Goal: Transaction & Acquisition: Purchase product/service

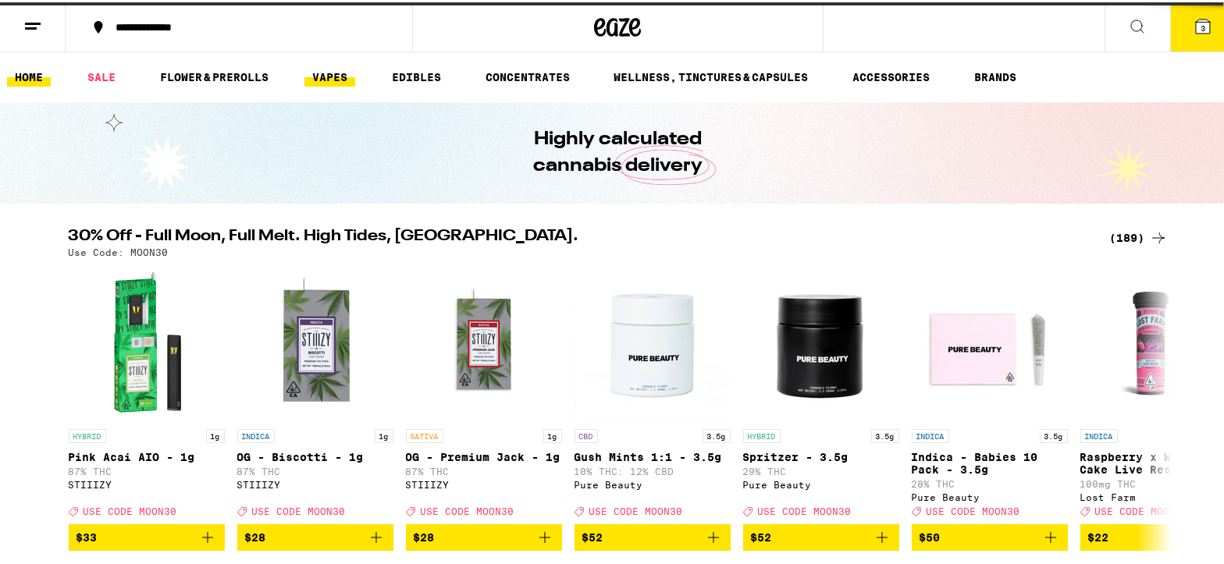
click at [324, 70] on link "VAPES" at bounding box center [329, 75] width 51 height 19
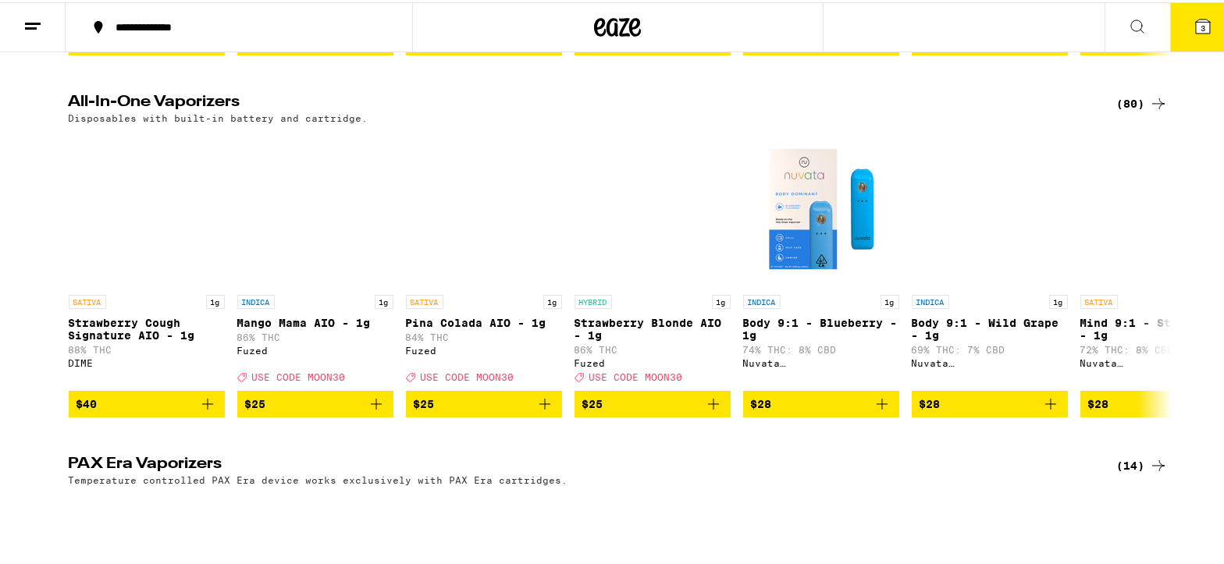
scroll to position [476, 0]
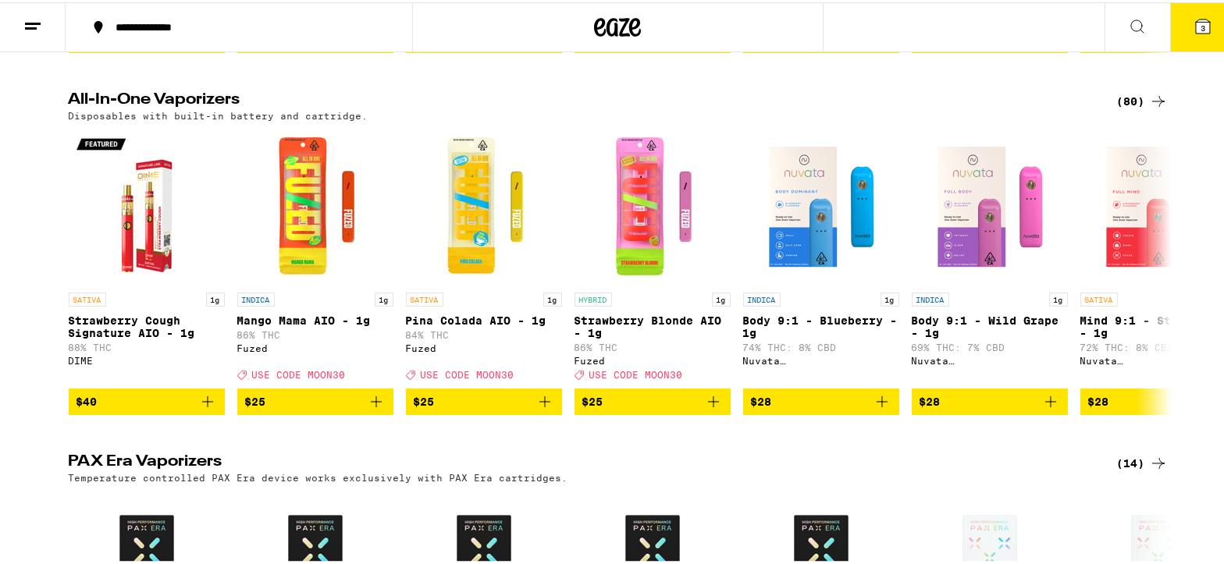
click at [1158, 471] on icon at bounding box center [1158, 461] width 19 height 19
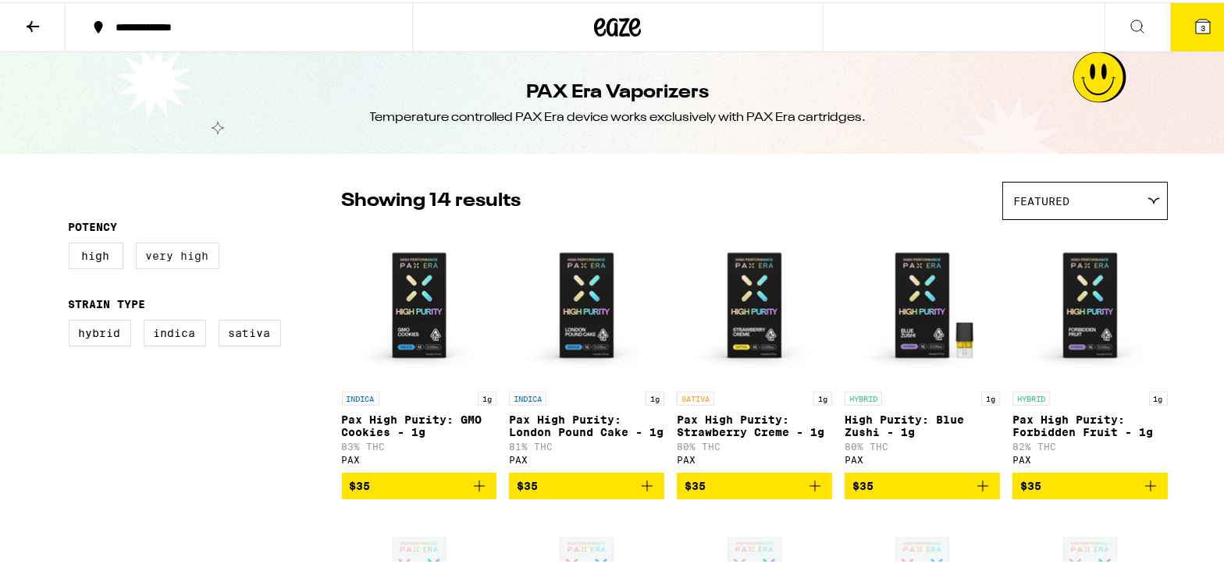
click at [169, 253] on label "Very High" at bounding box center [178, 253] width 84 height 27
click at [73, 243] on input "Very High" at bounding box center [72, 243] width 1 height 1
checkbox input "true"
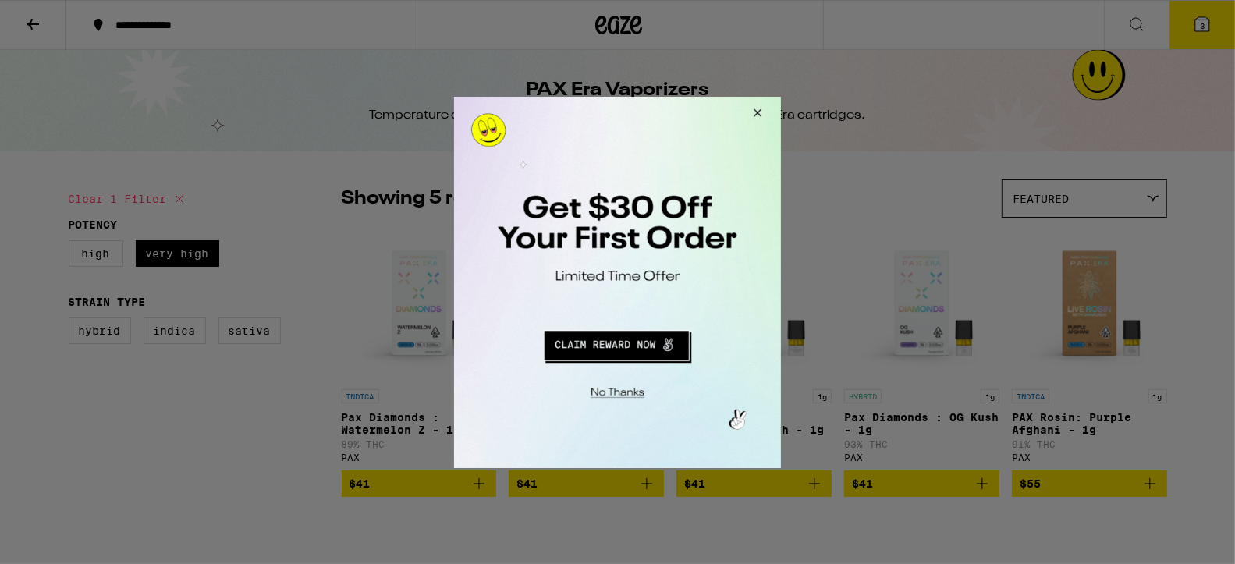
click at [755, 111] on button "Close Modal" at bounding box center [755, 114] width 42 height 37
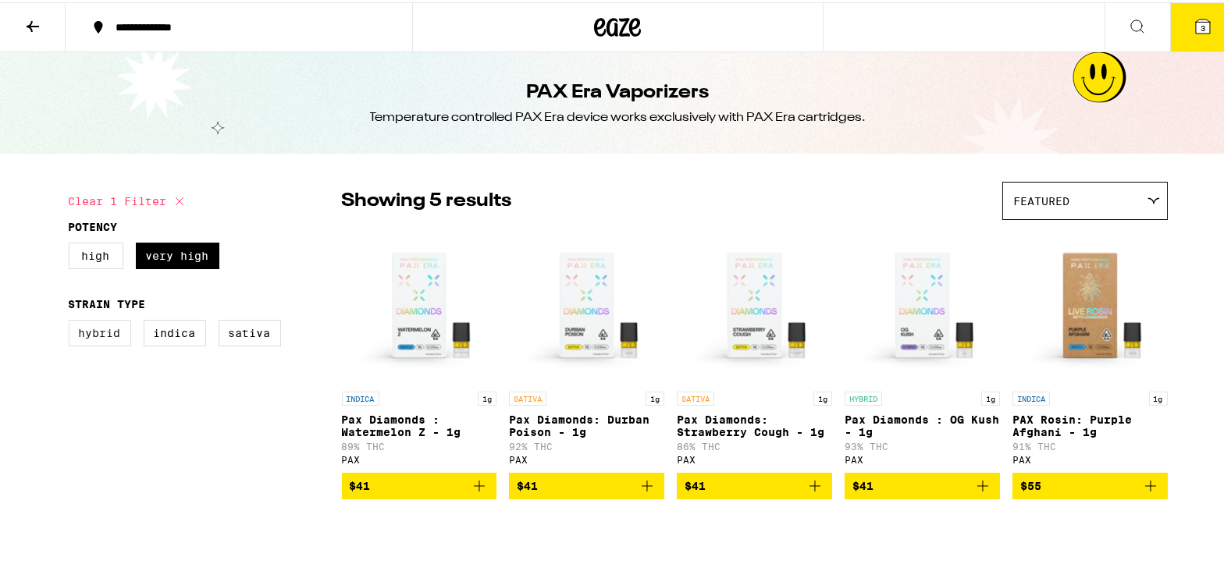
click at [76, 339] on label "Hybrid" at bounding box center [100, 331] width 62 height 27
click at [73, 321] on input "Hybrid" at bounding box center [72, 320] width 1 height 1
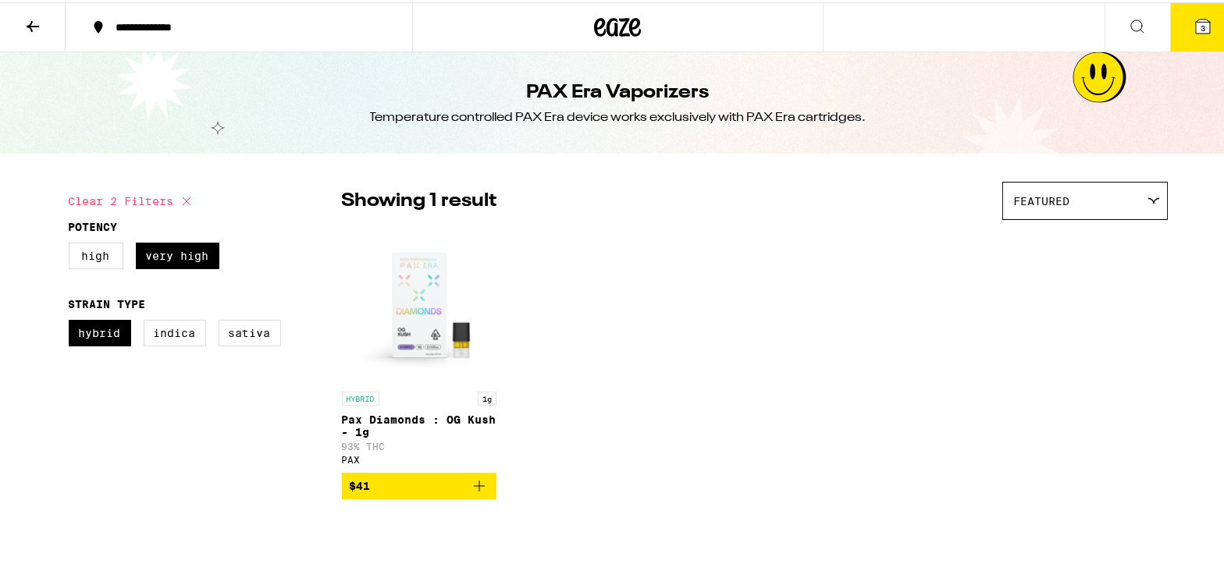
checkbox input "false"
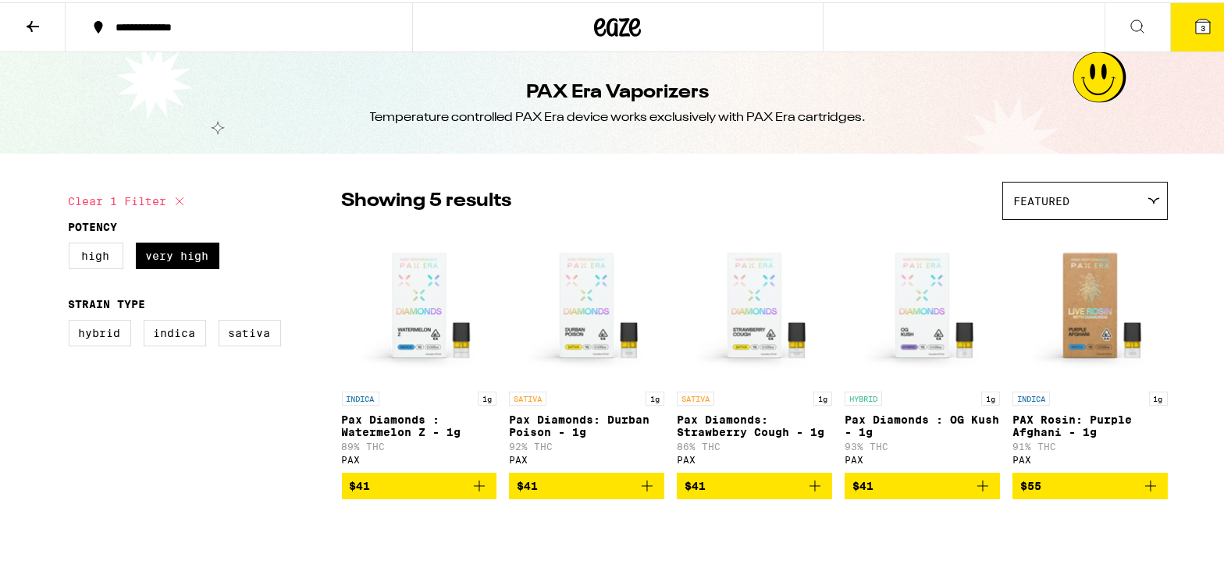
click at [34, 19] on icon at bounding box center [32, 24] width 19 height 19
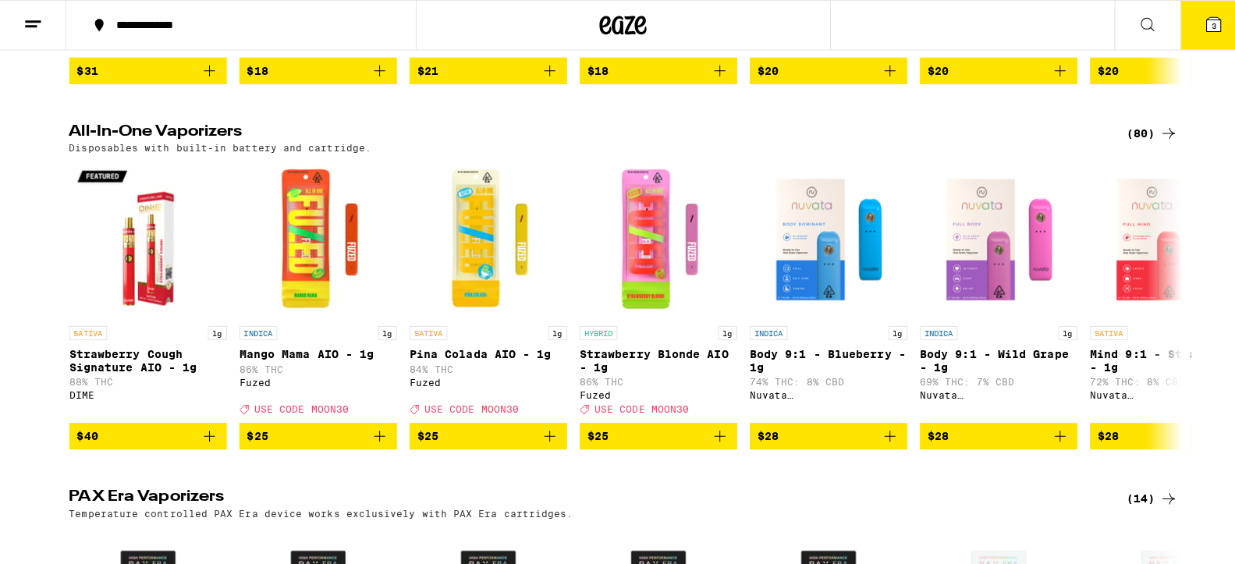
scroll to position [446, 0]
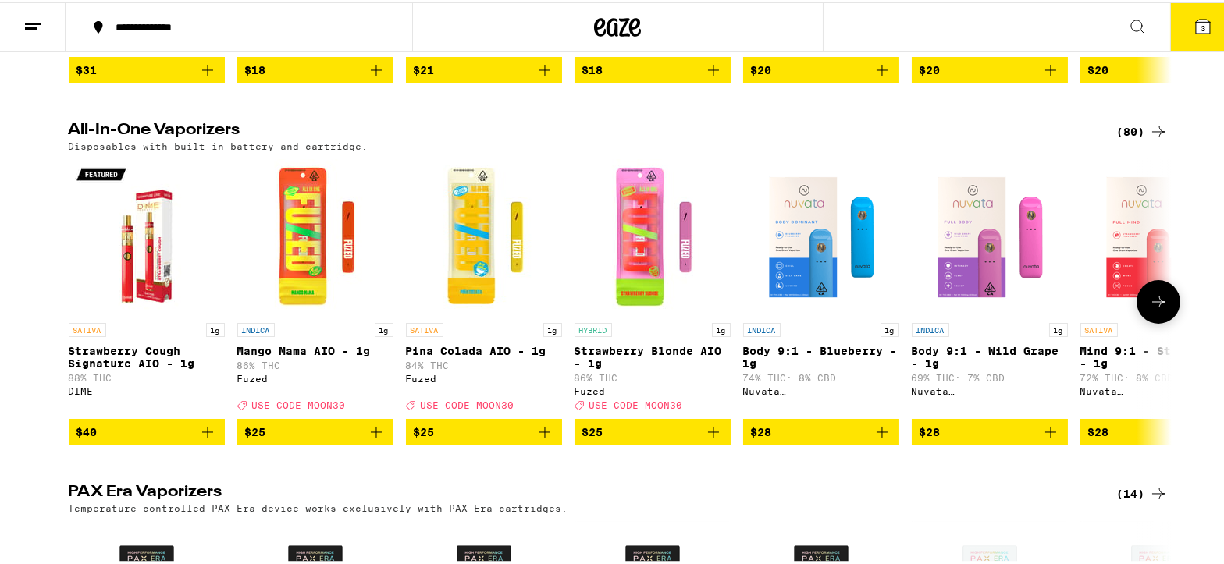
click at [371, 435] on icon "Add to bag" at bounding box center [376, 430] width 11 height 11
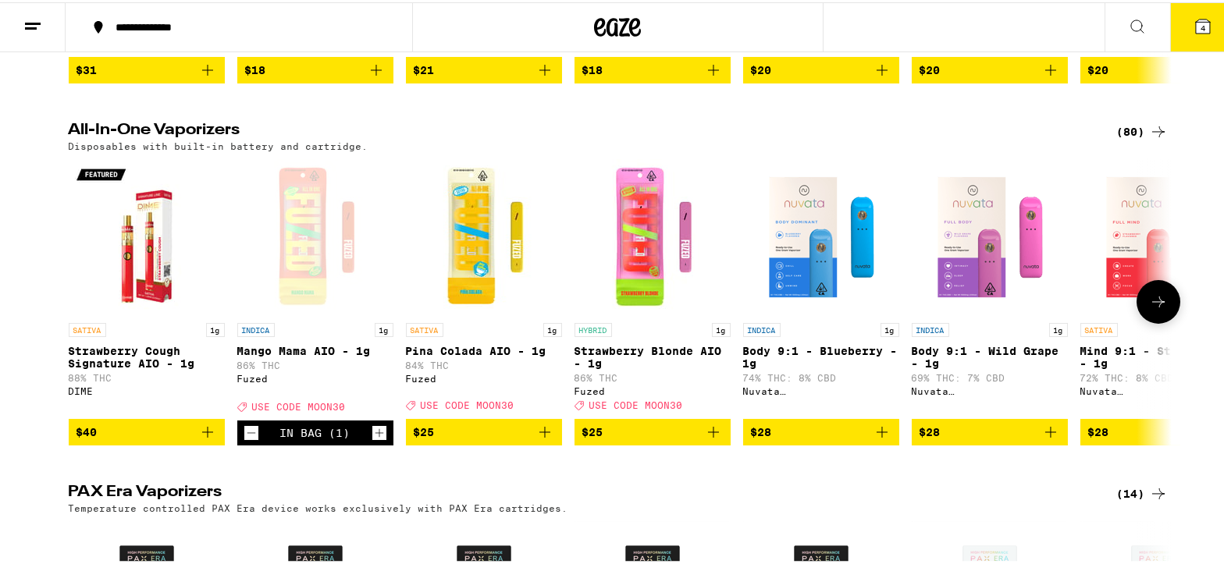
click at [710, 439] on icon "Add to bag" at bounding box center [713, 430] width 19 height 19
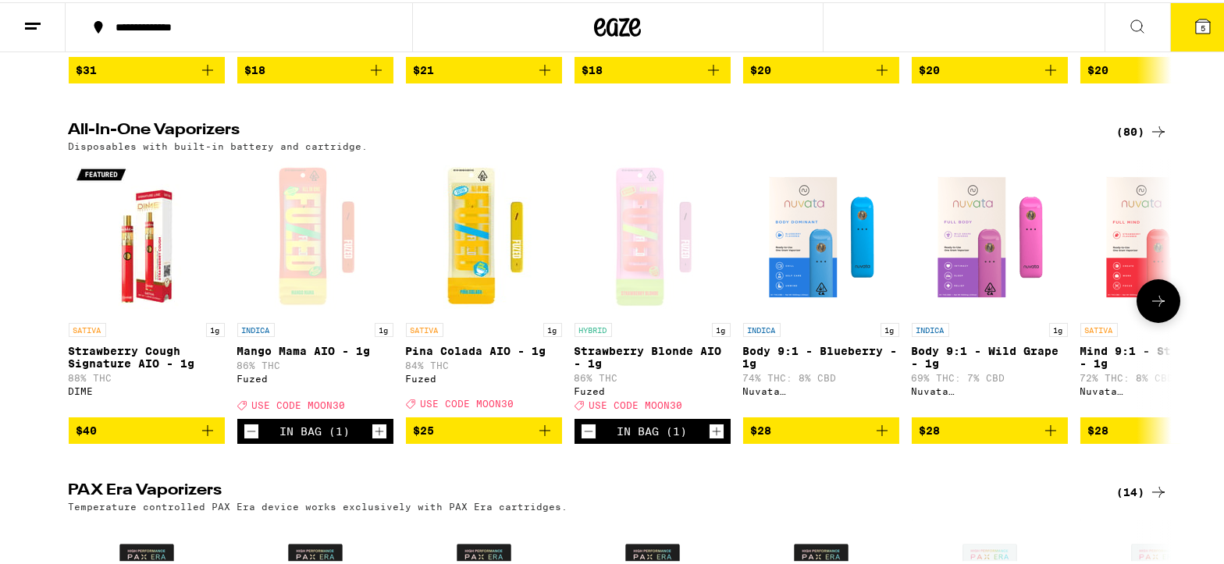
click at [539, 438] on icon "Add to bag" at bounding box center [544, 428] width 19 height 19
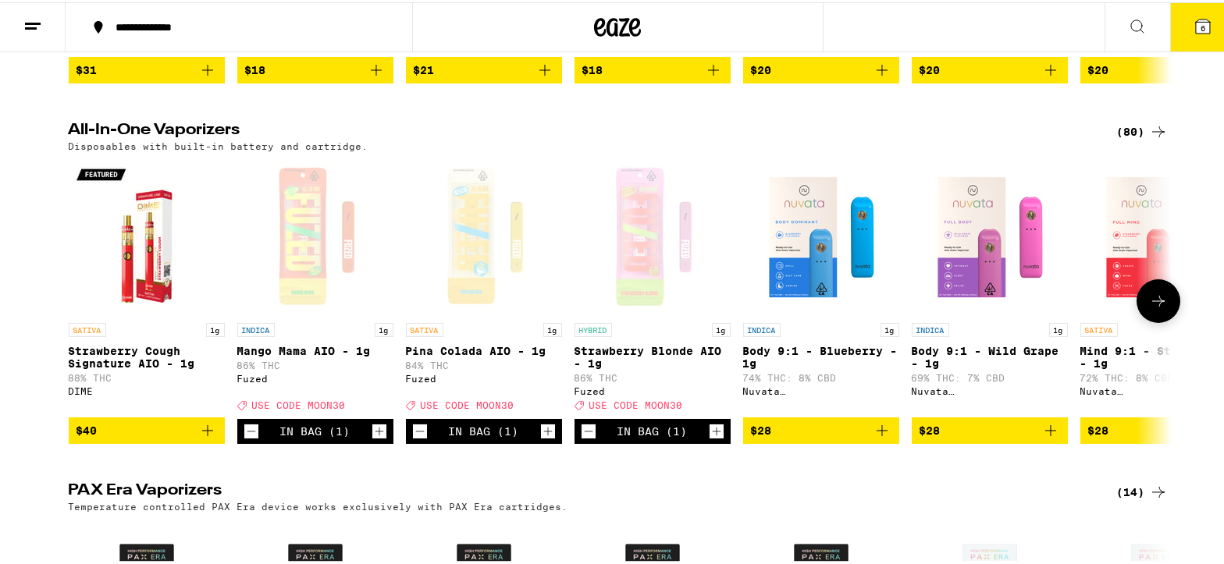
click at [198, 438] on icon "Add to bag" at bounding box center [207, 428] width 19 height 19
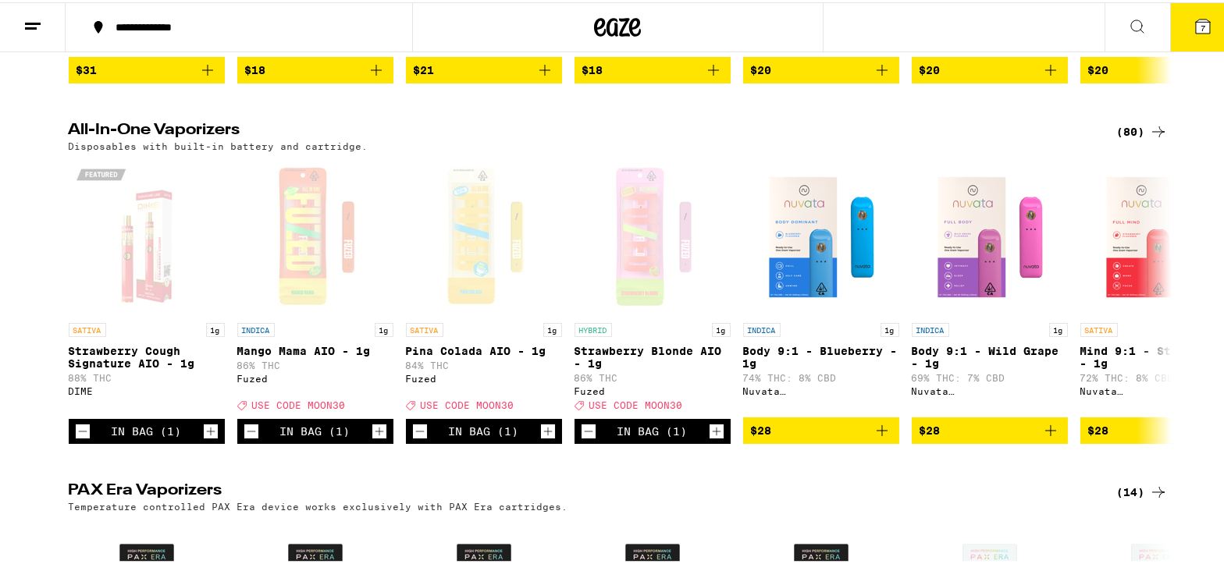
click at [1200, 24] on span "7" at bounding box center [1202, 25] width 5 height 9
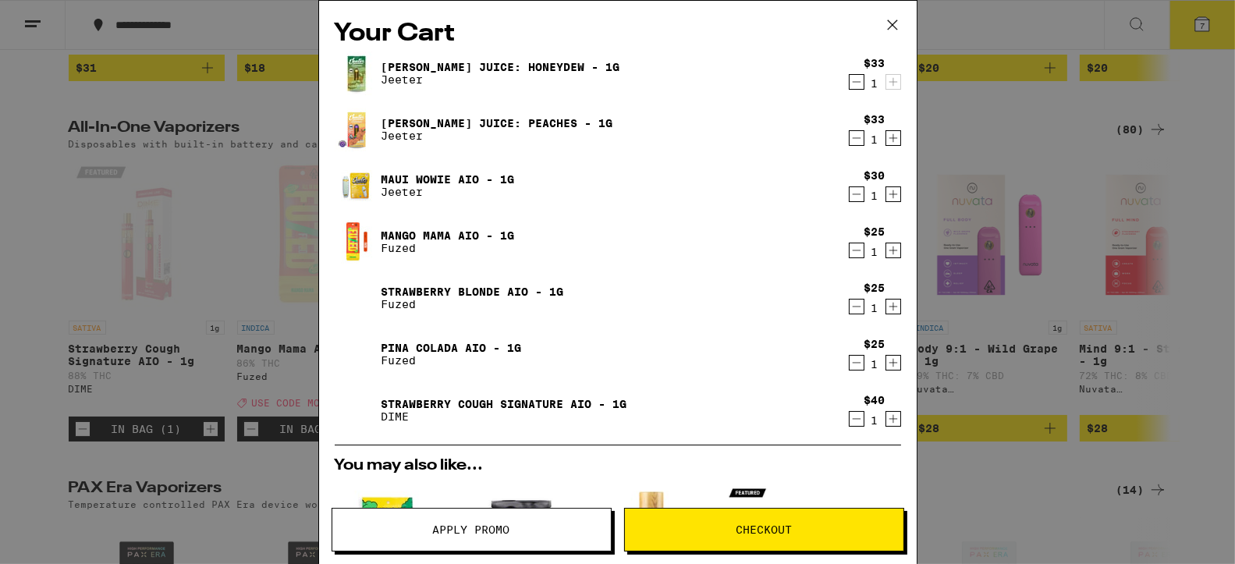
click at [850, 84] on icon "Decrement" at bounding box center [857, 82] width 14 height 19
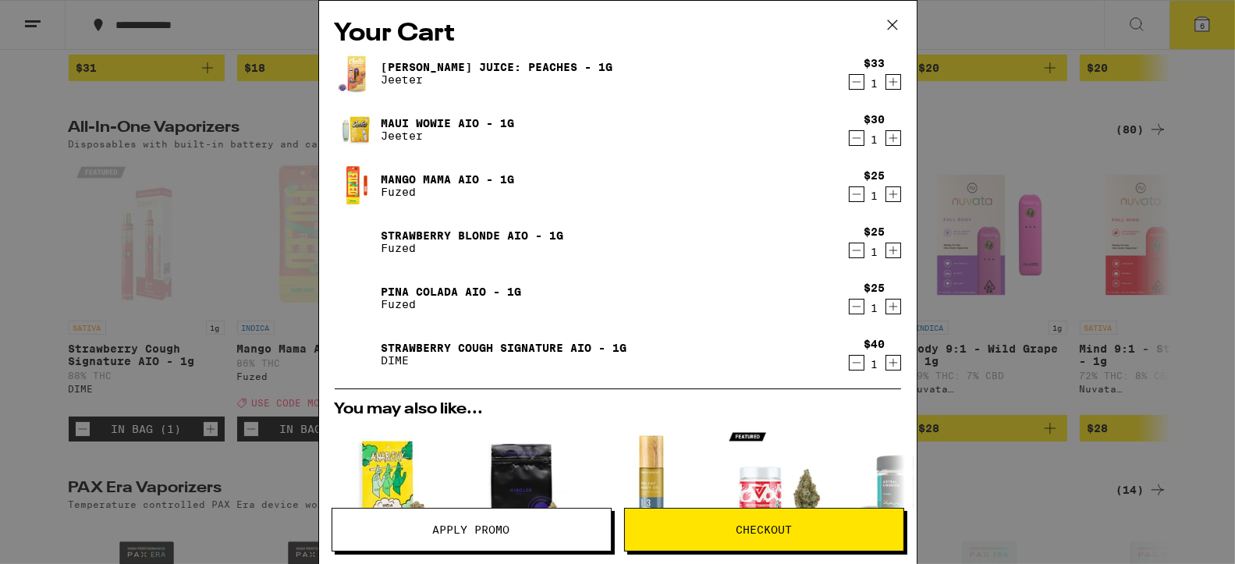
click at [850, 79] on icon "Decrement" at bounding box center [857, 82] width 14 height 19
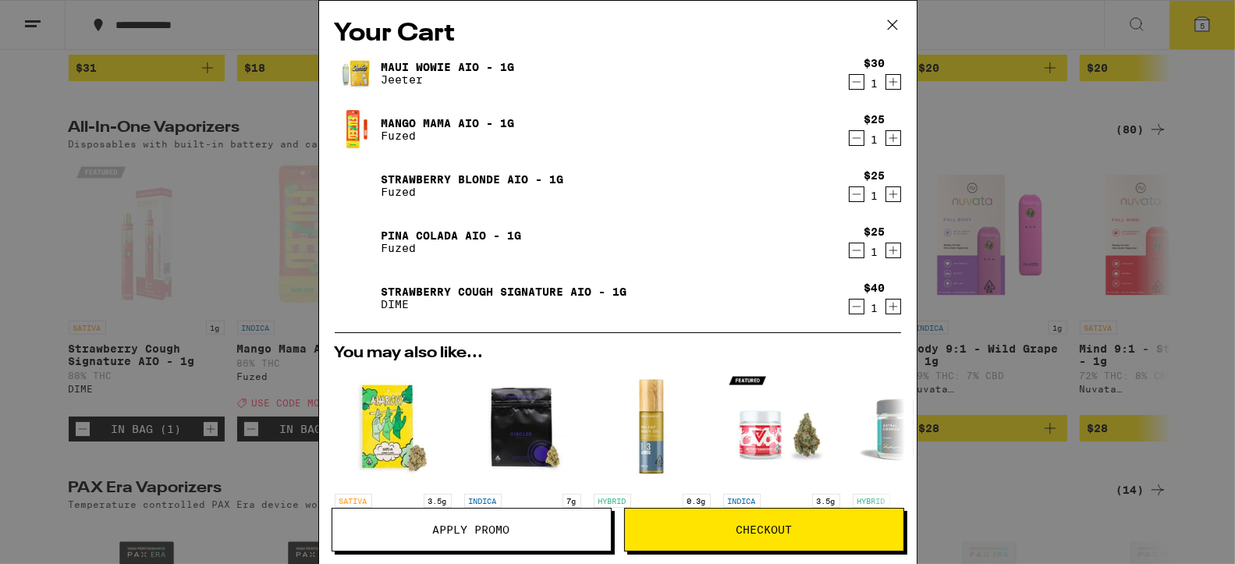
click at [850, 80] on icon "Decrement" at bounding box center [857, 82] width 14 height 19
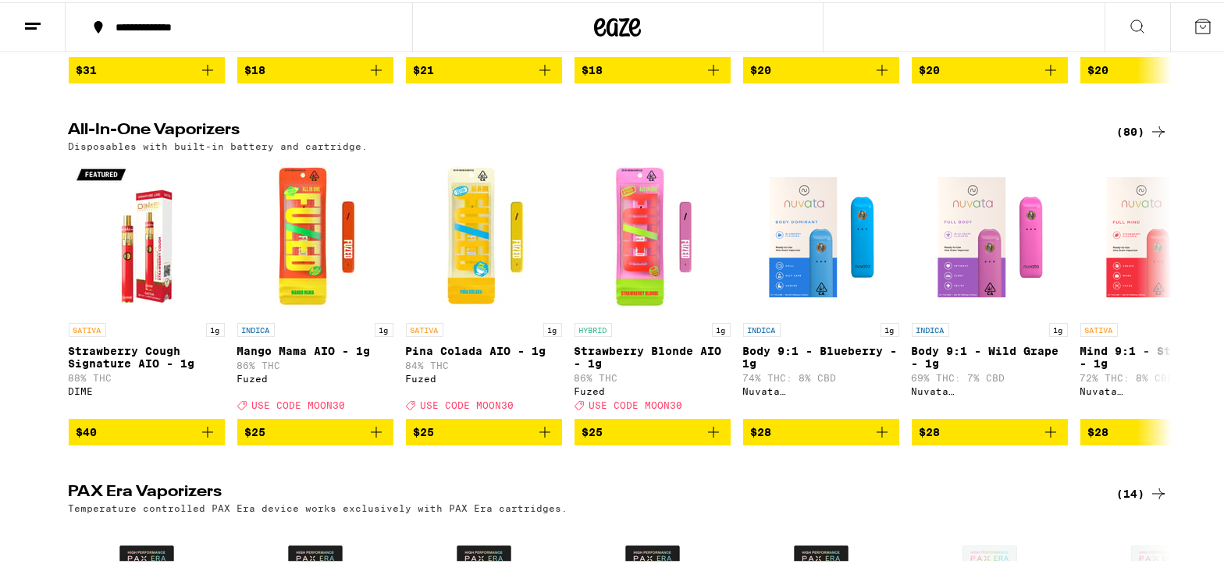
click at [1193, 23] on icon at bounding box center [1202, 24] width 19 height 19
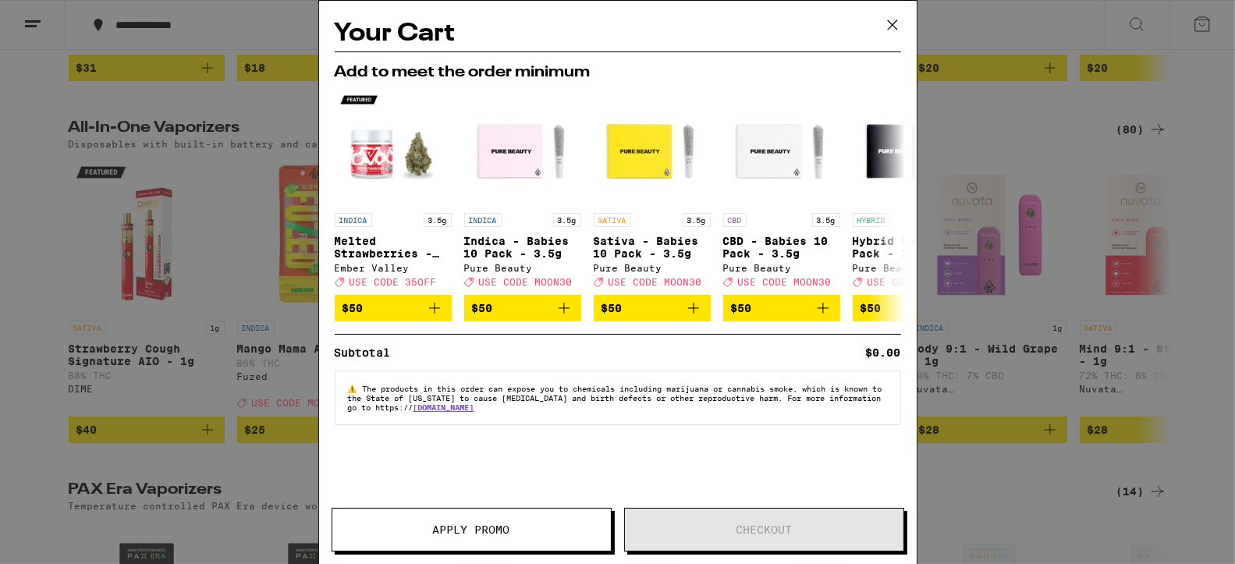
drag, startPoint x: 894, startPoint y: 28, endPoint x: 887, endPoint y: 48, distance: 20.7
click at [888, 43] on button at bounding box center [893, 26] width 48 height 50
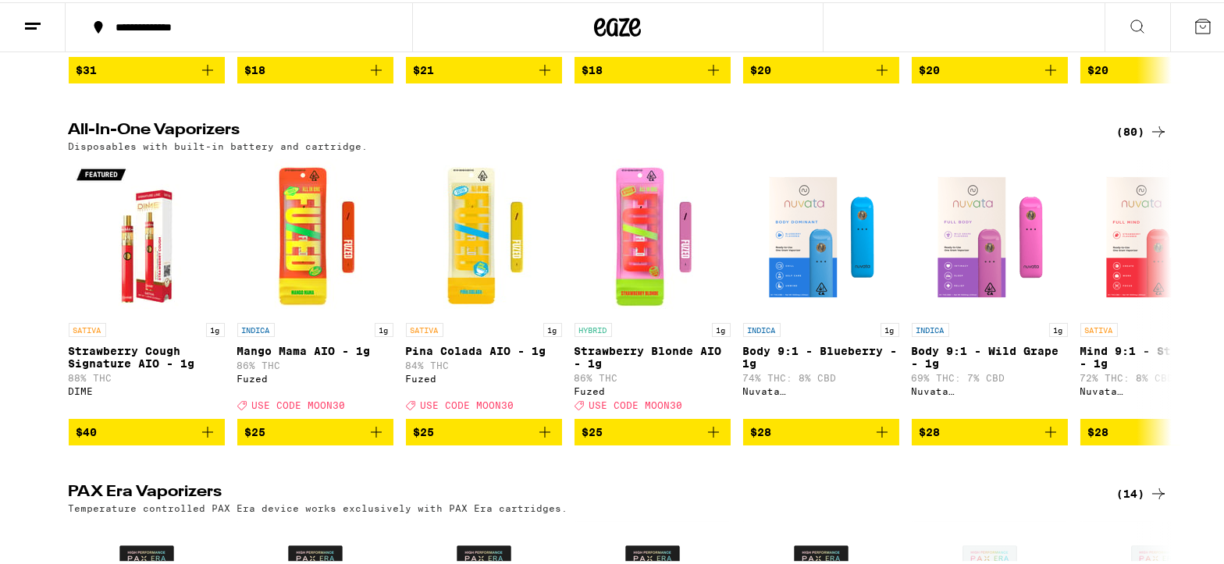
click at [1193, 20] on icon at bounding box center [1202, 24] width 19 height 19
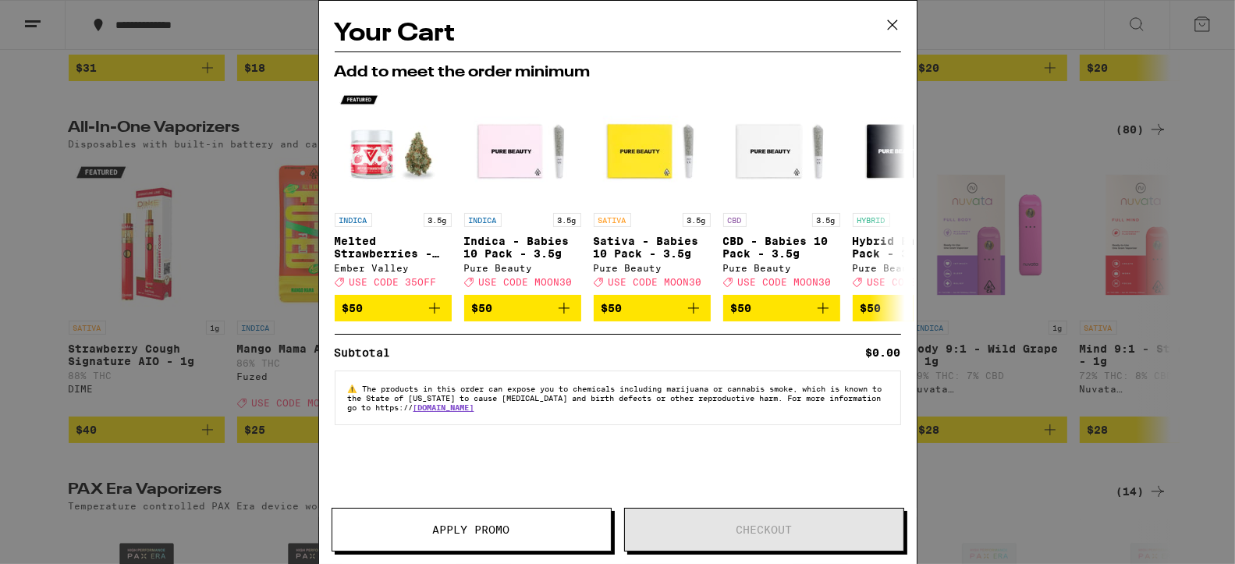
click at [897, 14] on icon at bounding box center [892, 24] width 23 height 23
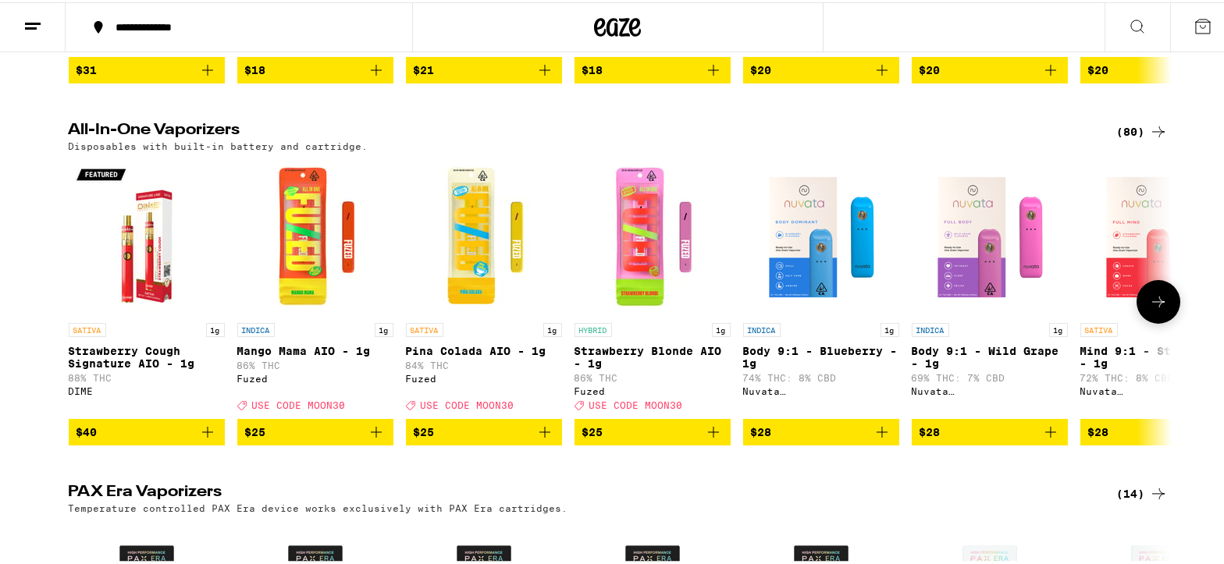
click at [308, 439] on span "$25" at bounding box center [315, 430] width 140 height 19
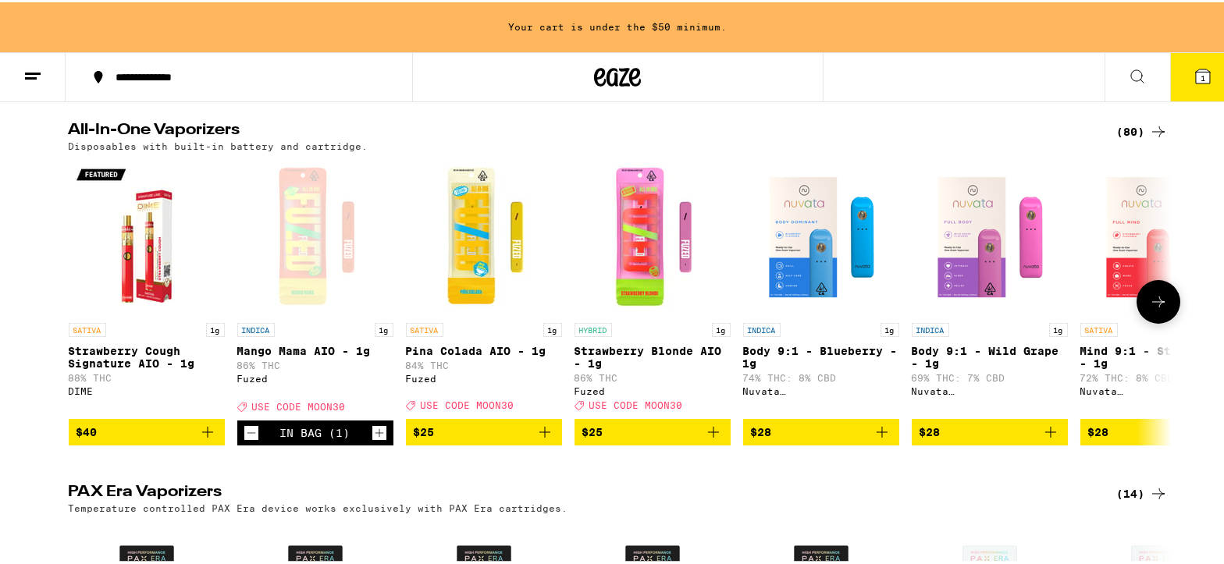
click at [540, 439] on icon "Add to bag" at bounding box center [544, 430] width 19 height 19
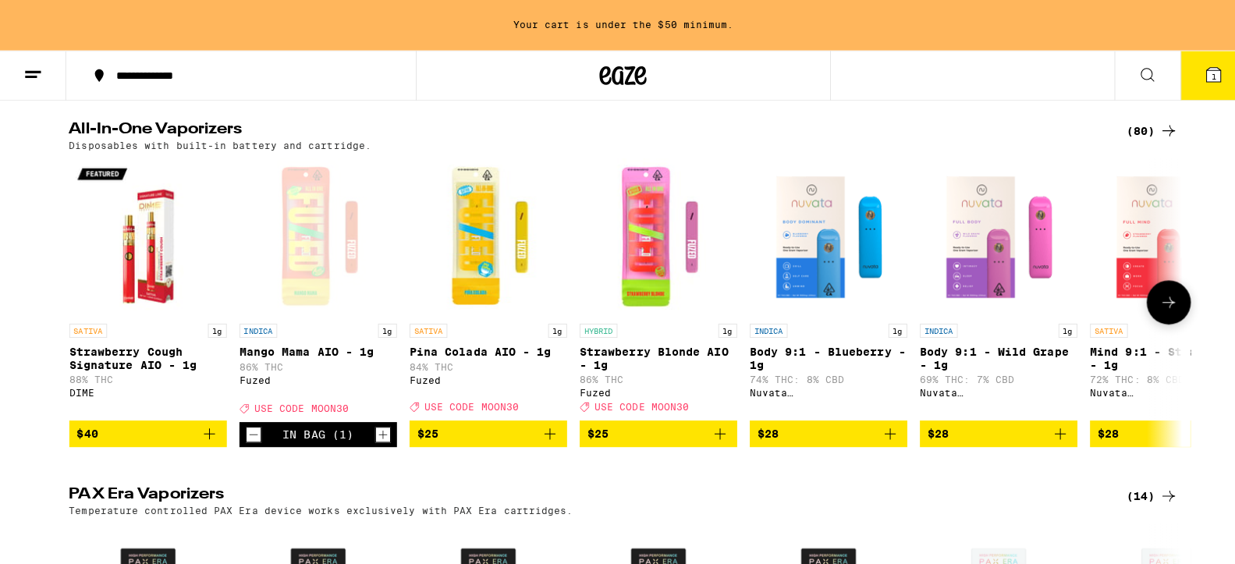
scroll to position [446, 0]
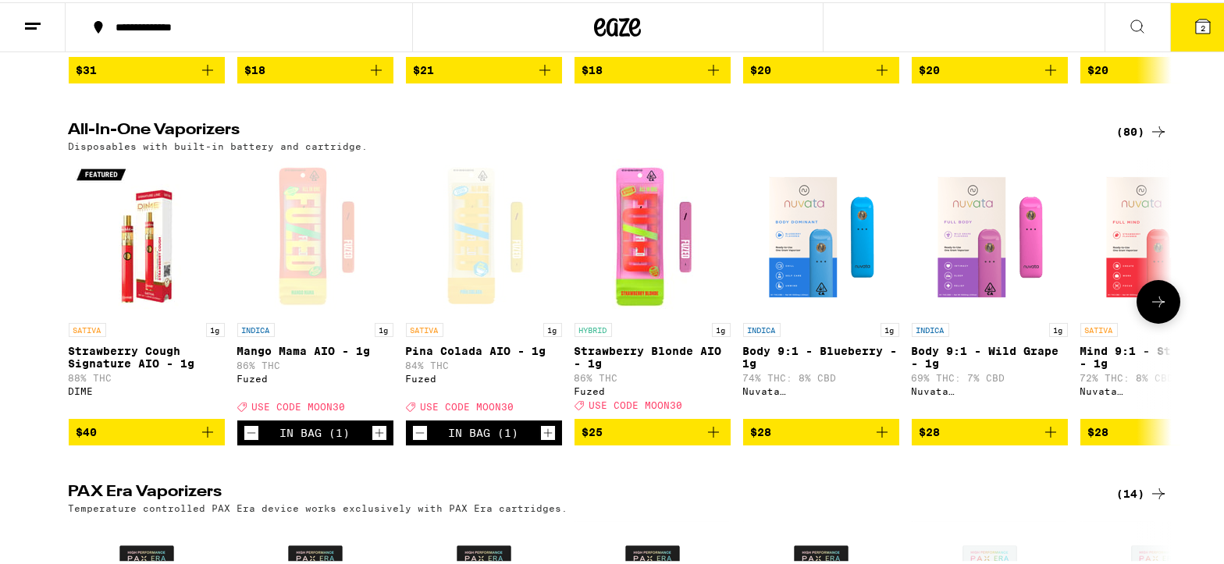
click at [708, 435] on icon "Add to bag" at bounding box center [713, 430] width 11 height 11
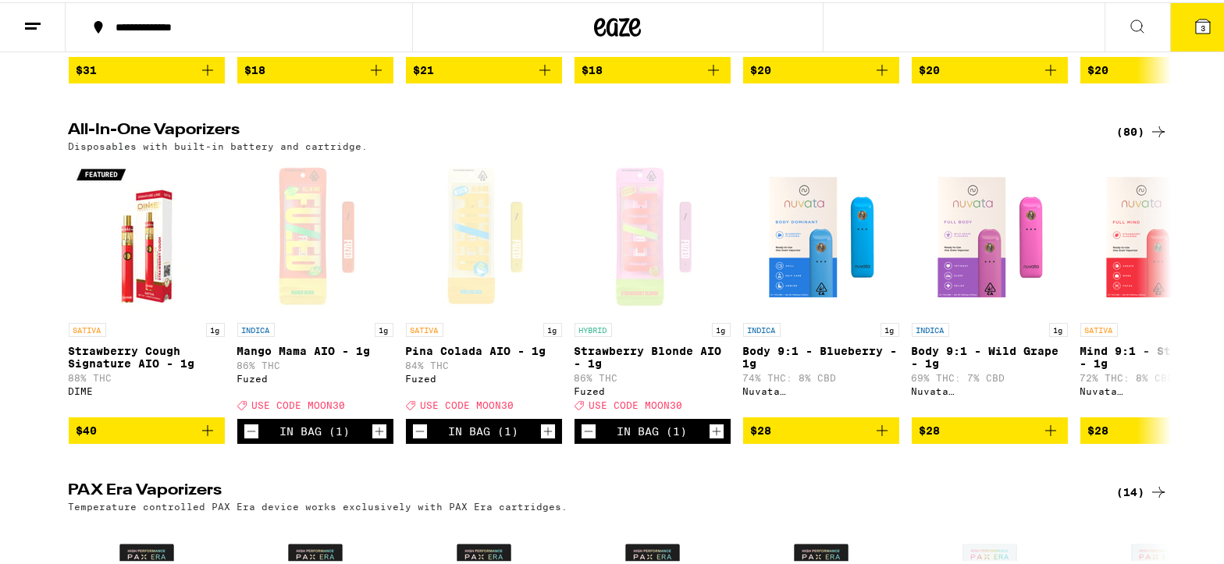
click at [1193, 27] on icon at bounding box center [1202, 24] width 19 height 19
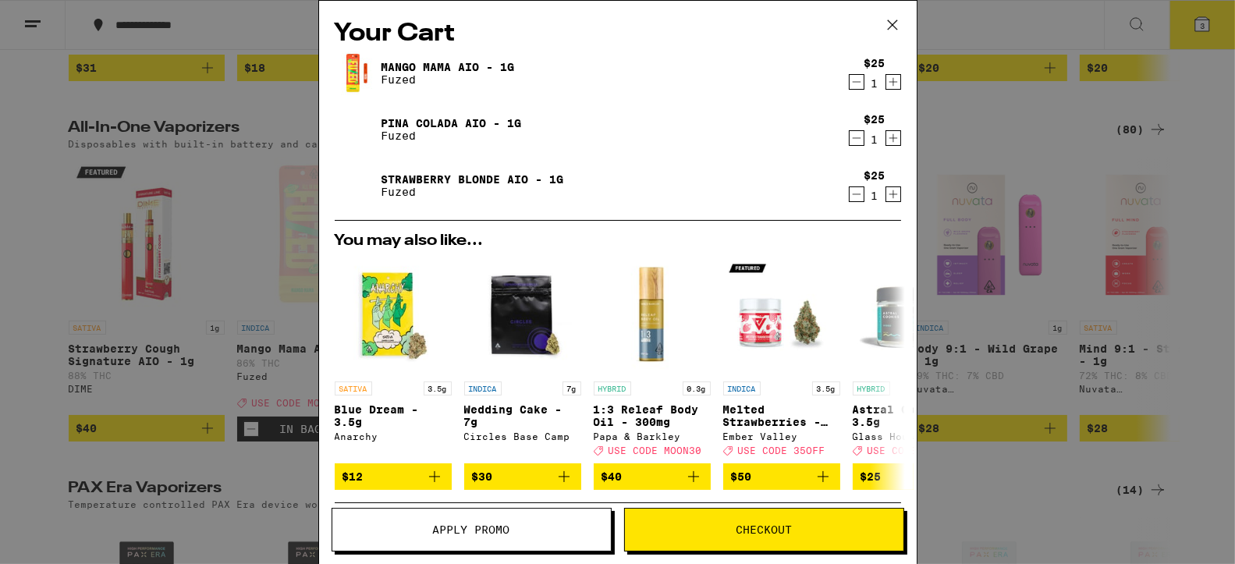
click at [747, 526] on span "Checkout" at bounding box center [764, 529] width 56 height 11
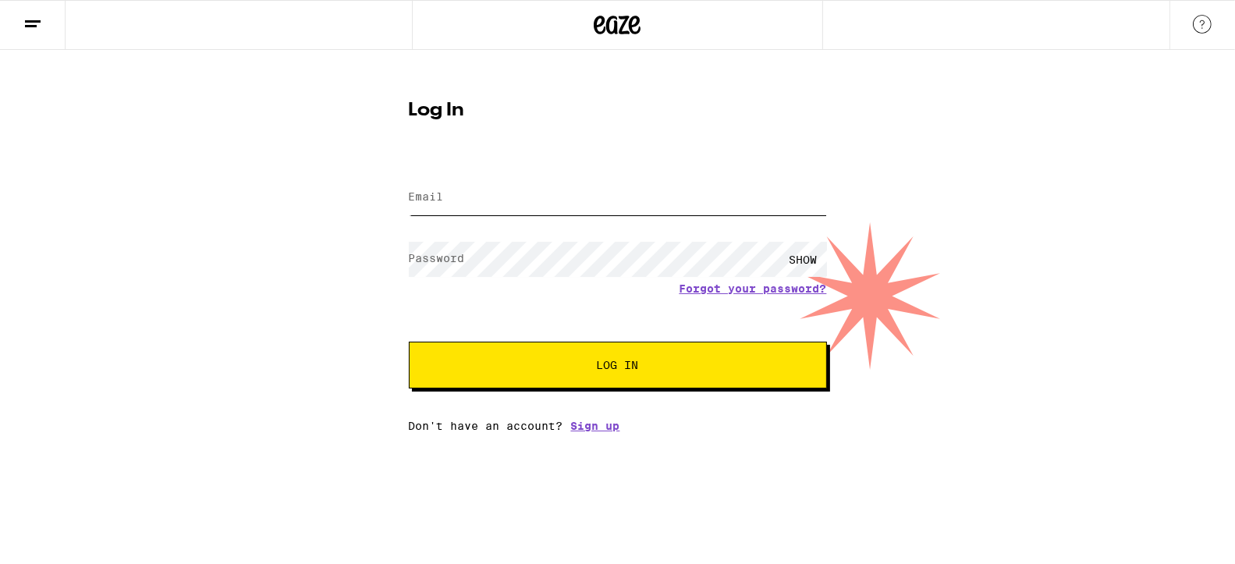
click at [476, 197] on input "Email" at bounding box center [618, 197] width 418 height 35
type input "[EMAIL_ADDRESS][DOMAIN_NAME]"
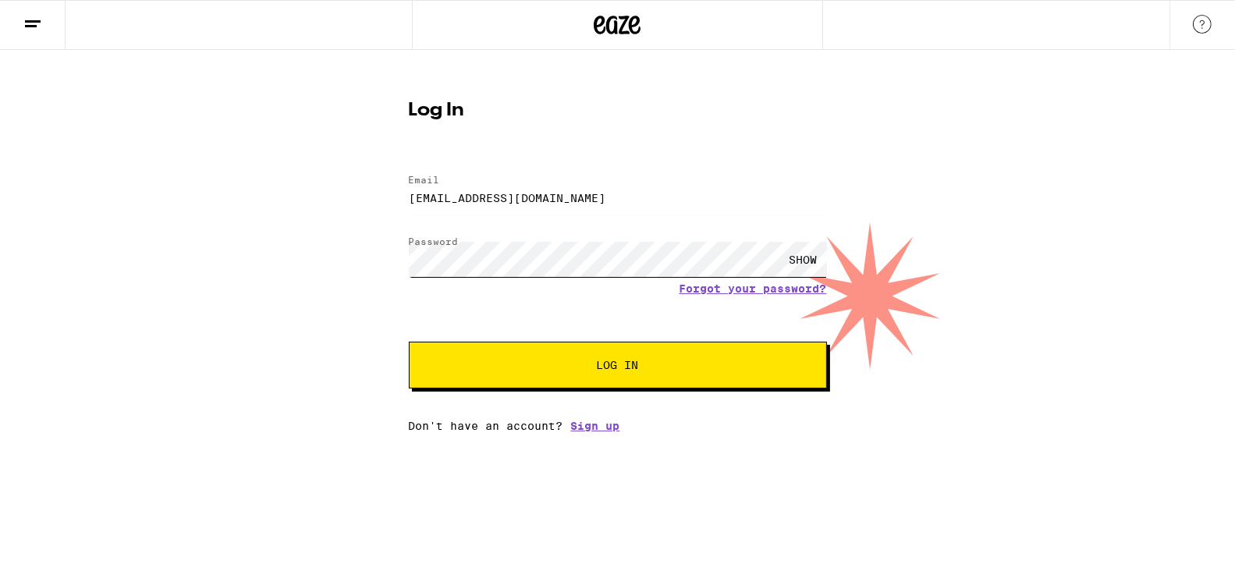
click at [409, 342] on button "Log In" at bounding box center [618, 365] width 418 height 47
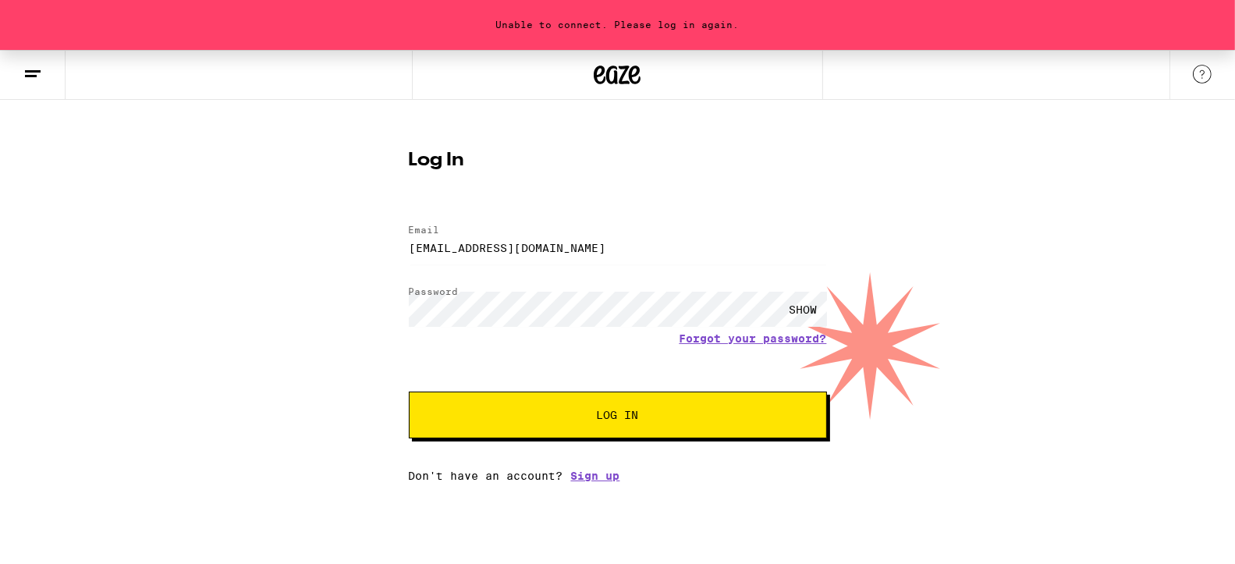
click at [800, 310] on div "SHOW" at bounding box center [803, 309] width 47 height 35
click at [712, 338] on link "Forgot your password?" at bounding box center [753, 338] width 147 height 12
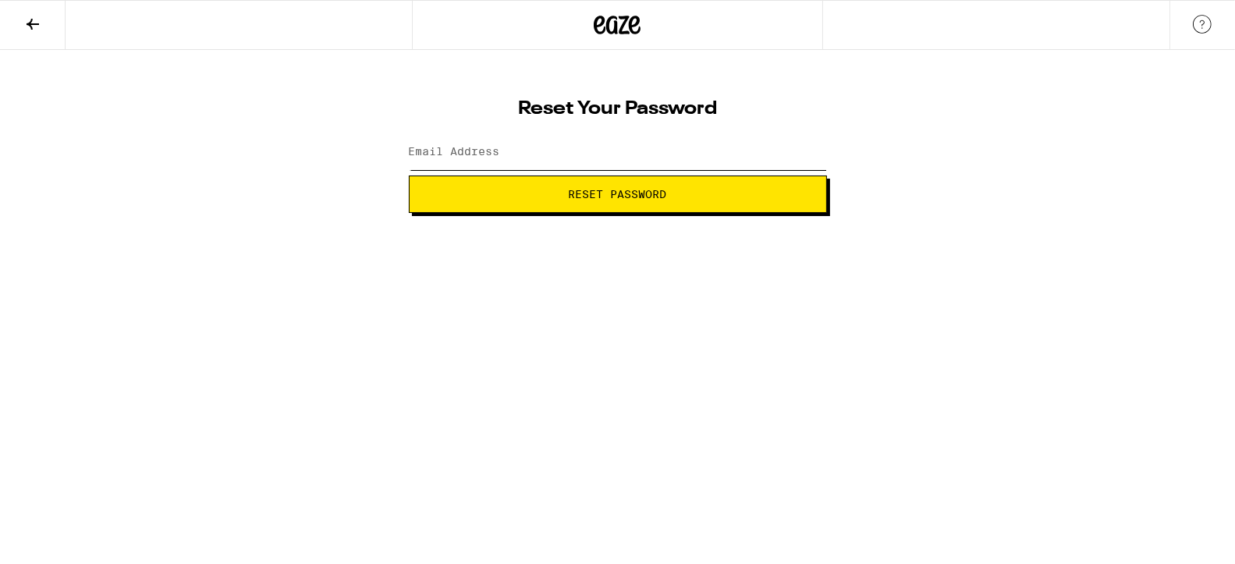
click at [450, 135] on input "Email Address" at bounding box center [618, 152] width 418 height 35
type input "[EMAIL_ADDRESS][DOMAIN_NAME]"
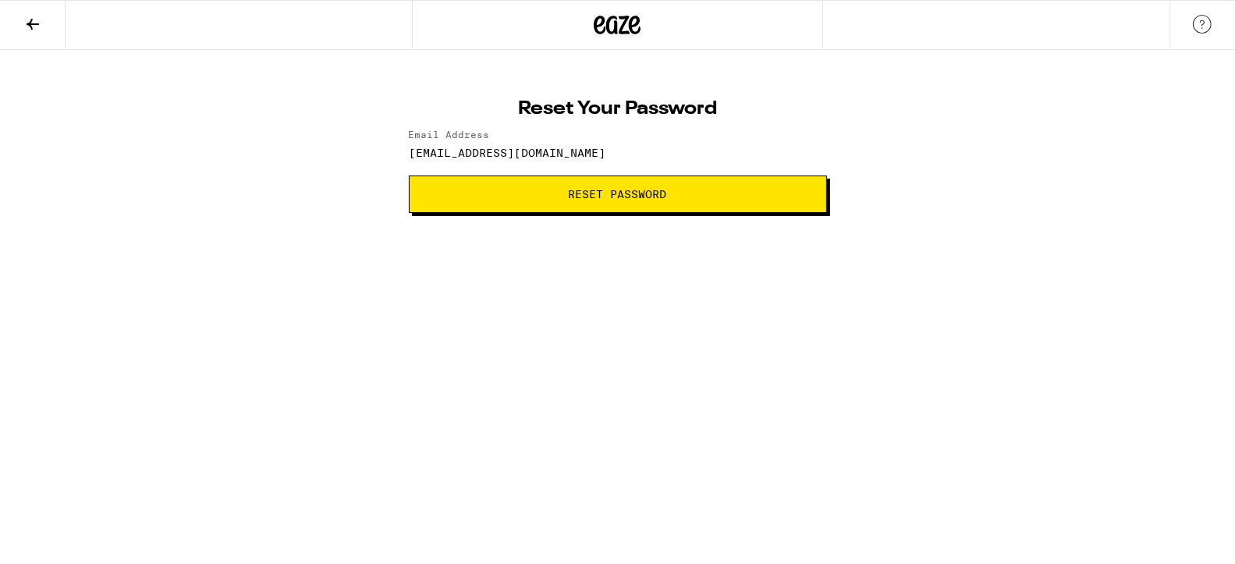
click at [636, 199] on span "Reset Password" at bounding box center [618, 194] width 98 height 11
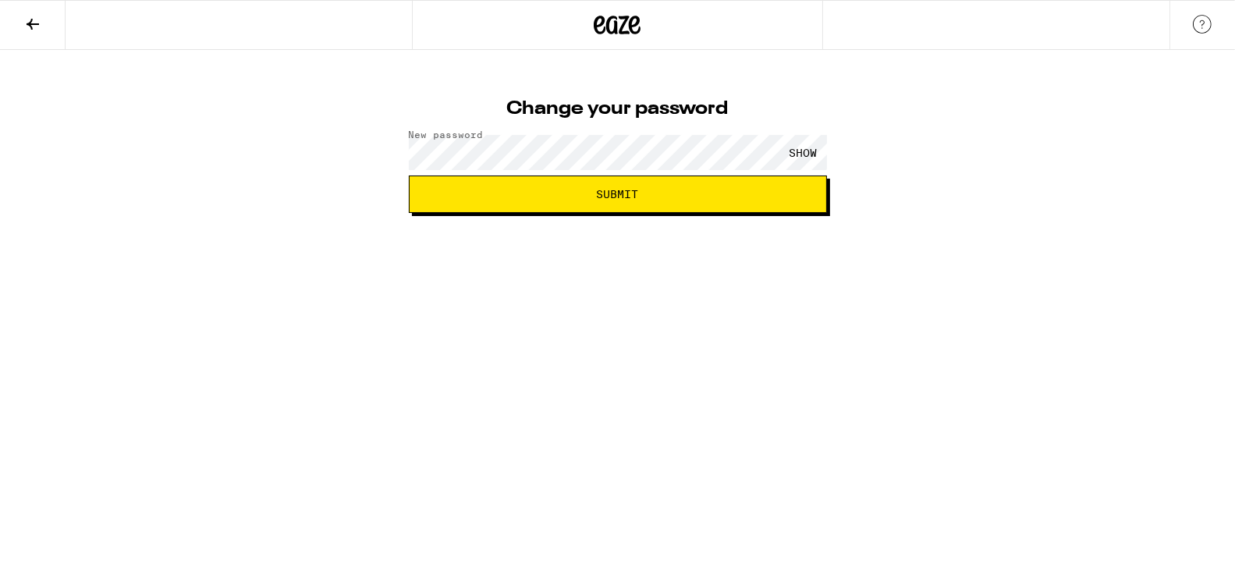
click at [590, 201] on button "Submit" at bounding box center [618, 194] width 418 height 37
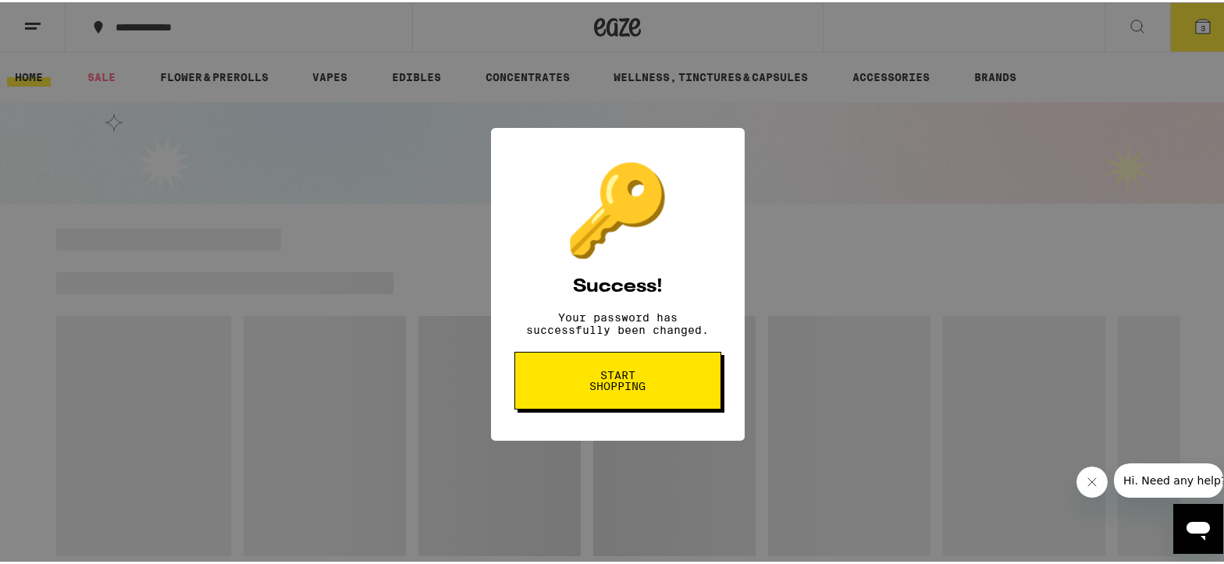
click at [628, 389] on span "Start shopping" at bounding box center [617, 379] width 80 height 22
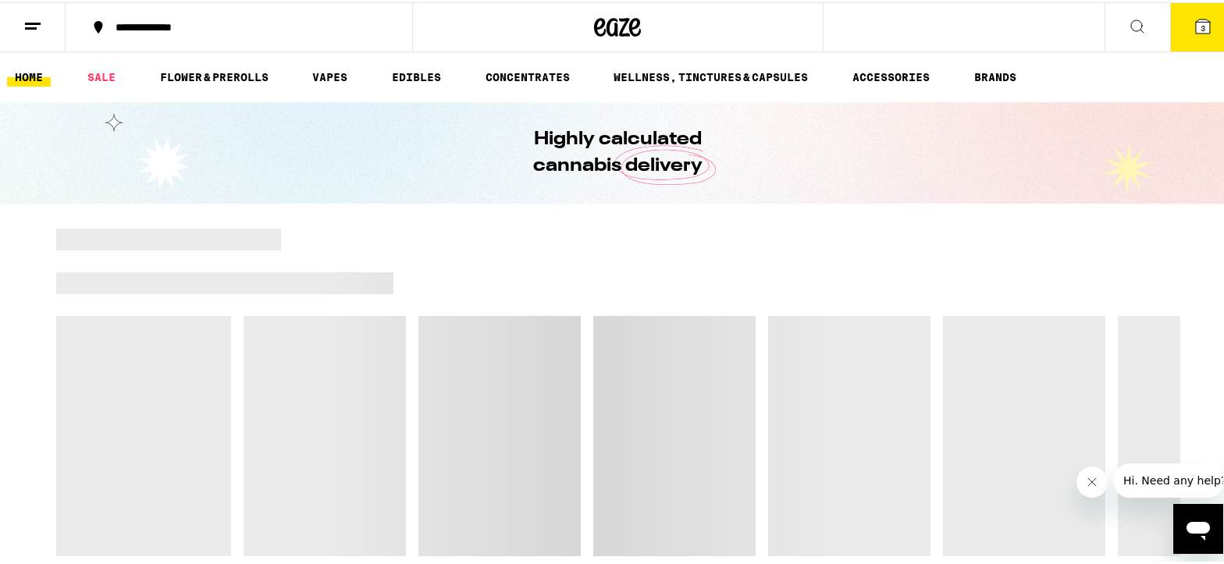
click at [1178, 31] on button "3" at bounding box center [1203, 25] width 66 height 48
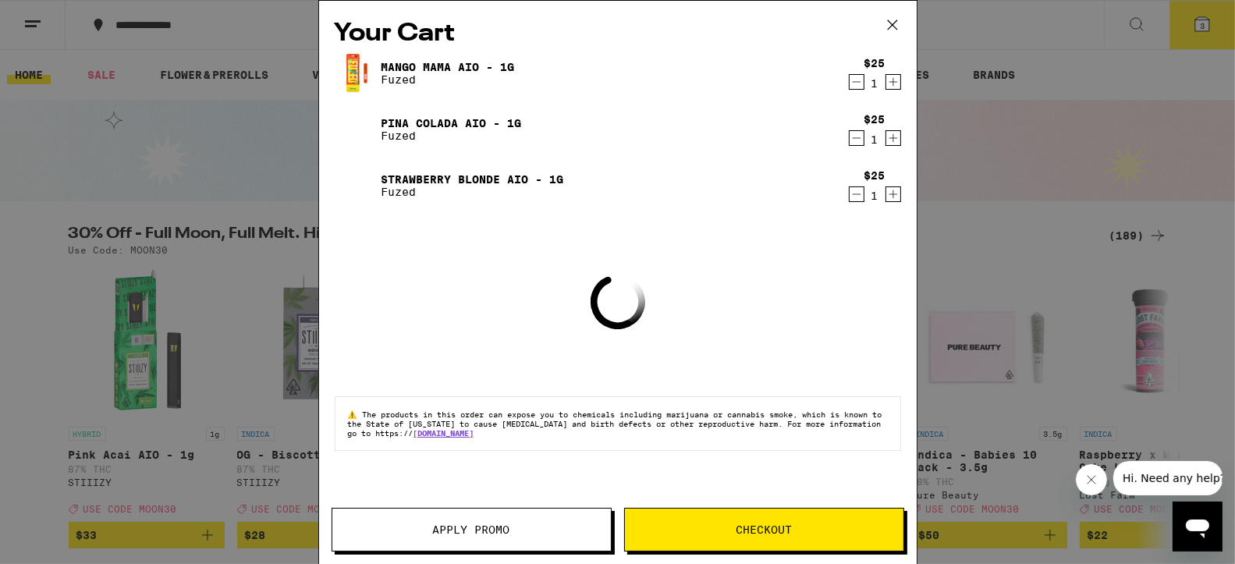
click at [772, 528] on span "Checkout" at bounding box center [764, 529] width 56 height 11
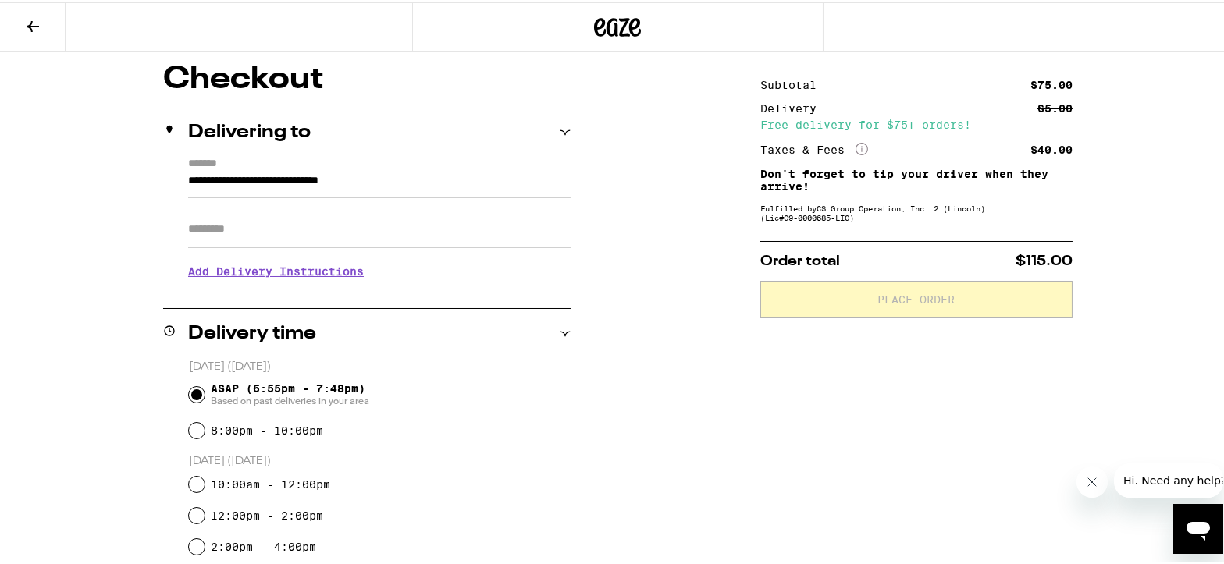
scroll to position [126, 0]
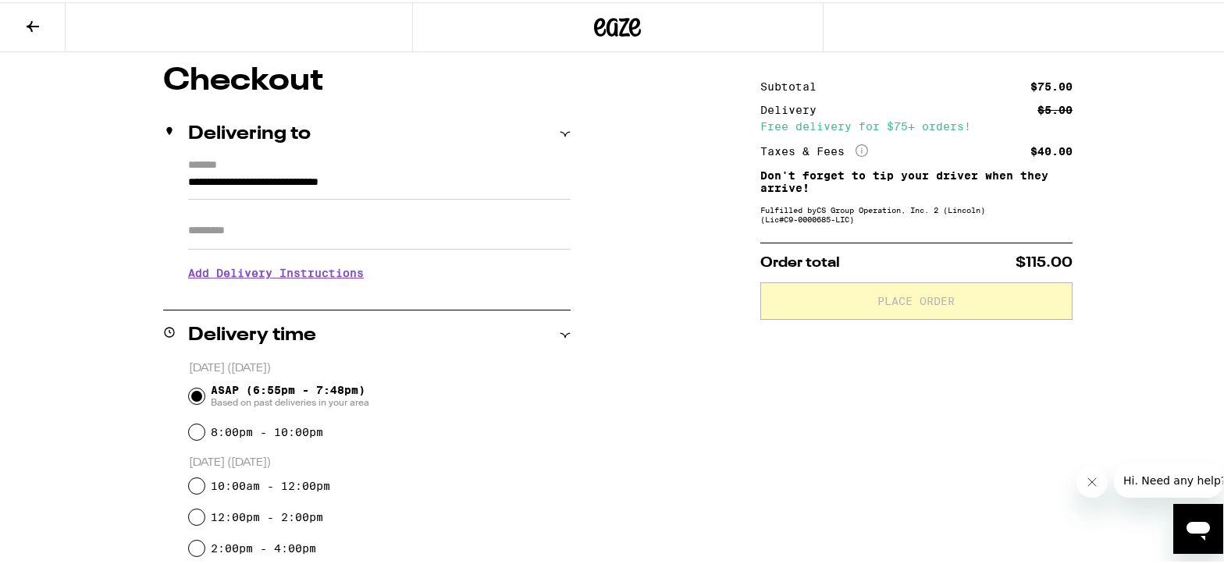
click at [783, 232] on div "Subtotal $75.00 Delivery $5.00 Free delivery for $75+ orders! Taxes & Fees More…" at bounding box center [916, 529] width 312 height 933
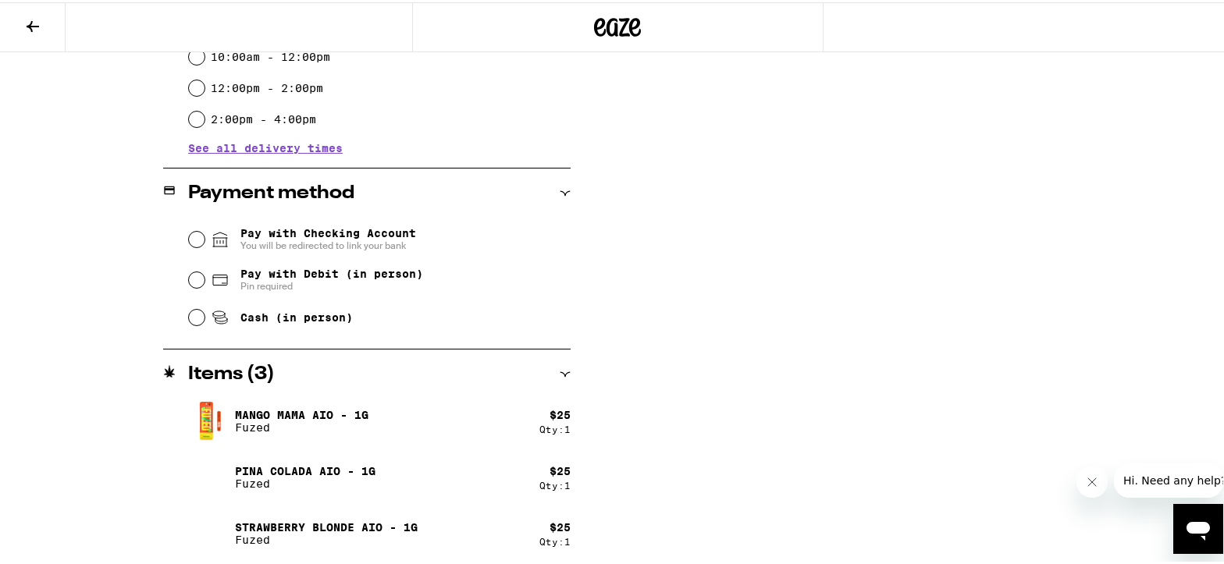
scroll to position [556, 0]
click at [193, 275] on input "Pay with Debit (in person) Pin required" at bounding box center [197, 276] width 16 height 16
radio input "true"
click at [1085, 485] on icon "Close message from company" at bounding box center [1091, 482] width 12 height 12
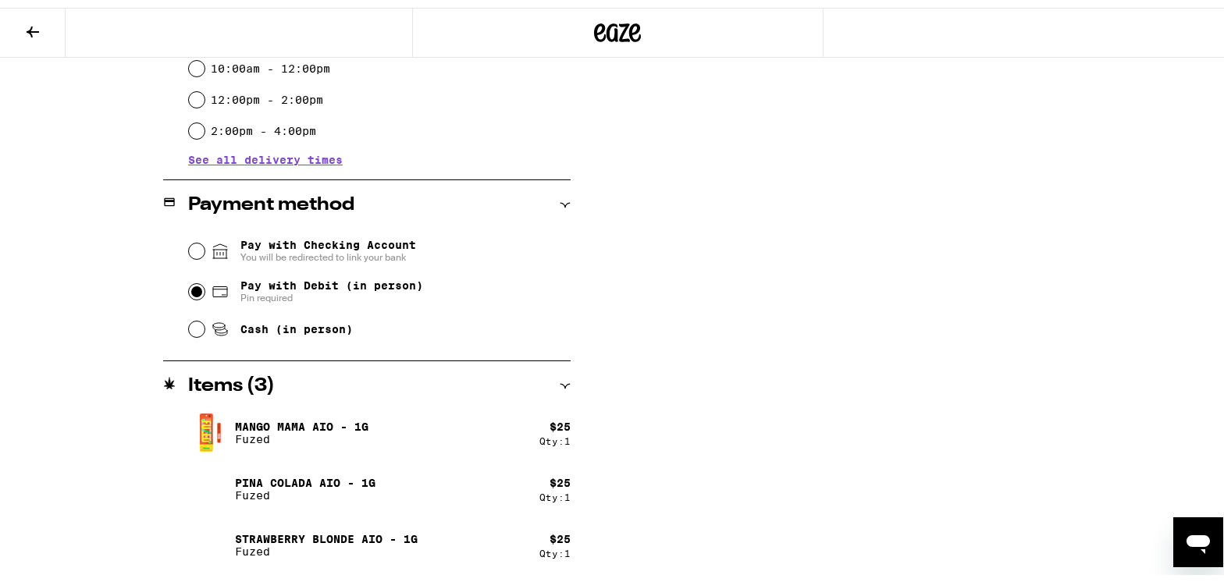
scroll to position [538, 0]
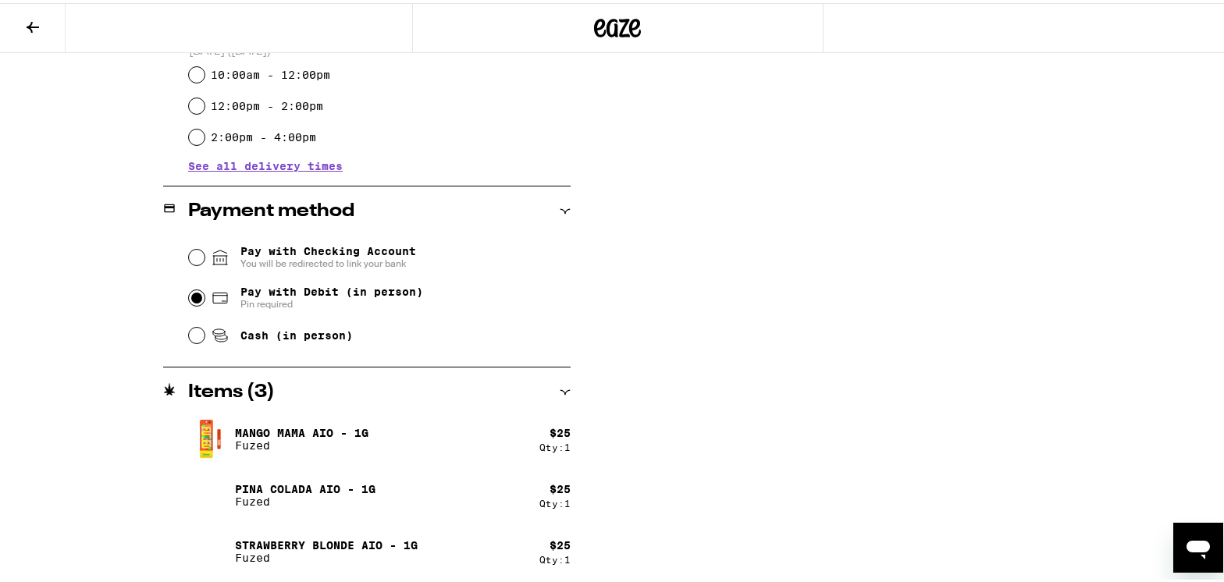
click at [398, 435] on div "Mango Mama AIO - 1g Fuzed" at bounding box center [363, 436] width 351 height 44
click at [374, 428] on div "Mango Mama AIO - 1g Fuzed" at bounding box center [363, 436] width 351 height 44
click at [359, 424] on p "Mango Mama AIO - 1g" at bounding box center [301, 430] width 133 height 12
click at [1193, 550] on icon "Open messaging window" at bounding box center [1196, 549] width 23 height 19
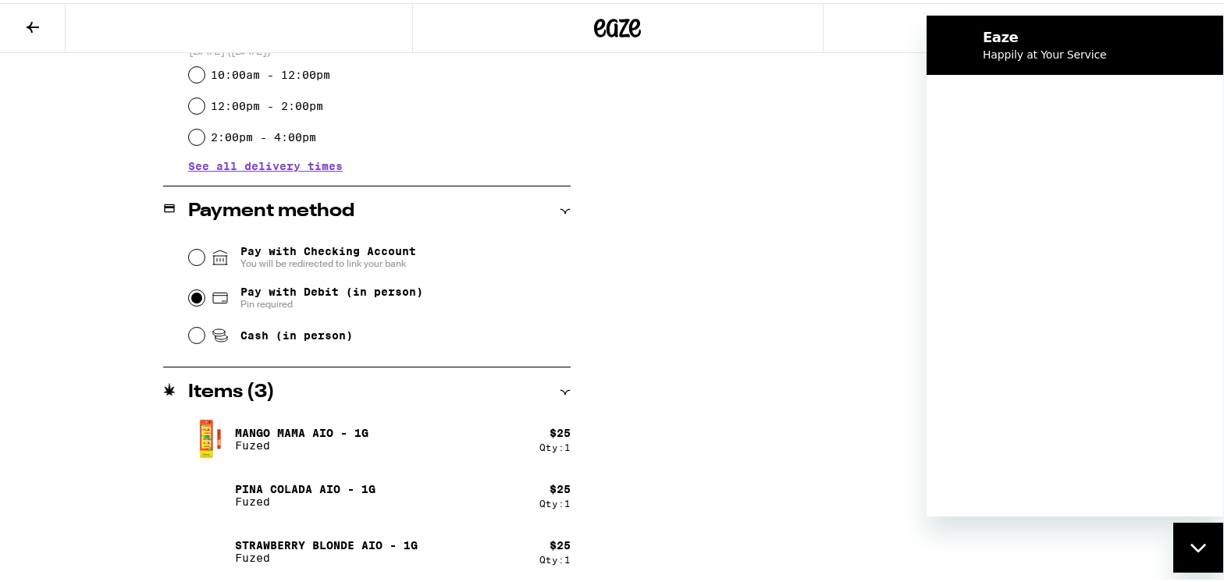
scroll to position [0, 0]
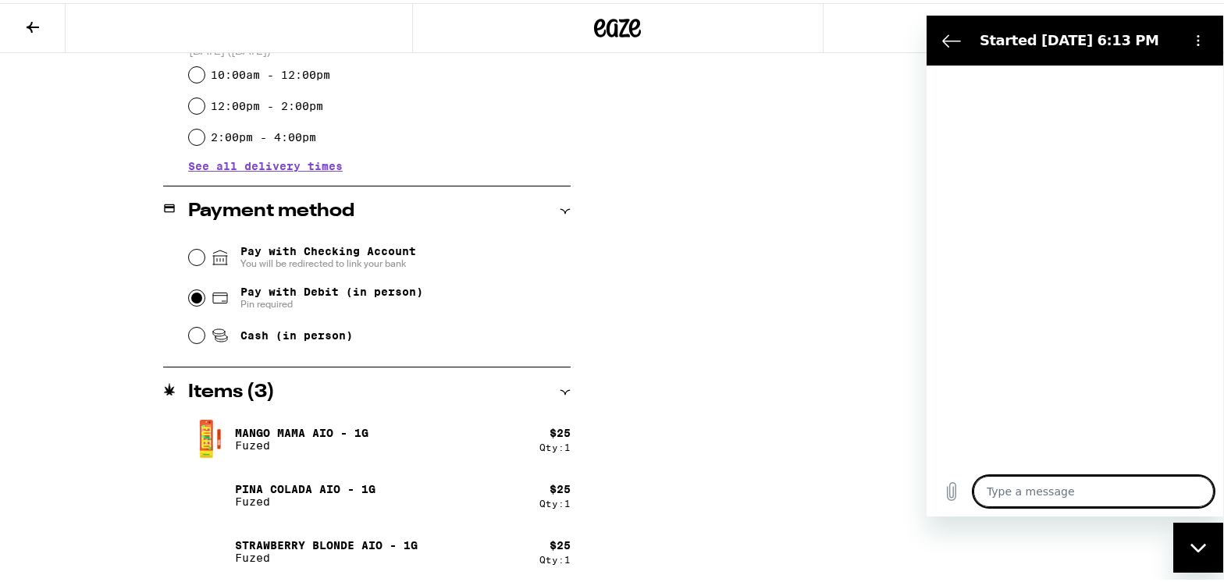
type textarea "x"
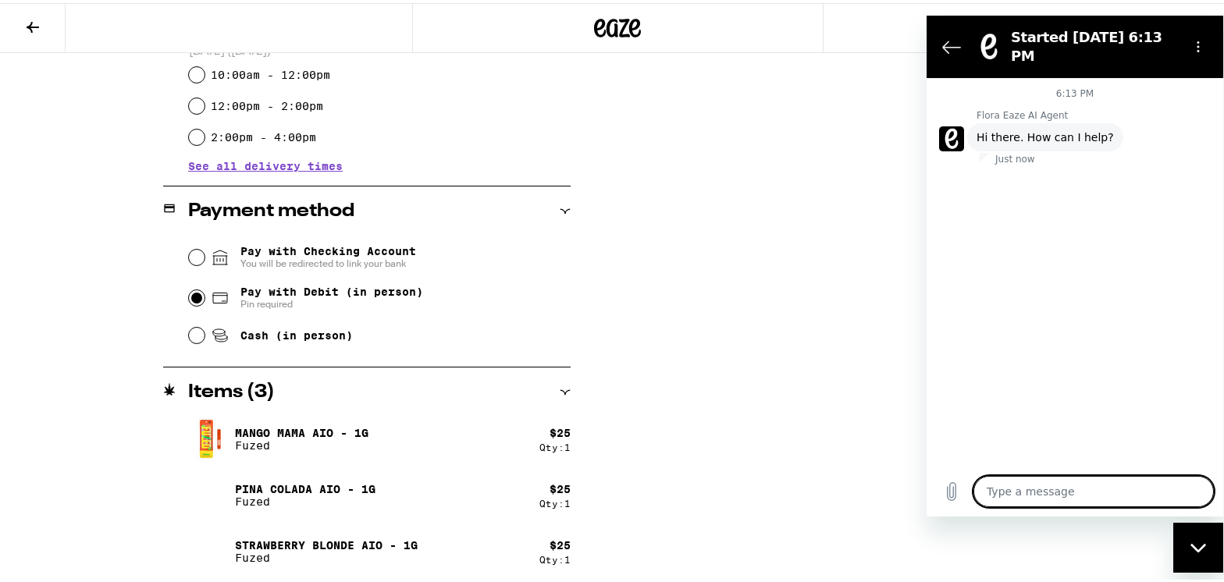
type textarea "h"
type textarea "x"
type textarea "ho"
type textarea "x"
type textarea "how"
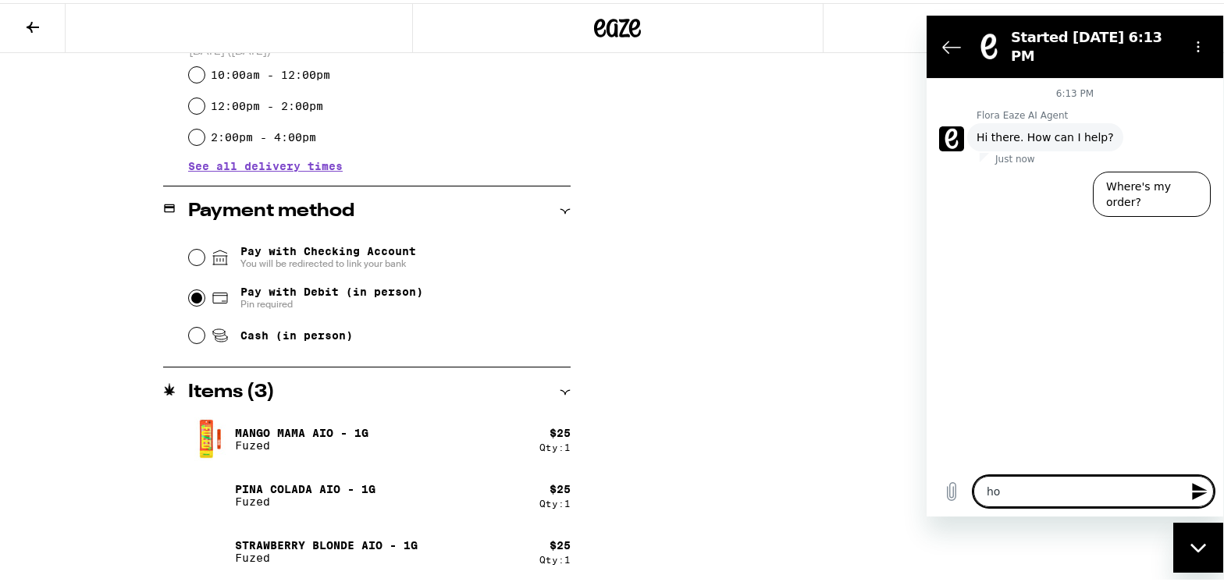
type textarea "x"
type textarea "how"
type textarea "x"
type textarea "how d"
type textarea "x"
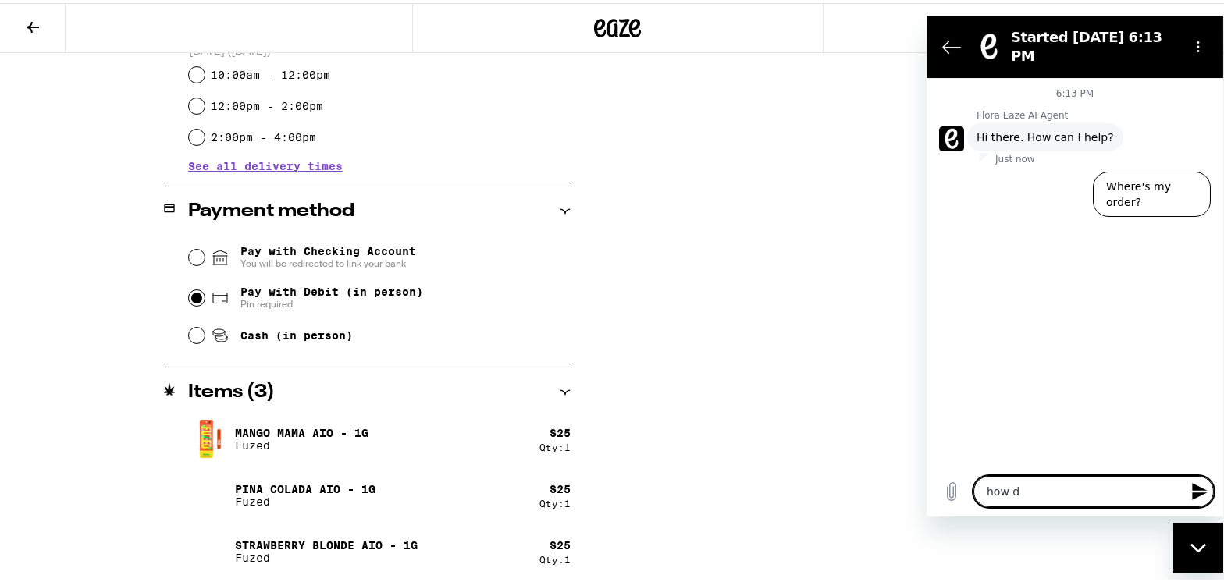
type textarea "how do"
type textarea "x"
type textarea "how do"
type textarea "x"
type textarea "how do i"
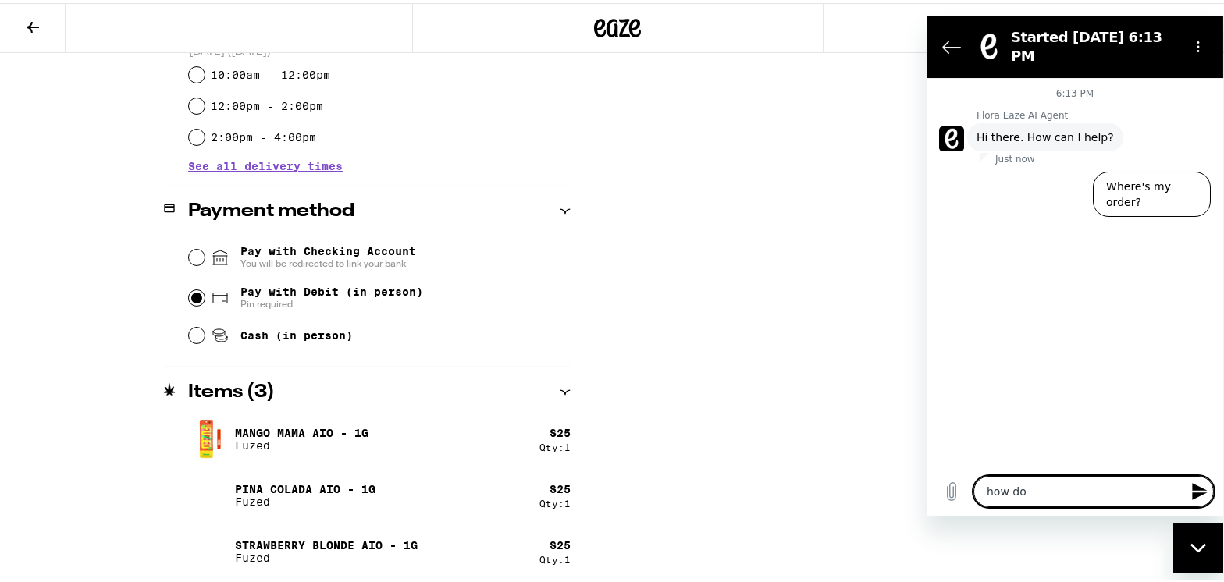
type textarea "x"
type textarea "how do i"
type textarea "x"
type textarea "how do i a"
type textarea "x"
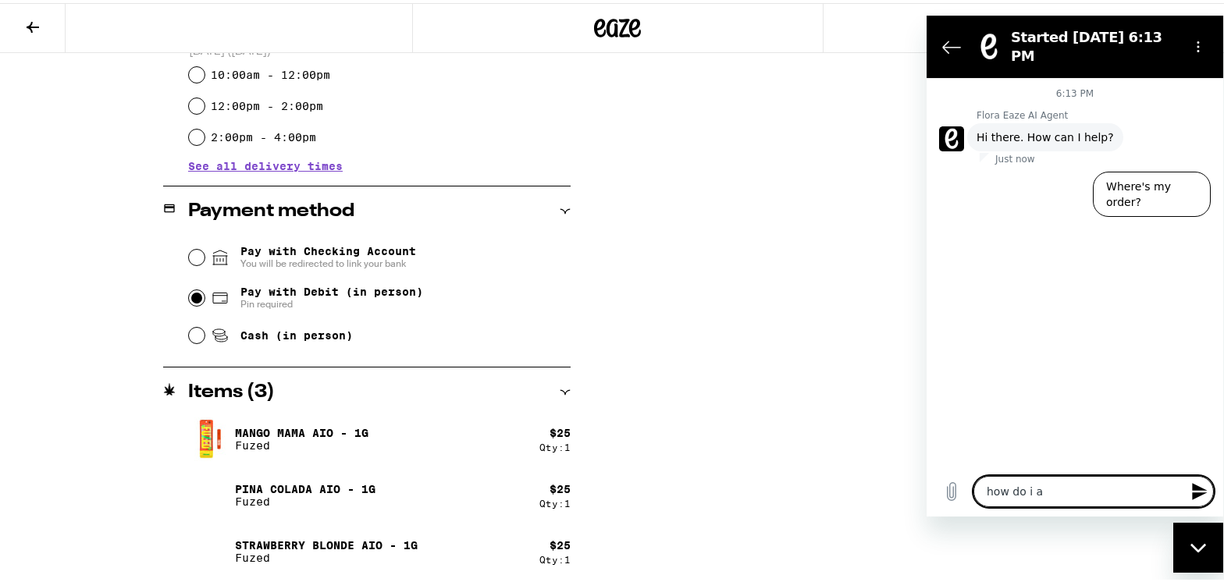
type textarea "how do i ap"
type textarea "x"
type textarea "how do i app"
type textarea "x"
type textarea "how do i appl"
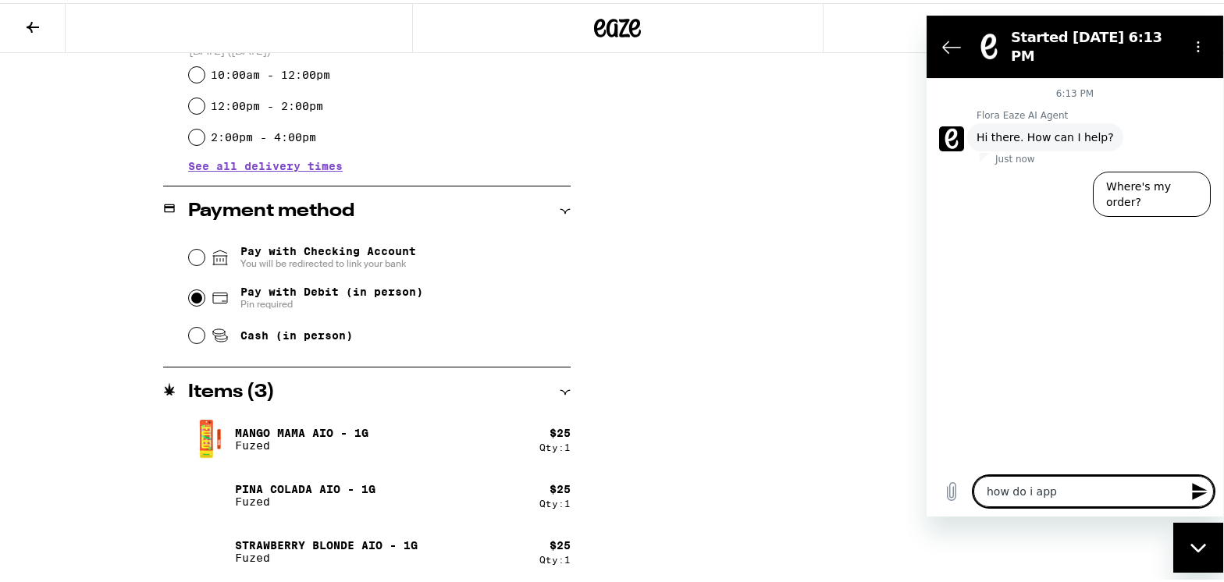
type textarea "x"
type textarea "how do i apply"
type textarea "x"
type textarea "how do i apply"
type textarea "x"
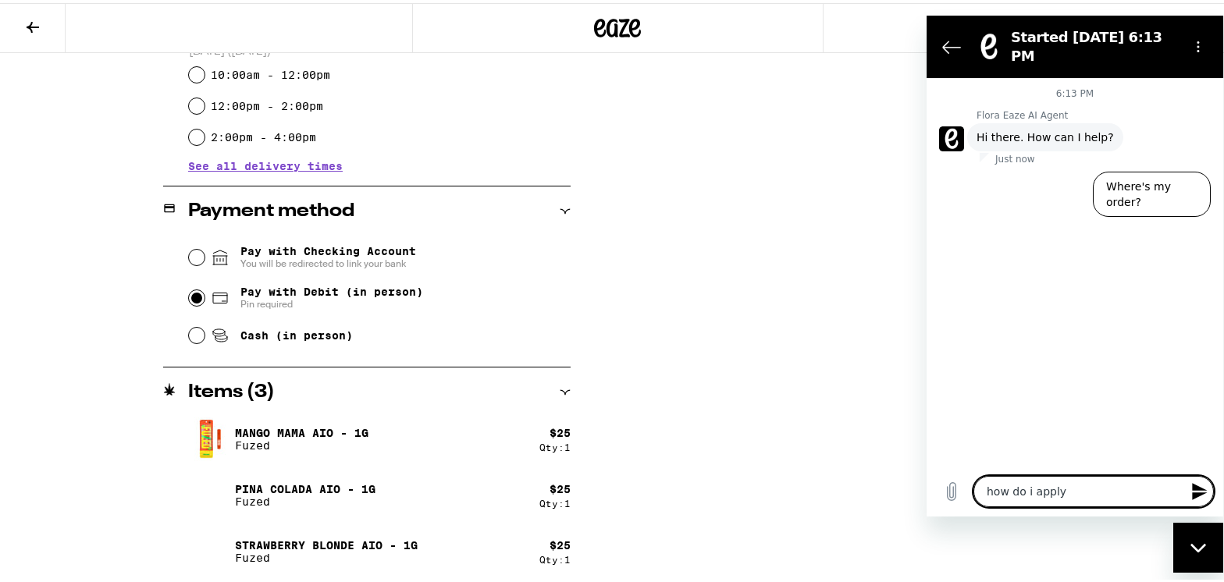
type textarea "how do i apply c"
type textarea "x"
type textarea "how do i apply co"
type textarea "x"
type textarea "how do i apply cod"
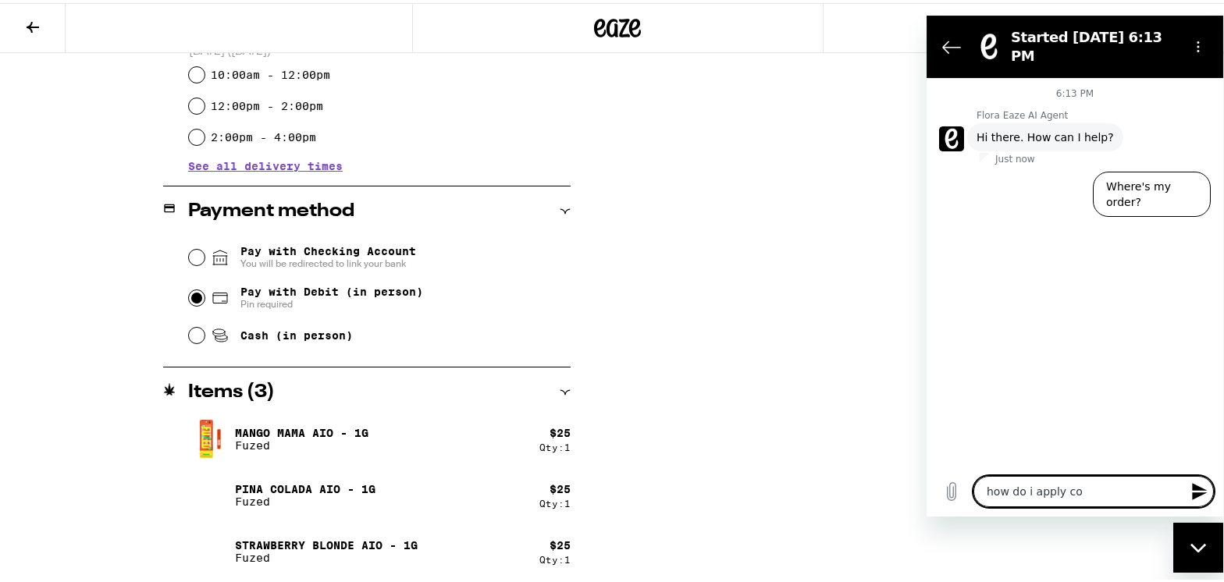
type textarea "x"
type textarea "how do i apply code"
type textarea "x"
type textarea "how do i apply code?"
type textarea "x"
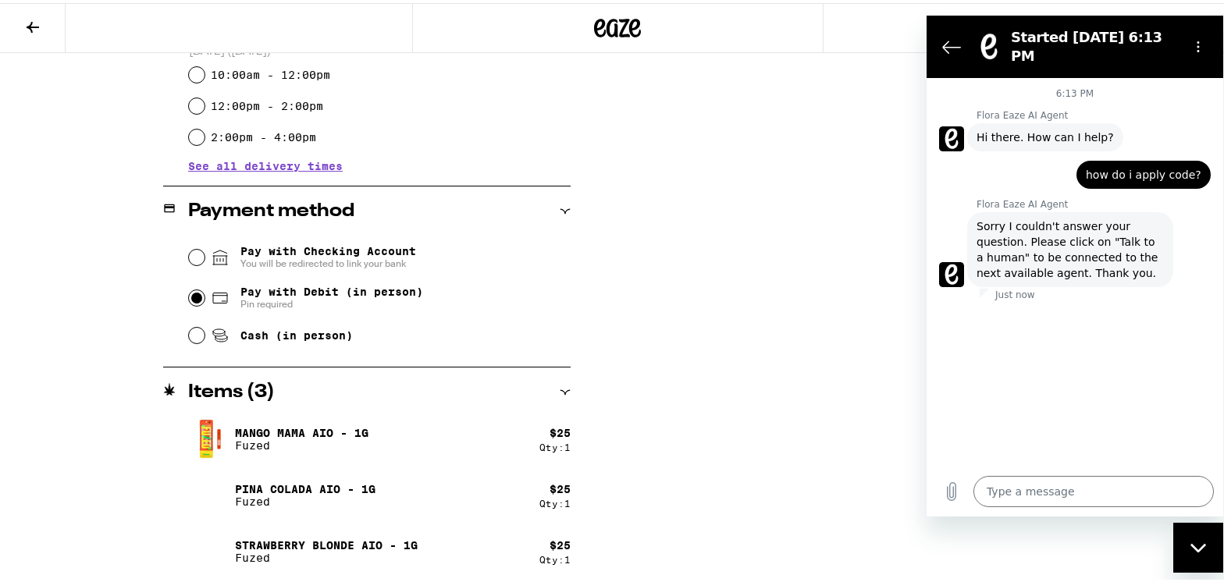
click at [1208, 545] on div "Close messaging window" at bounding box center [1197, 547] width 47 height 47
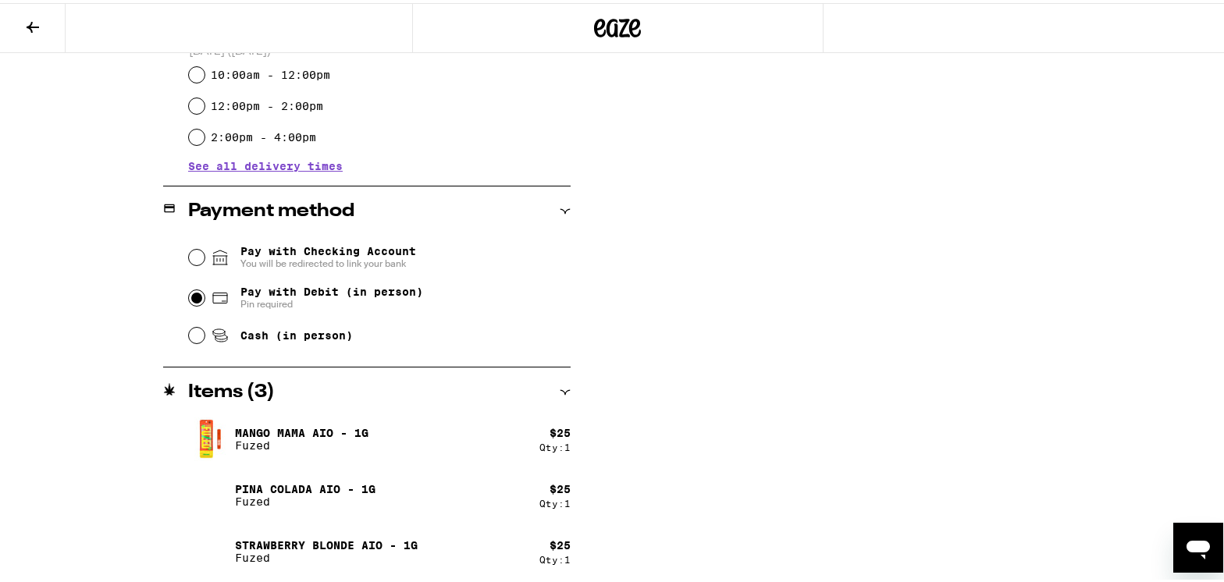
click at [1208, 545] on icon "Open messaging window" at bounding box center [1196, 549] width 23 height 19
type textarea "x"
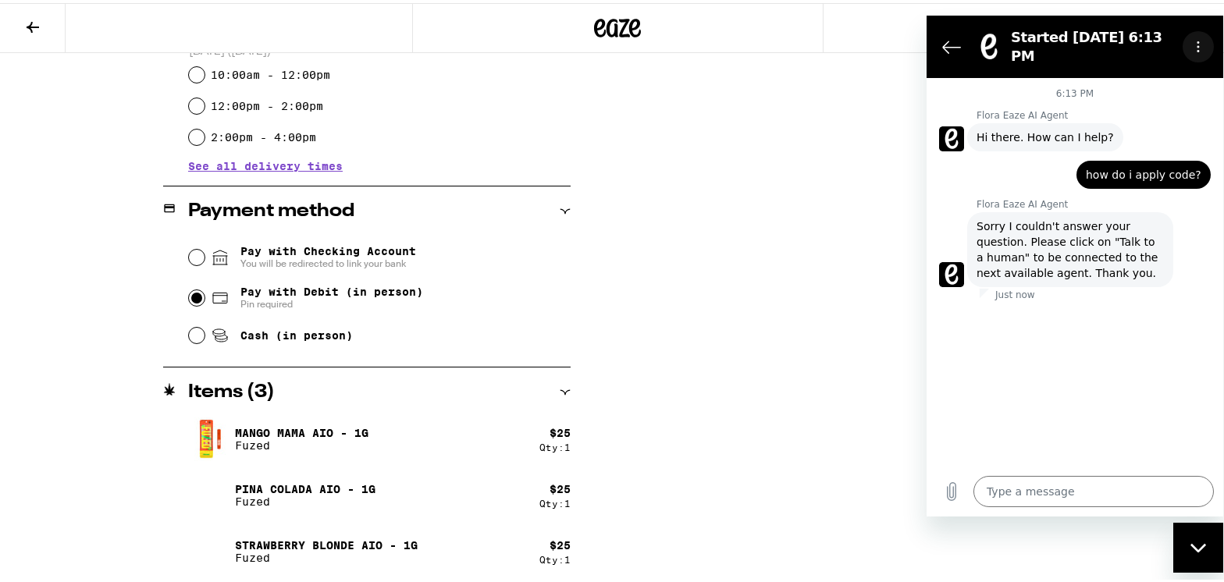
click at [1198, 40] on icon "Options menu" at bounding box center [1197, 46] width 12 height 12
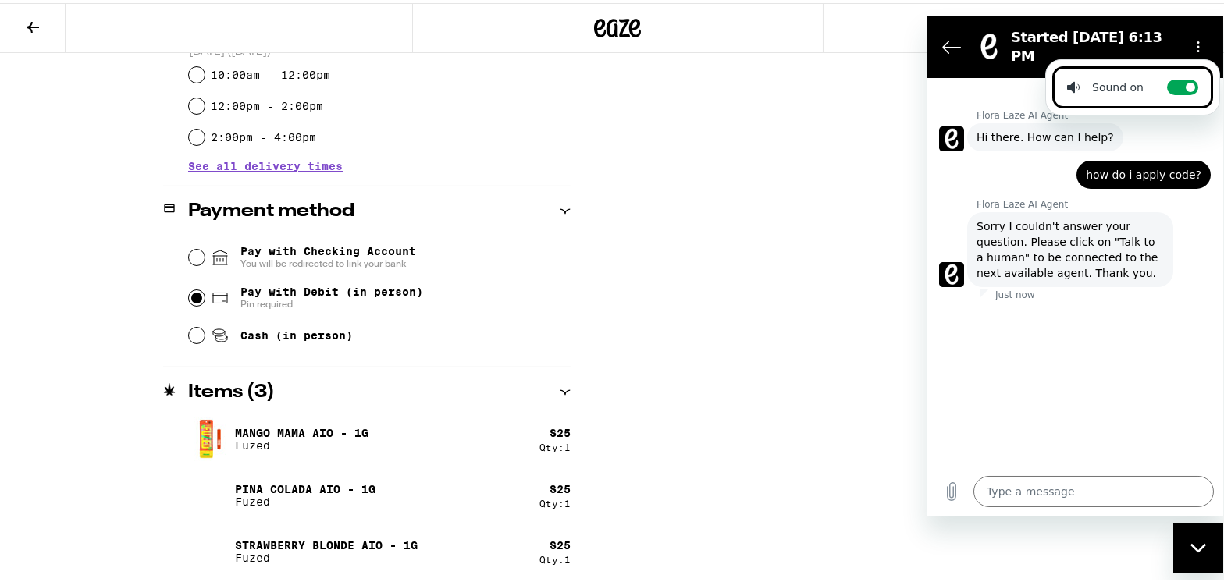
click at [1137, 288] on div "Just now" at bounding box center [1100, 294] width 243 height 12
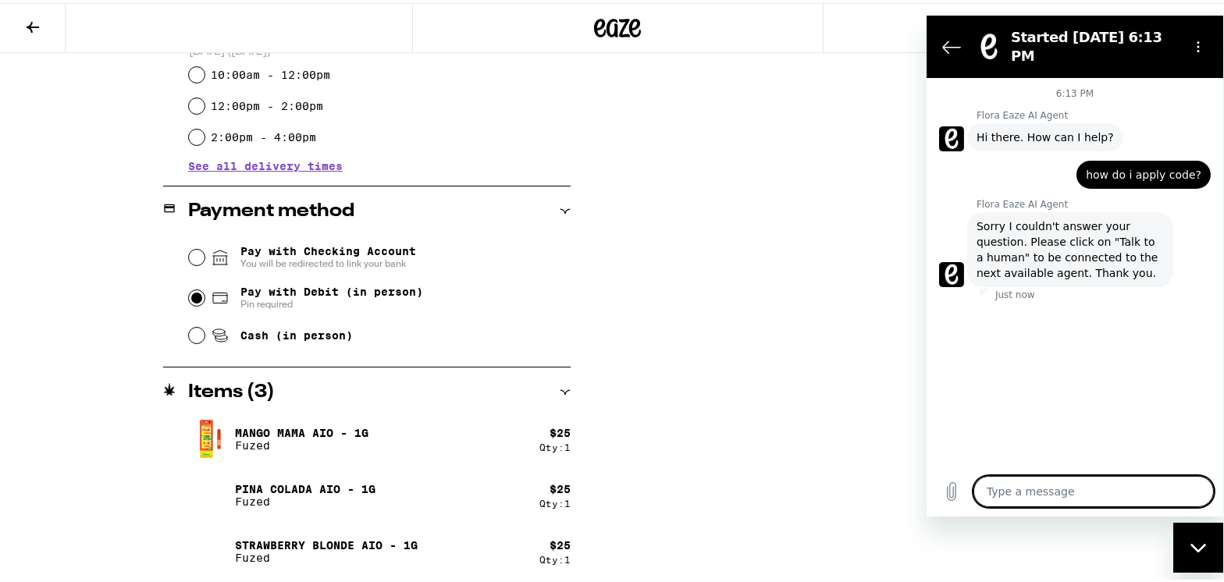
click at [1022, 495] on textarea at bounding box center [1092, 490] width 240 height 31
type textarea "t"
type textarea "x"
type textarea "ta"
type textarea "x"
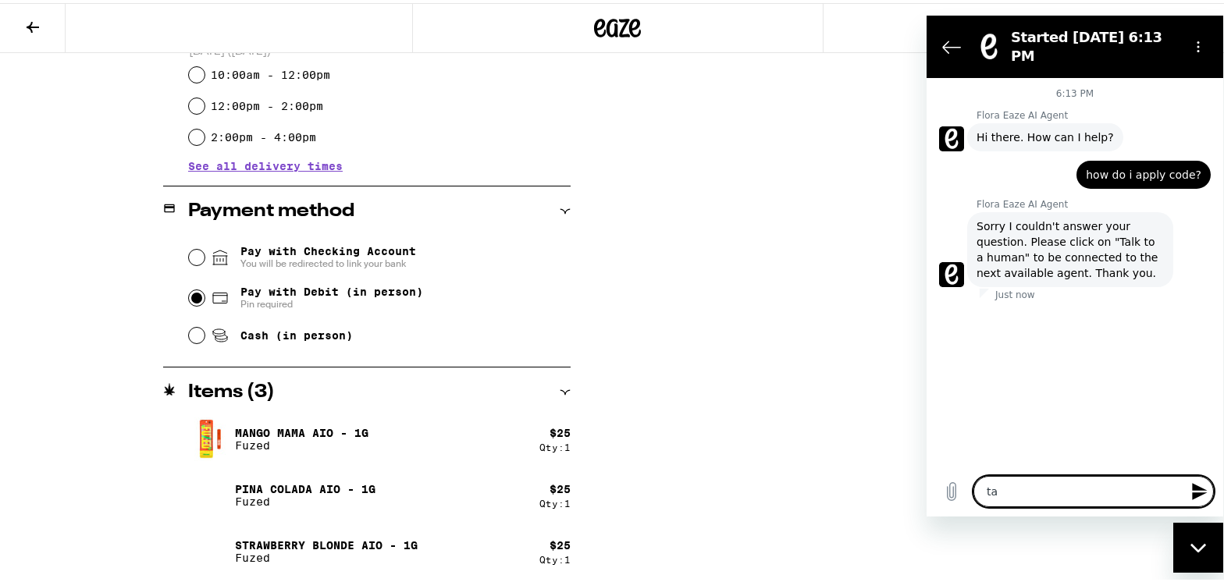
type textarea "tal"
type textarea "x"
type textarea "talk"
type textarea "x"
type textarea "talk"
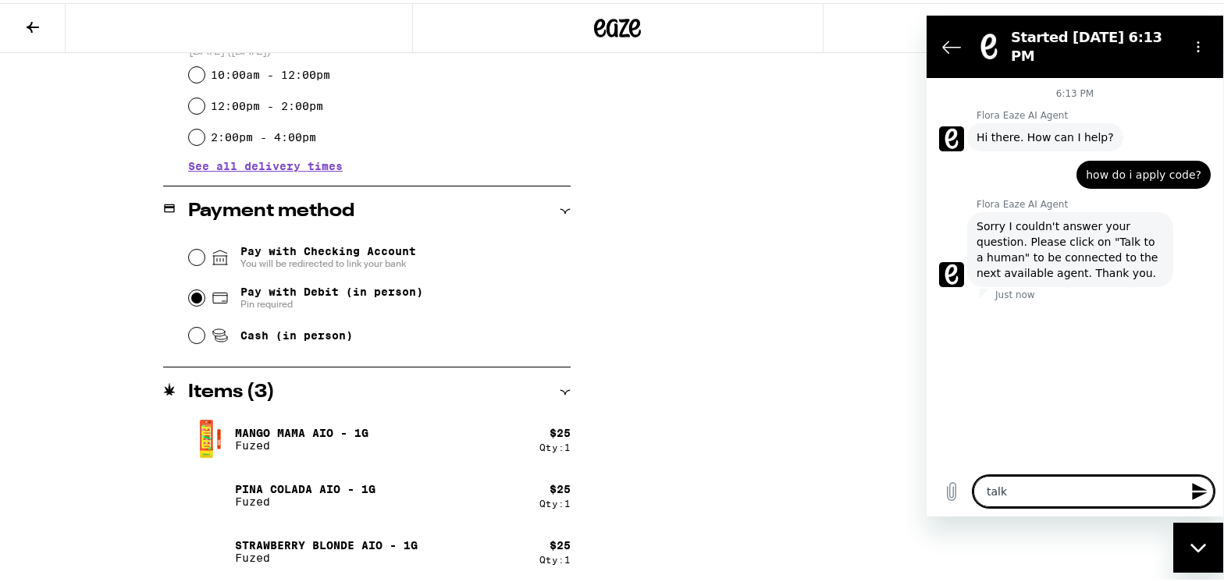
type textarea "x"
type textarea "talk t"
type textarea "x"
type textarea "talk to"
type textarea "x"
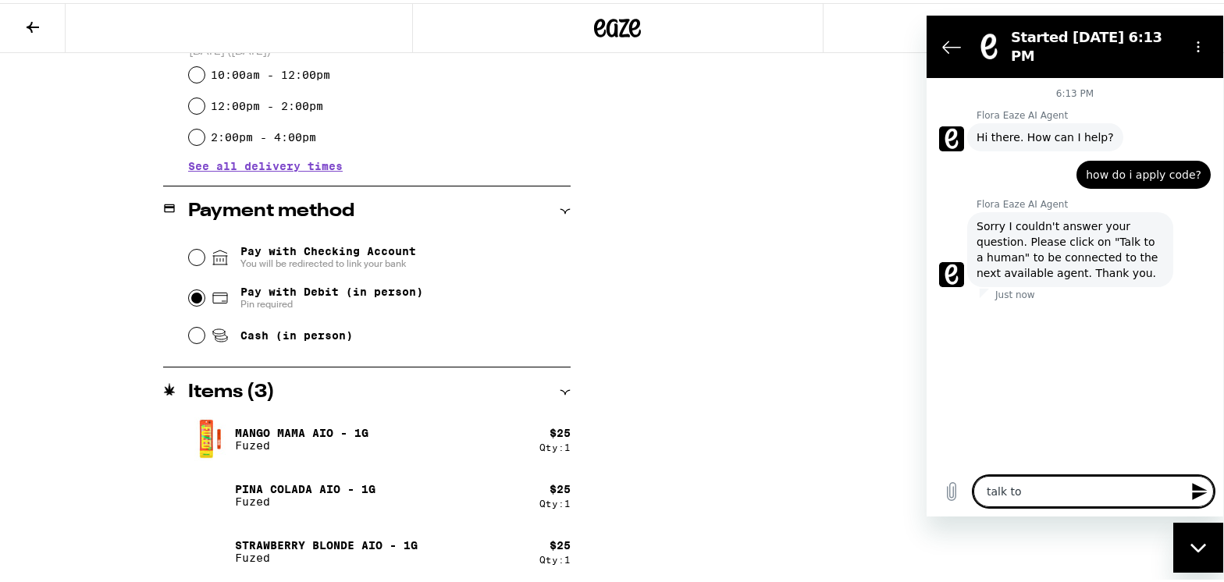
type textarea "talk to"
type textarea "x"
type textarea "talk to a"
type textarea "x"
type textarea "talk to a"
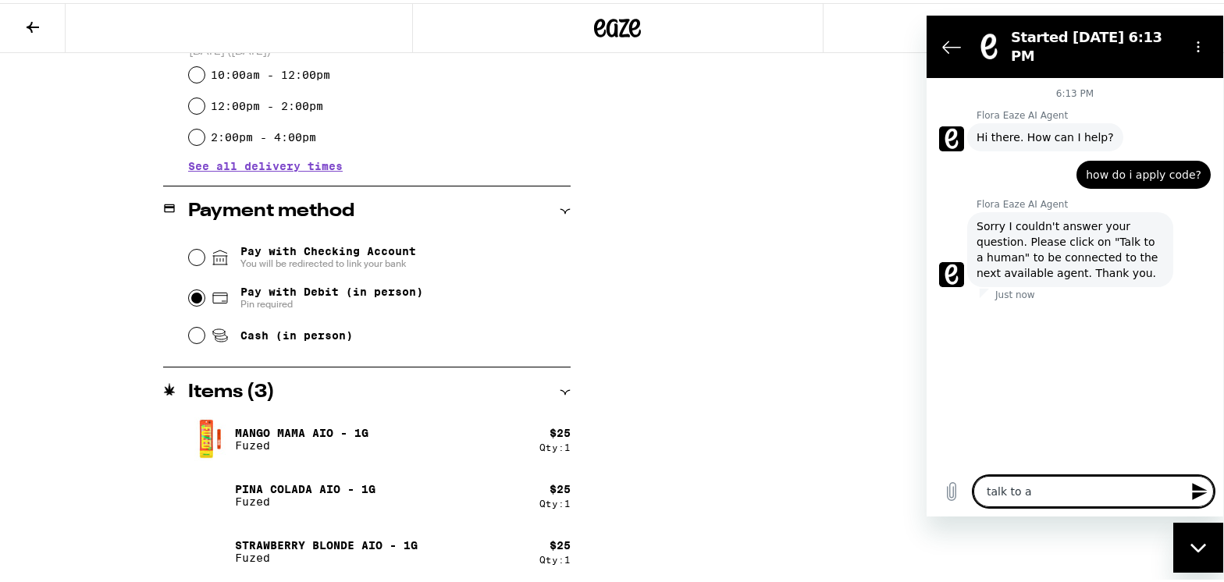
type textarea "x"
type textarea "talk to a h"
type textarea "x"
type textarea "talk to a hu"
type textarea "x"
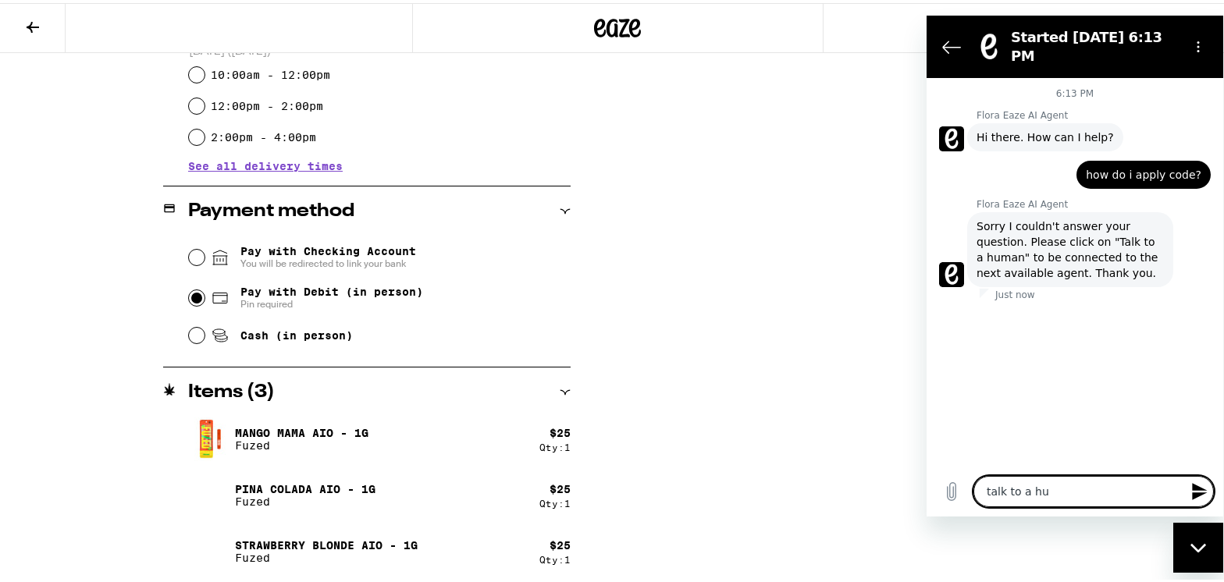
type textarea "talk to a hum"
type textarea "x"
type textarea "talk to a huma"
type textarea "x"
type textarea "talk to a human"
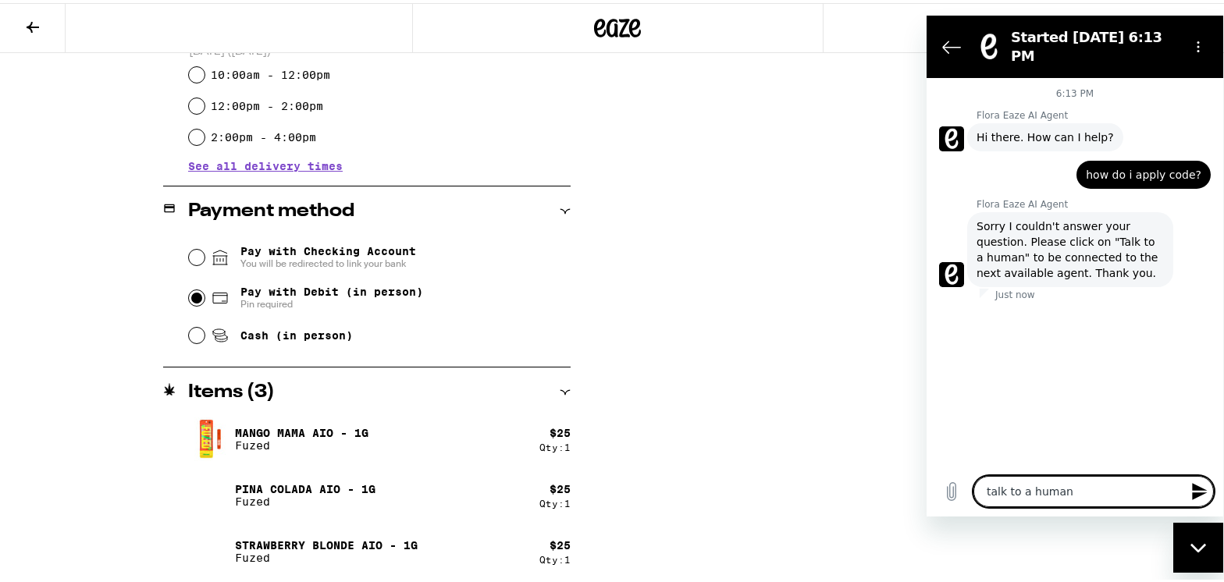
type textarea "x"
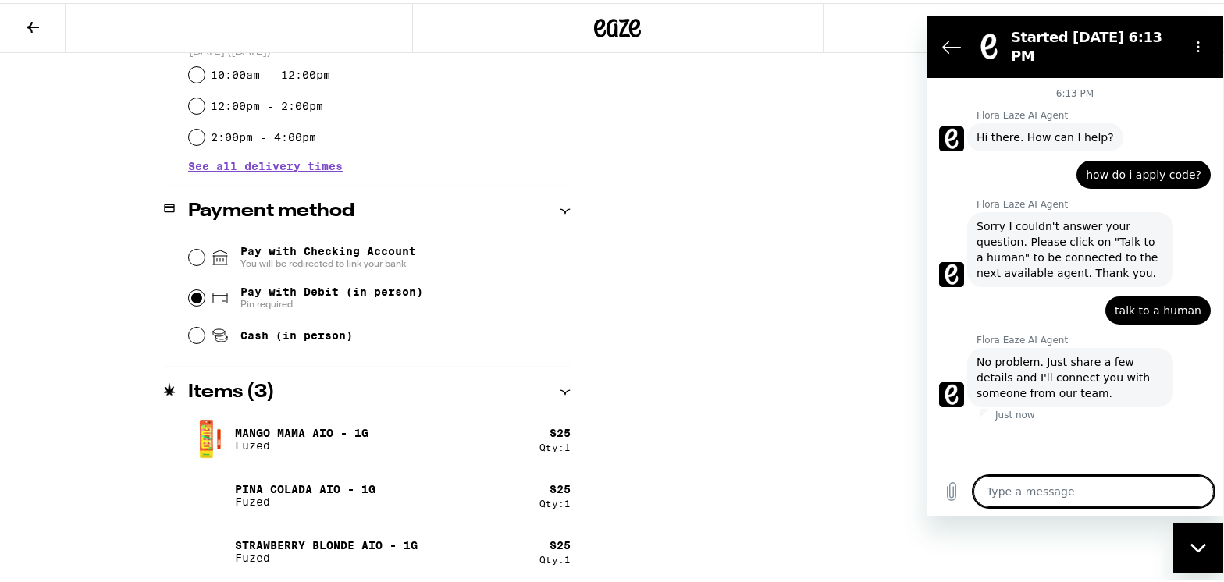
type textarea "x"
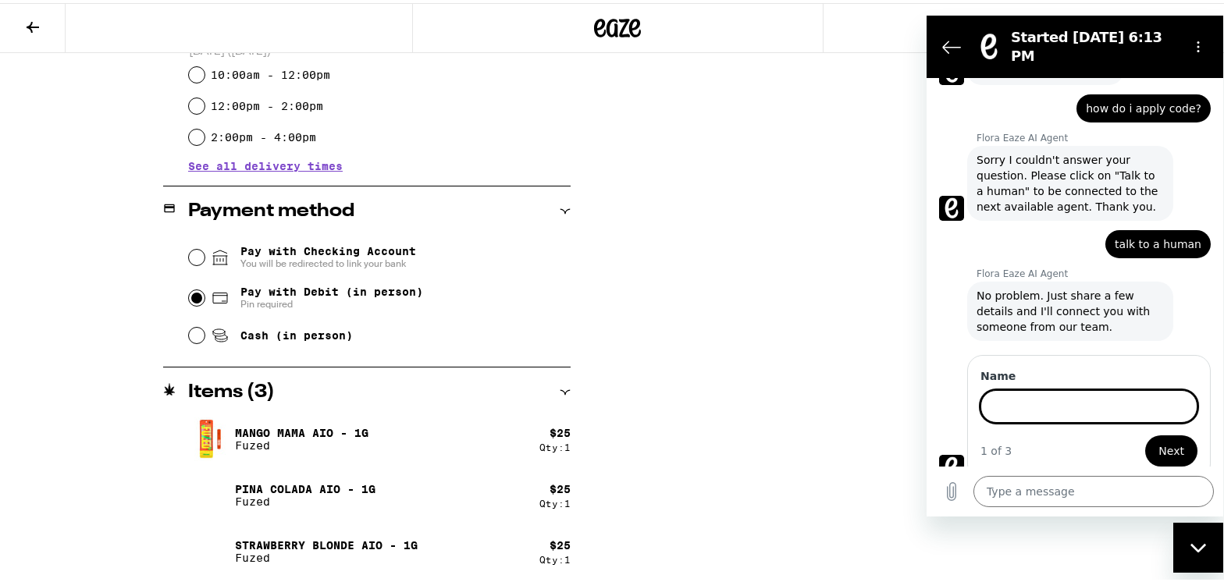
scroll to position [66, 0]
type input "CAMi"
click at [1144, 434] on button "Next" at bounding box center [1170, 449] width 52 height 31
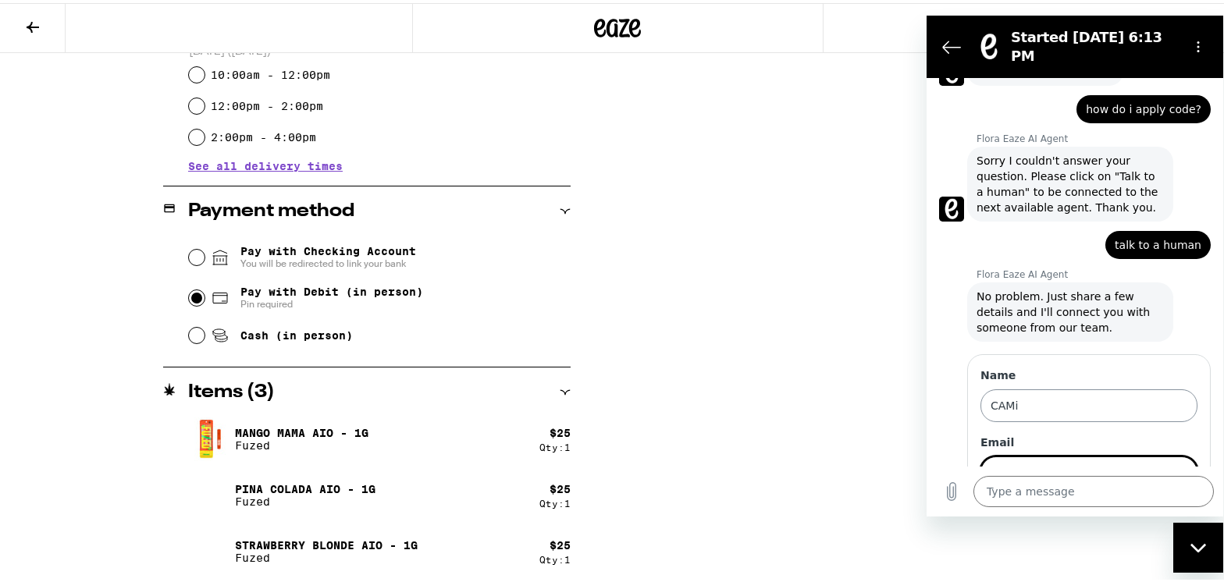
scroll to position [132, 0]
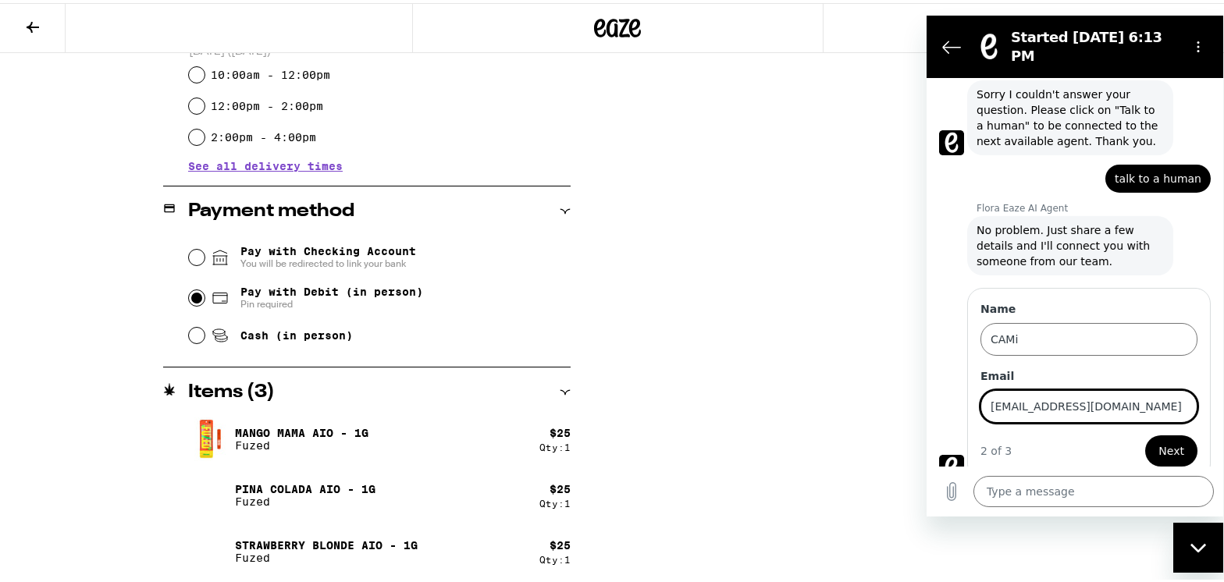
type input "[EMAIL_ADDRESS][DOMAIN_NAME]"
click at [1144, 435] on button "Next" at bounding box center [1170, 450] width 52 height 31
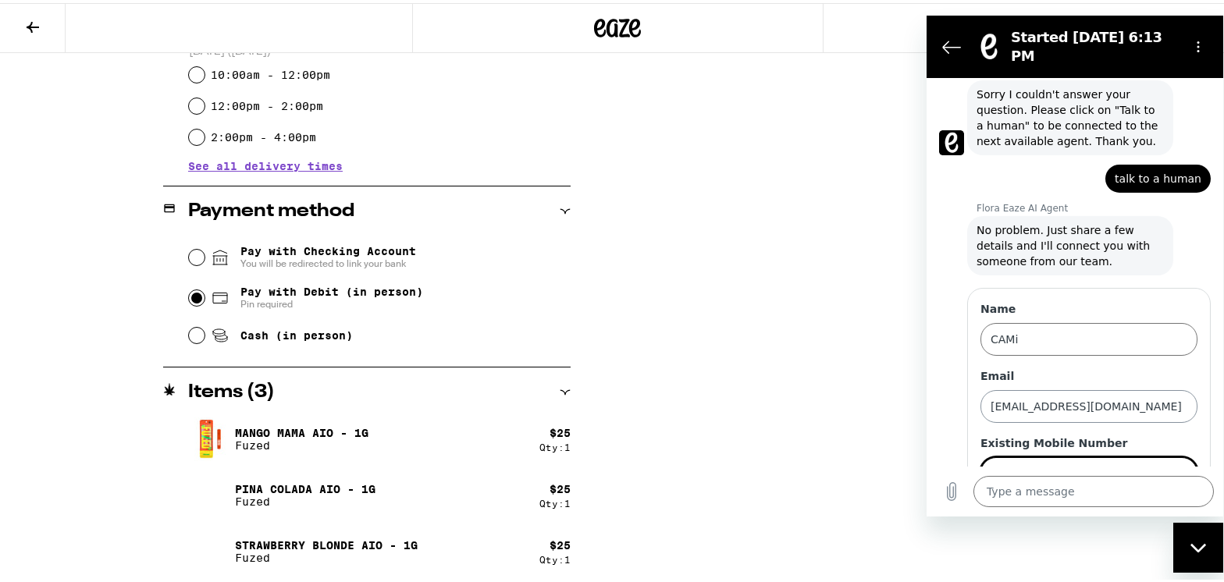
scroll to position [199, 0]
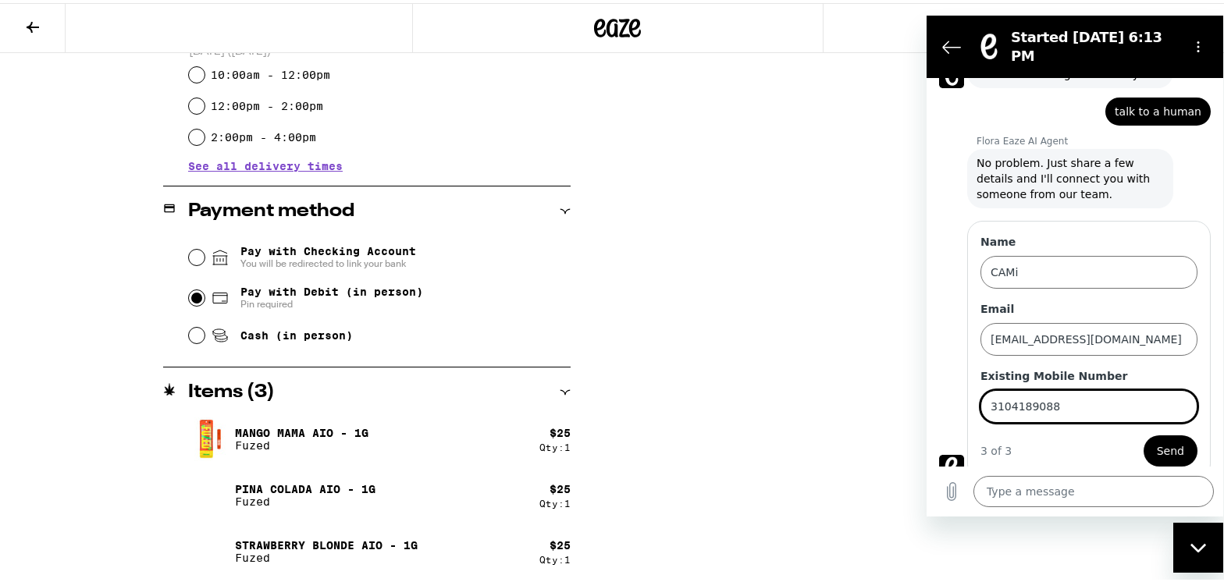
type input "3104189088"
click at [1142, 435] on button "Send" at bounding box center [1169, 450] width 54 height 31
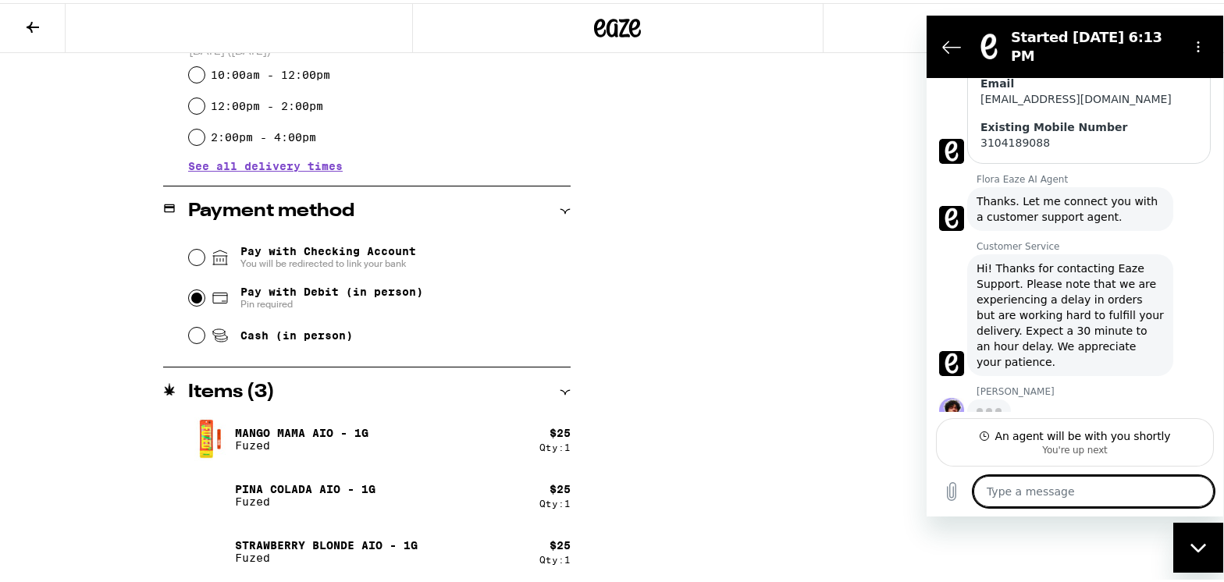
scroll to position [411, 0]
type textarea "x"
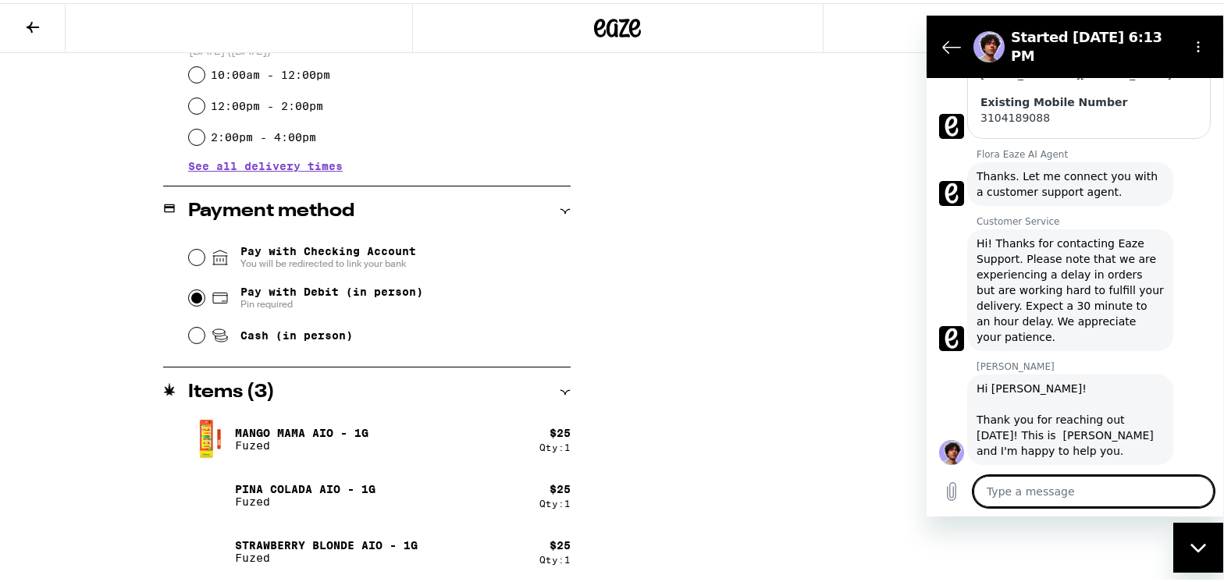
scroll to position [442, 0]
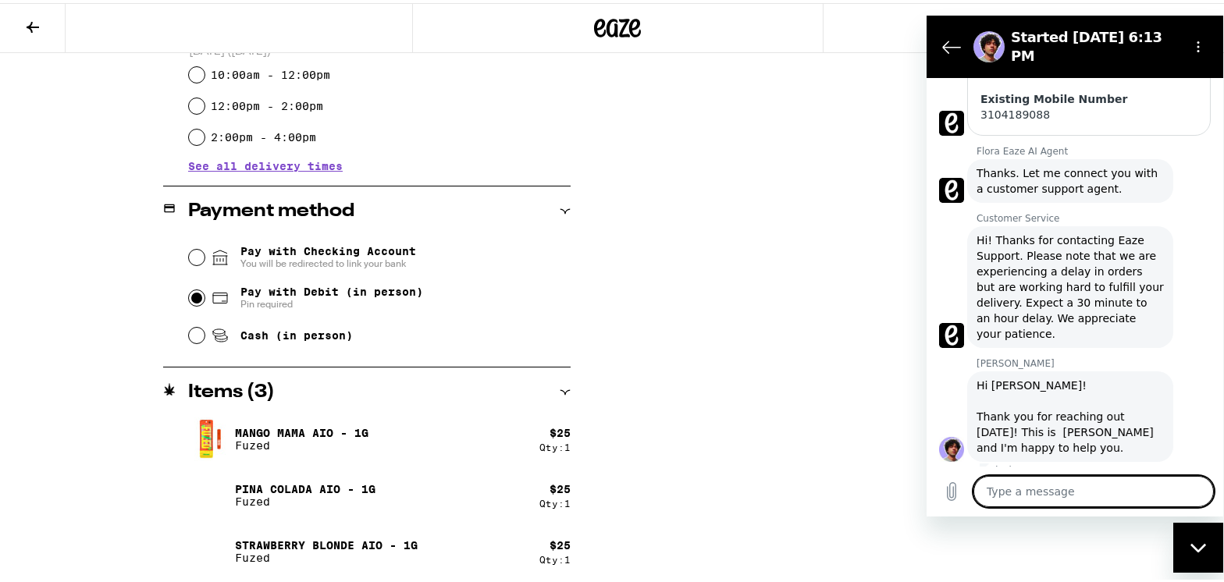
type textarea "H"
type textarea "x"
type textarea "He"
type textarea "x"
type textarea "Hey"
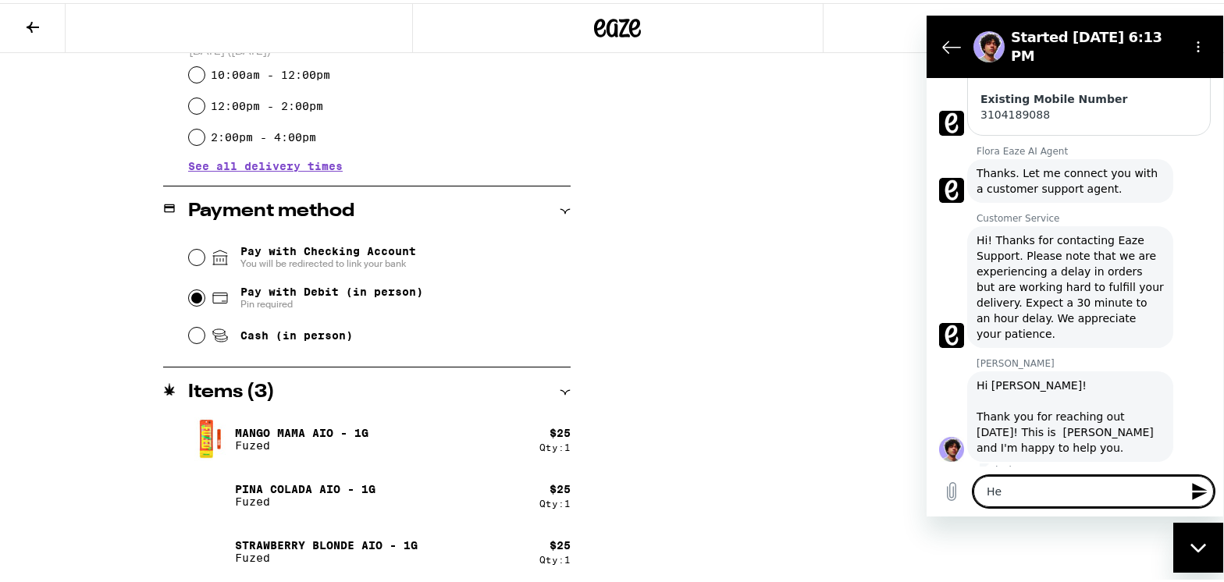
type textarea "x"
type textarea "Hey-"
type textarea "x"
type textarea "Hey-"
type textarea "x"
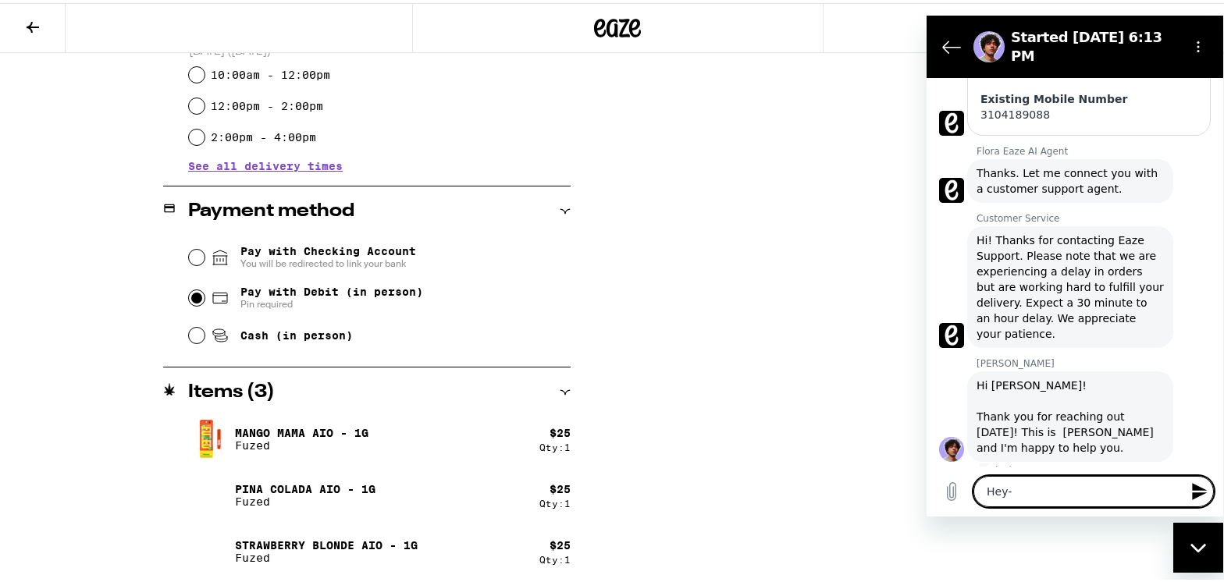
type textarea "Hey- I"
type textarea "x"
type textarea "Hey- I"
type textarea "x"
type textarea "Hey- I g"
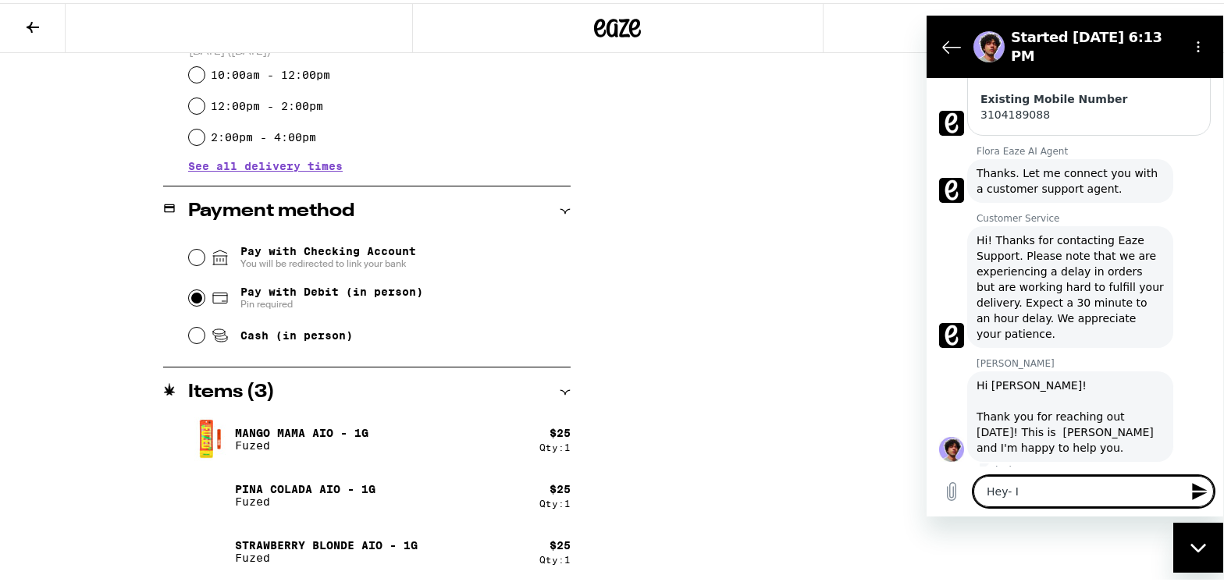
type textarea "x"
type textarea "Hey- I go"
type textarea "x"
type textarea "Hey- I go"
type textarea "x"
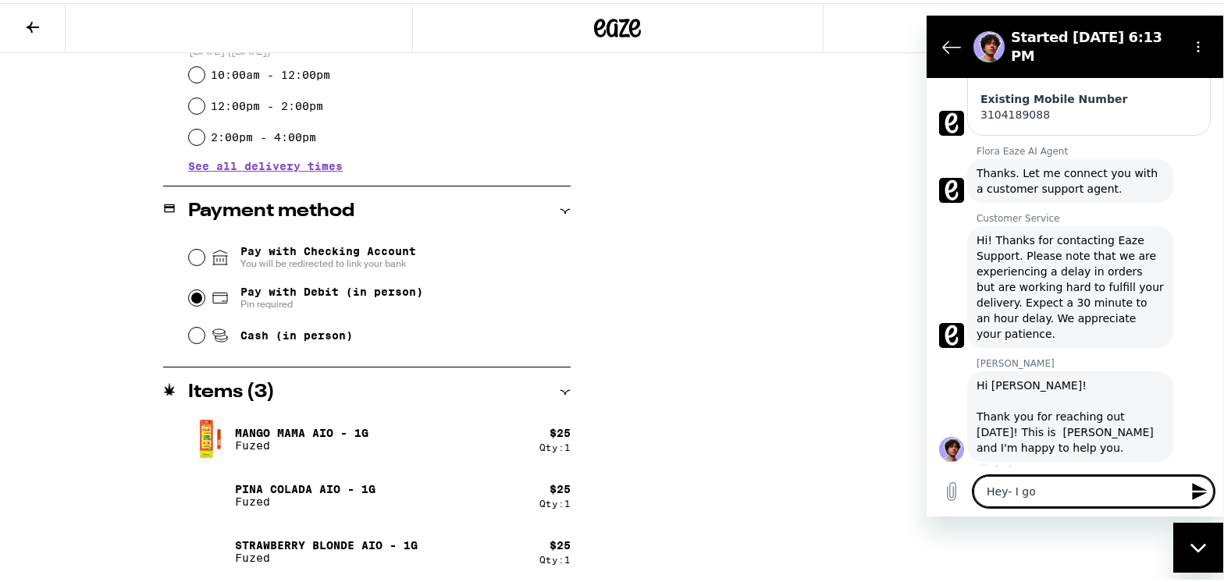
type textarea "Hey- I go b"
type textarea "x"
type textarea "Hey- I go by"
type textarea "x"
type textarea "Hey- I go by"
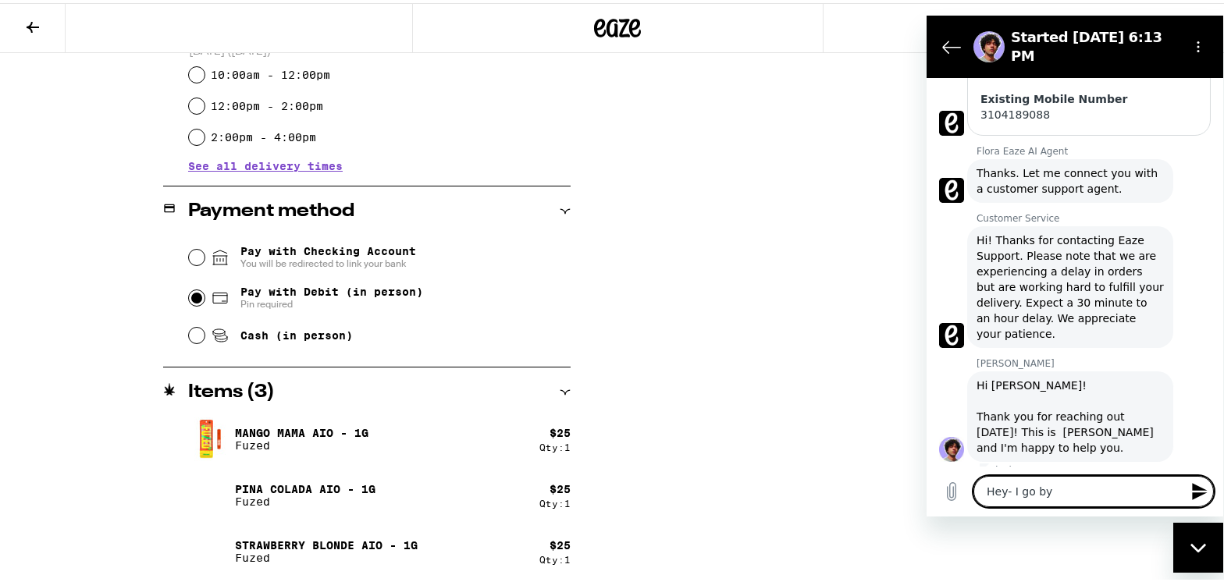
type textarea "x"
type textarea "Hey- I go by C"
type textarea "x"
type textarea "Hey- I go by CA"
type textarea "x"
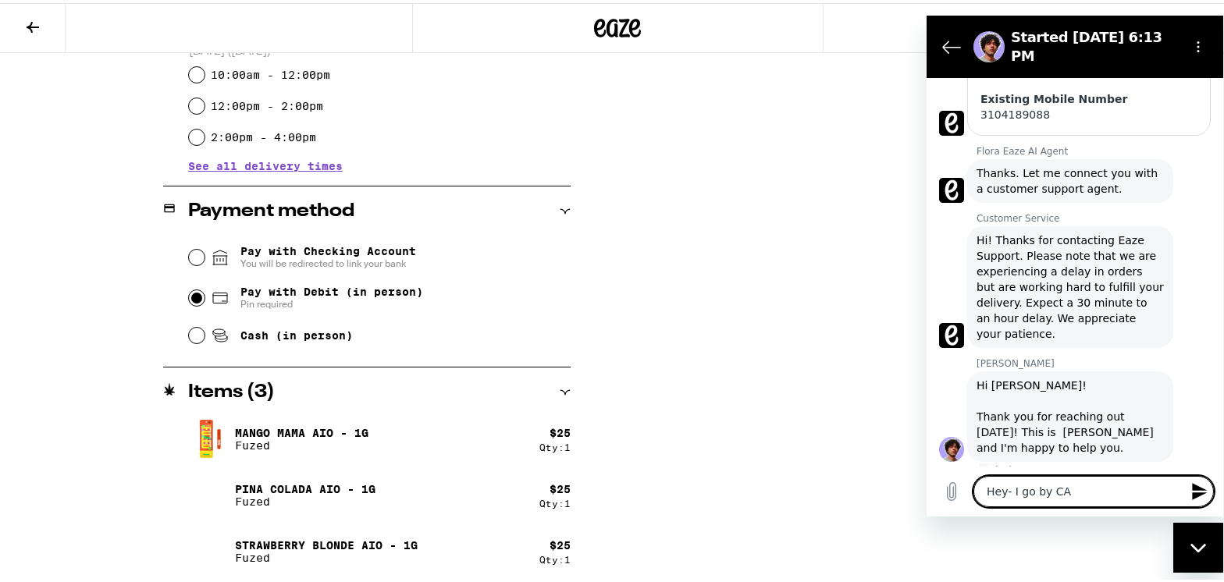
type textarea "Hey- I go by [PERSON_NAME]"
type textarea "x"
type textarea "Hey- I go by [PERSON_NAME]"
type textarea "x"
type textarea "Hey- I go by [PERSON_NAME]-"
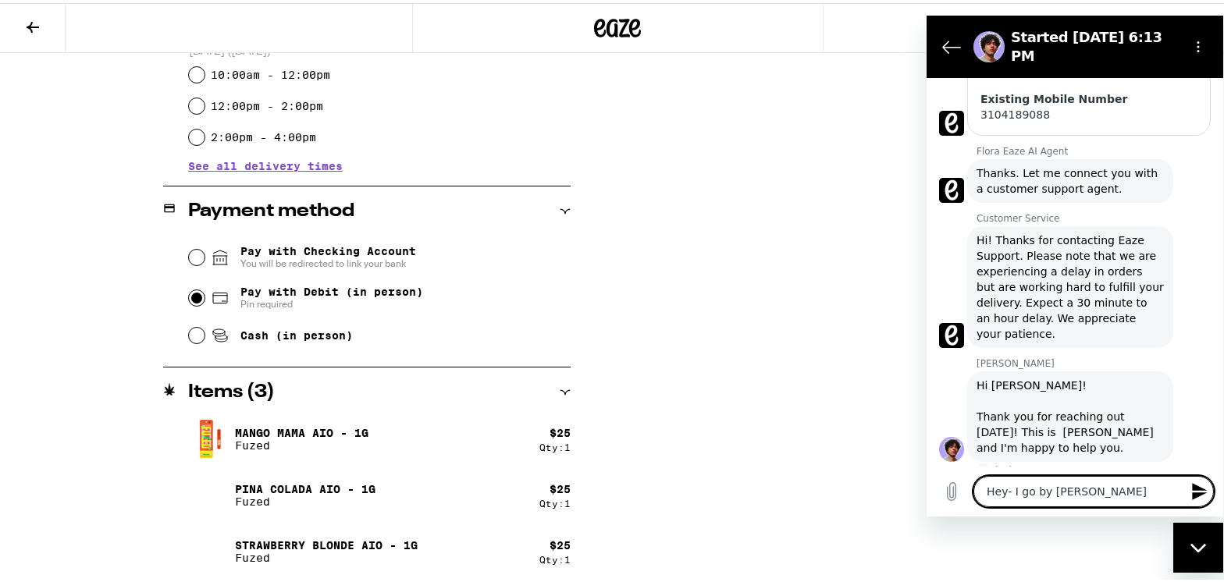
type textarea "x"
type textarea "Hey- I go by [PERSON_NAME]-"
type textarea "x"
type textarea "Hey- I go by [PERSON_NAME]"
type textarea "x"
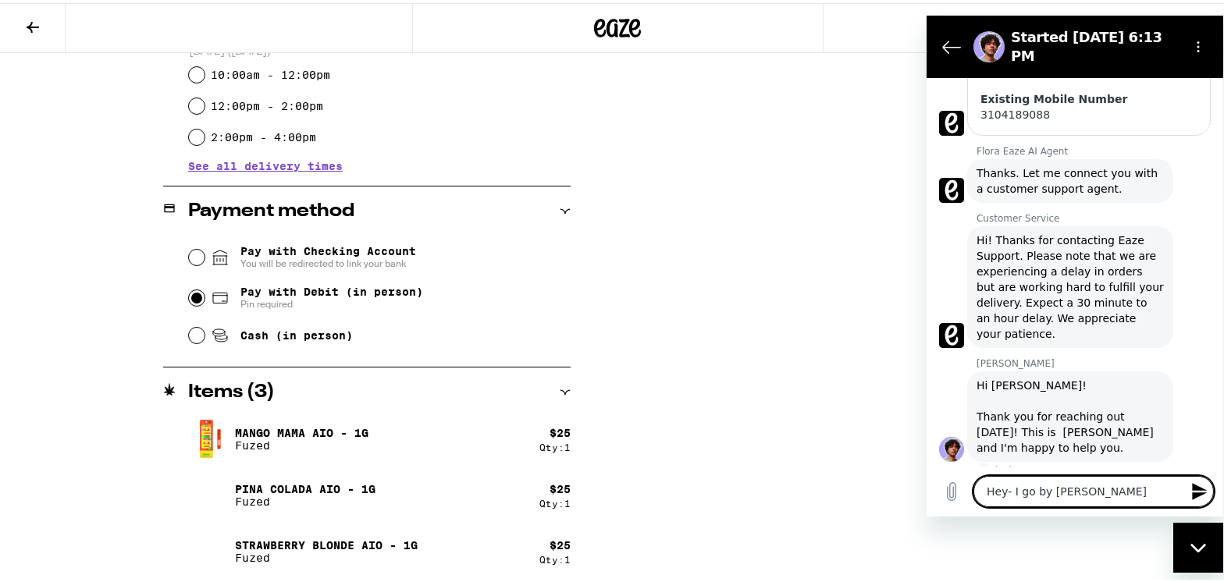
type textarea "Hey- I go by [PERSON_NAME]"
type textarea "x"
type textarea "Hey- I go by [PERSON_NAME]"
type textarea "x"
type textarea "Hey- I go by [PERSON_NAME]"
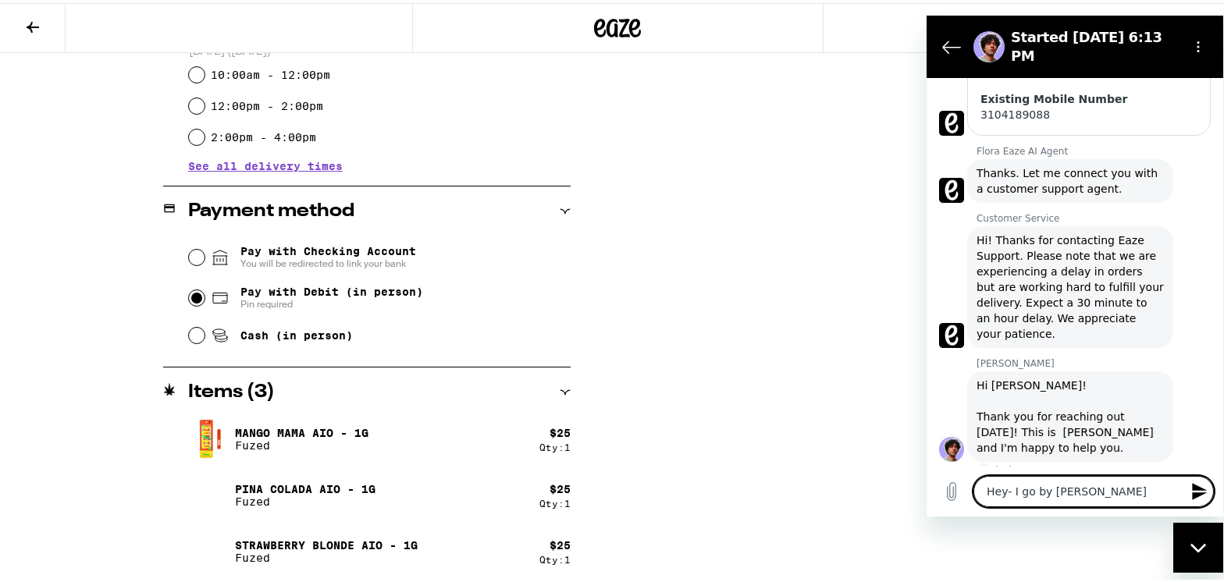
type textarea "x"
type textarea "Hey- I go by CAMi- Where"
type textarea "x"
type textarea "Hey- I go by CAMi- Where"
type textarea "x"
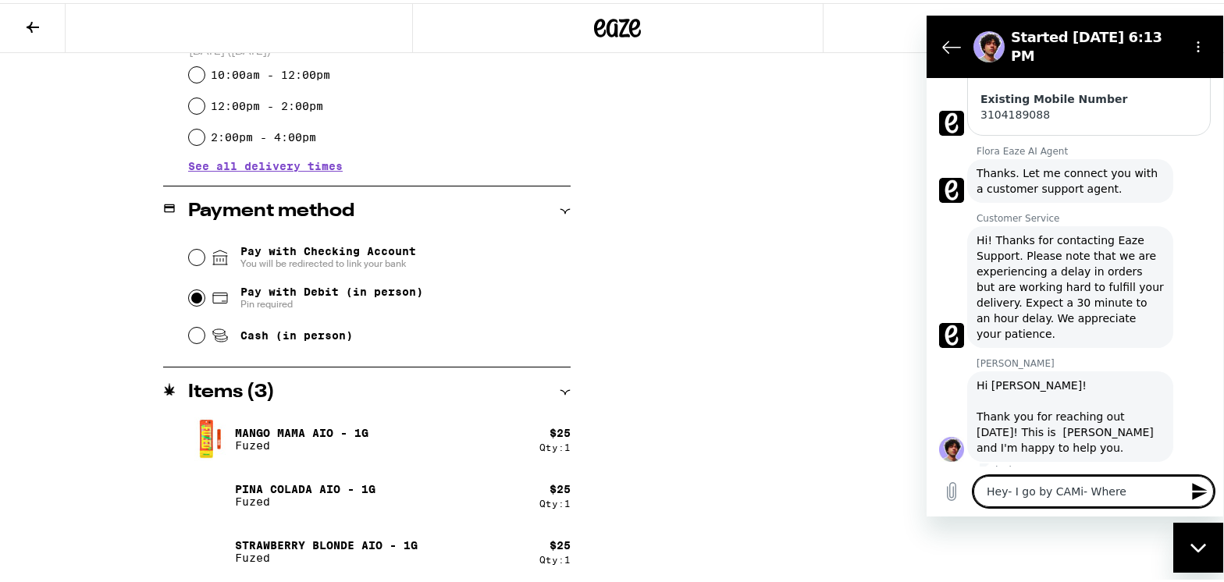
type textarea "Hey- I go by CAMi- Where d"
type textarea "x"
type textarea "Hey- I go by CAMi- Where do"
type textarea "x"
type textarea "Hey- I go by CAMi- Where do"
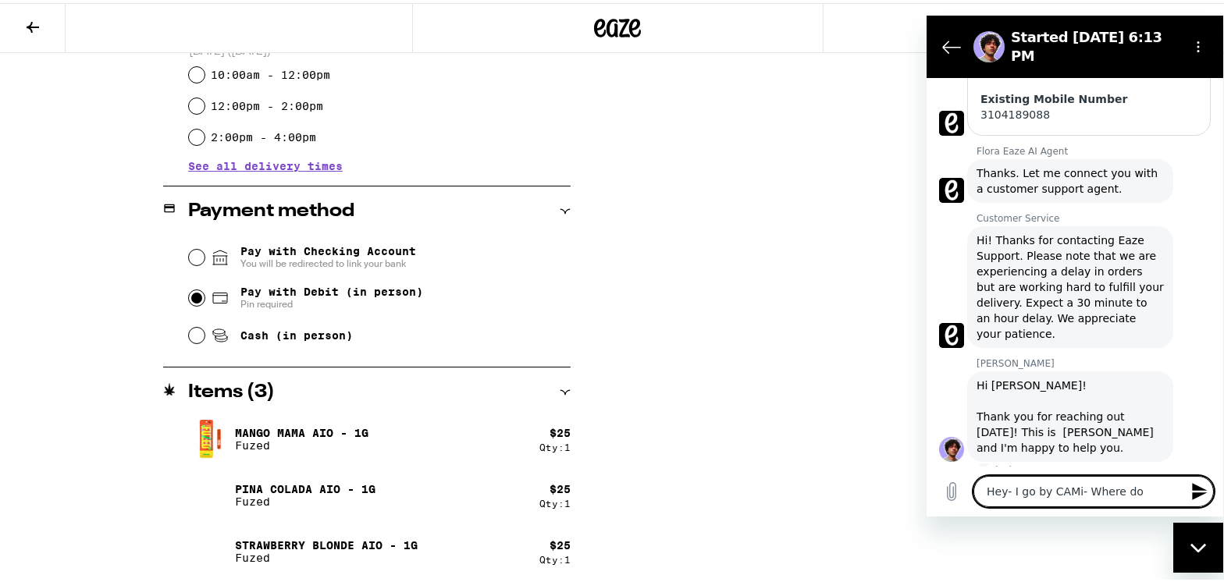
type textarea "x"
type textarea "Hey- I go by CAMi- Where do I"
type textarea "x"
type textarea "Hey- I go by CAMi- Where do I"
type textarea "x"
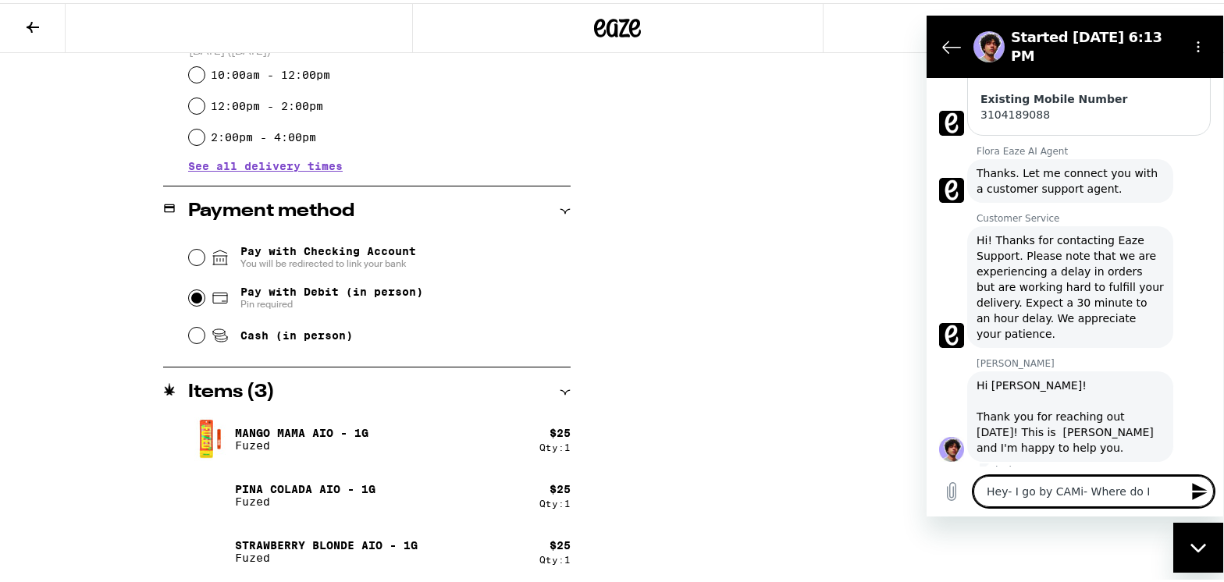
type textarea "Hey- I go by CAMi- Where do I a"
type textarea "x"
type textarea "Hey- I go by CAMi- Where do I ap"
type textarea "x"
type textarea "Hey- I go by CAMi- Where do I app"
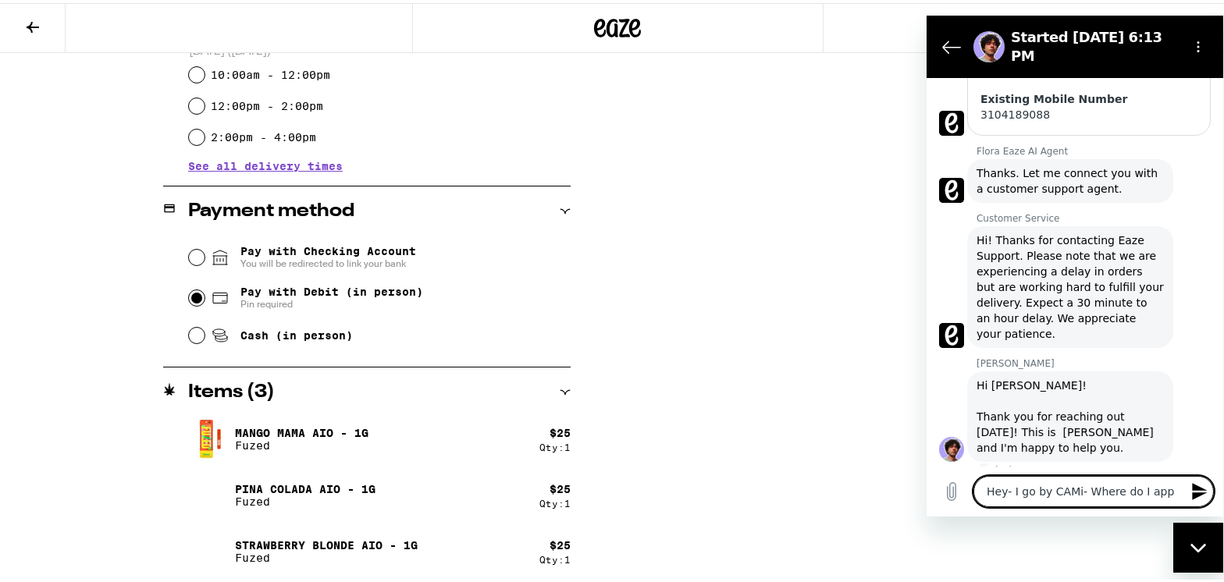
type textarea "x"
type textarea "Hey- I go by CAMi- Where do I appl"
type textarea "x"
type textarea "Hey- I go by CAMi- Where do I apply"
type textarea "x"
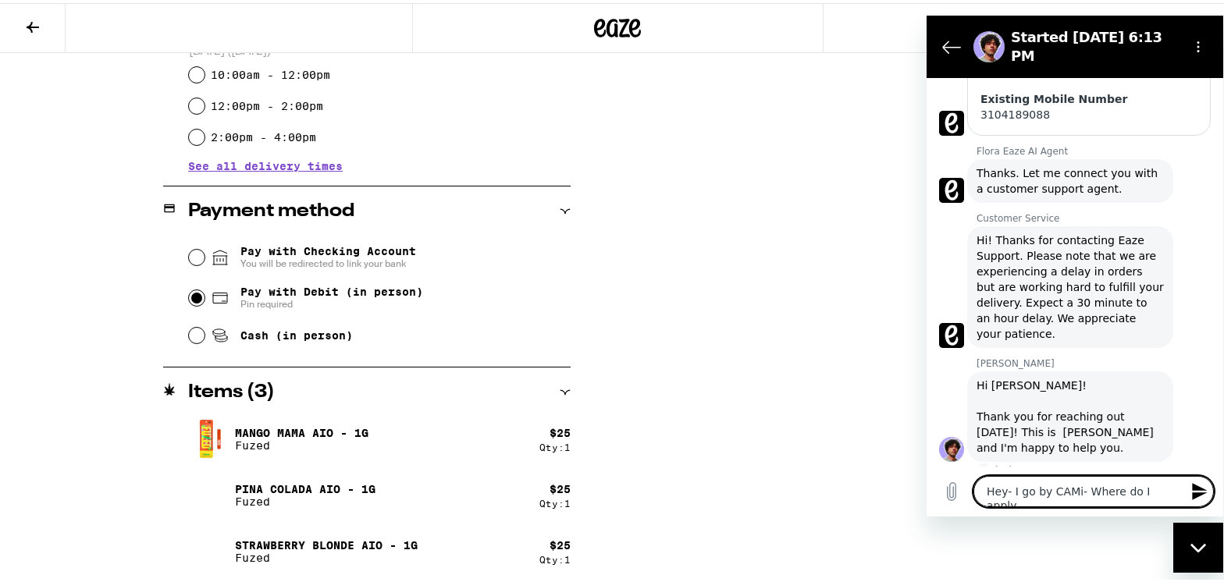
type textarea "Hey- I go by CAMi- Where do I apply"
type textarea "x"
type textarea "Hey- I go by CAMi- Where do I apply t"
type textarea "x"
type textarea "Hey- I go by CAMi- Where do I apply th"
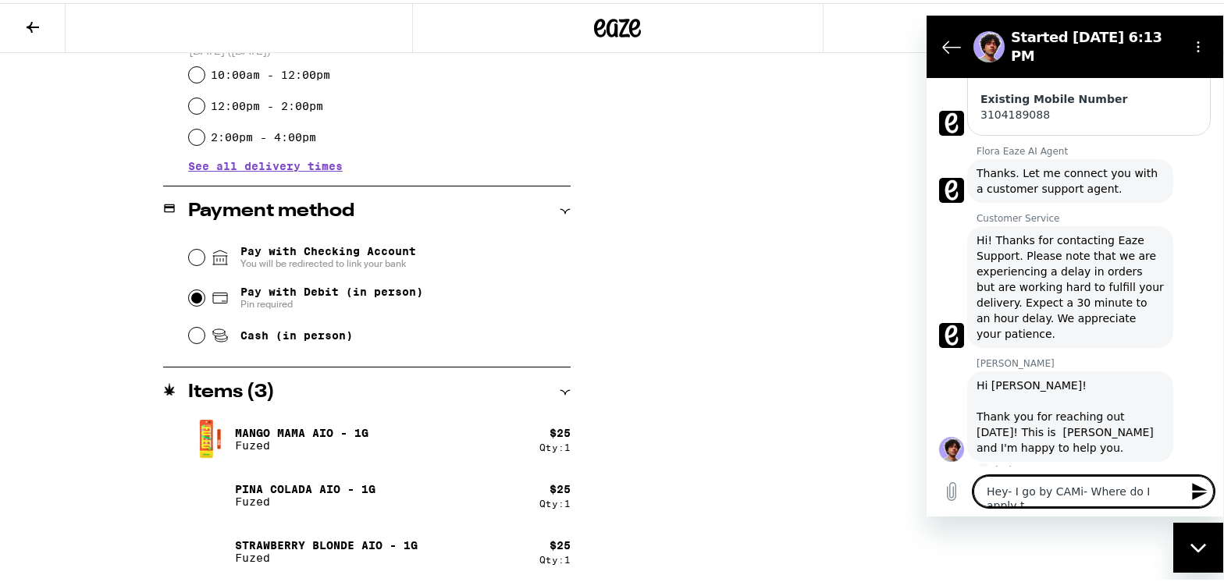
type textarea "x"
type textarea "Hey- I go by CAMi- Where do I apply the"
type textarea "x"
type textarea "Hey- I go by CAMi- Where do I apply the"
type textarea "x"
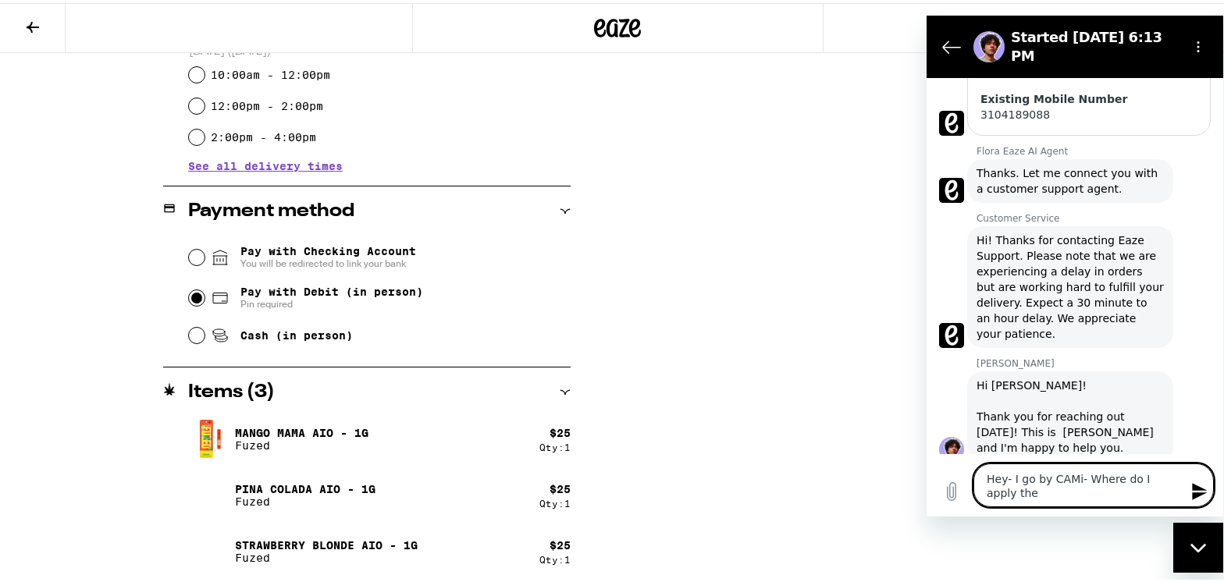
type textarea "Hey- I go by CAMi- Where do I apply the c"
type textarea "x"
type textarea "Hey- I go by CAMi- Where do I apply the ci"
type textarea "x"
type textarea "Hey- I go by CAMi- Where do I apply the c"
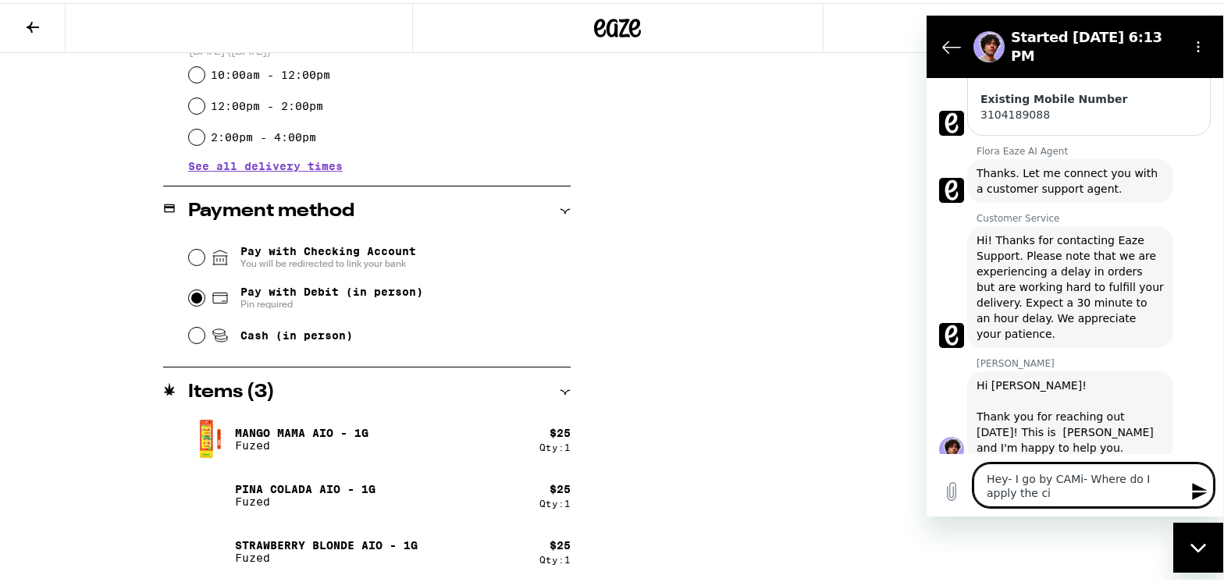
type textarea "x"
type textarea "Hey- I go by CAMi- Where do I apply the co"
type textarea "x"
type textarea "Hey- I go by CAMi- Where do I apply the cod"
type textarea "x"
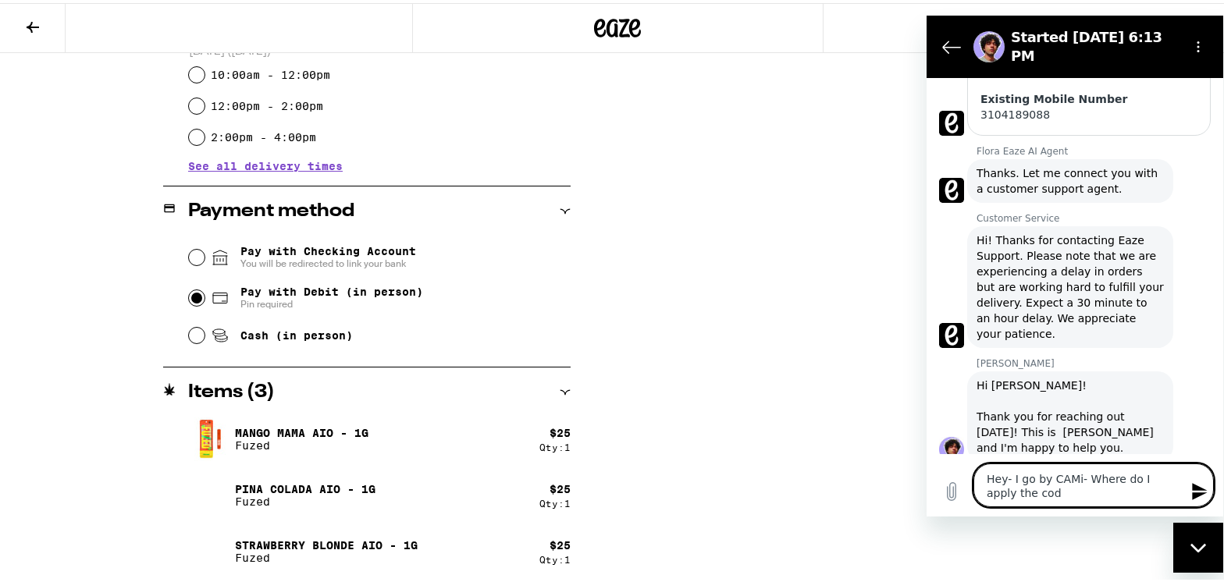
type textarea "Hey- I go by CAMi- Where do I apply the code"
type textarea "x"
type textarea "Hey- I go by CAMi- Where do I apply the code?"
type textarea "x"
type textarea "Hey- I go by CAMi- Where do I apply the code?"
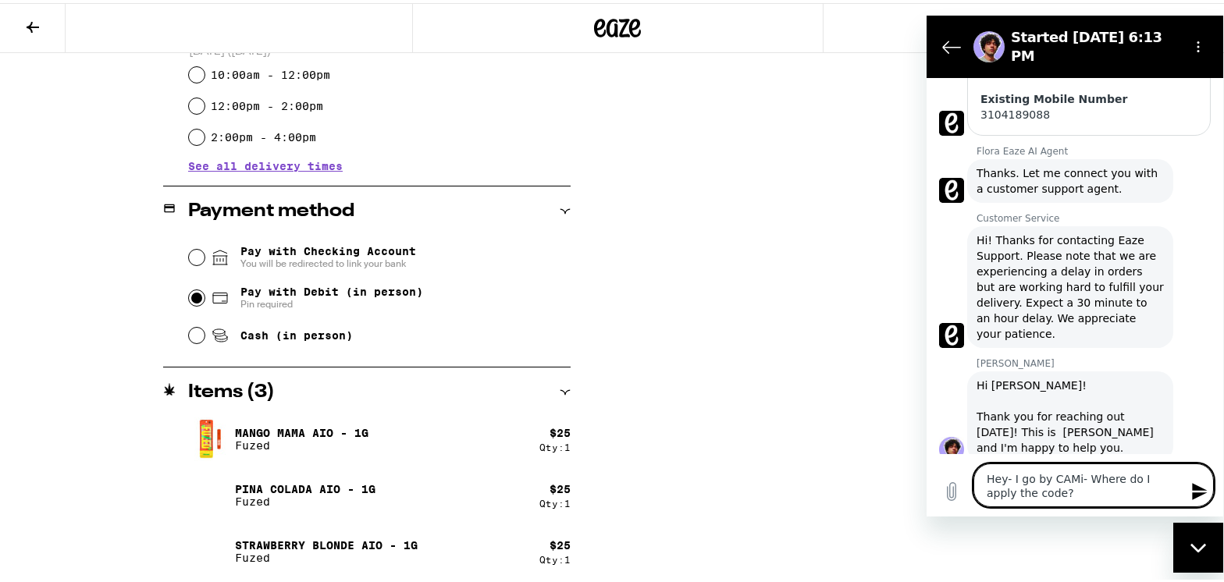
type textarea "x"
type textarea "Hey- I go by CAMi- Where do I apply the code? a"
type textarea "x"
type textarea "Hey- I go by CAMi- Where do I apply the code? at"
type textarea "x"
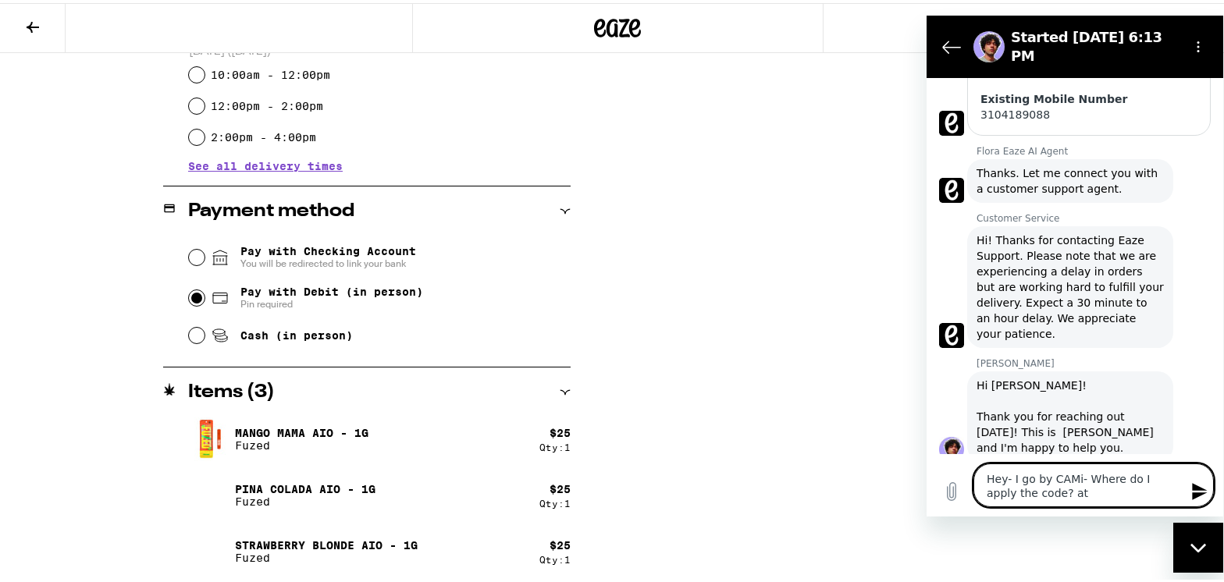
type textarea "Hey- I go by CAMi- Where do I apply the code? at"
type textarea "x"
type textarea "Hey- I go by CAMi- Where do I apply the code? at c"
type textarea "x"
type textarea "Hey- I go by CAMi- Where do I apply the code? at ch"
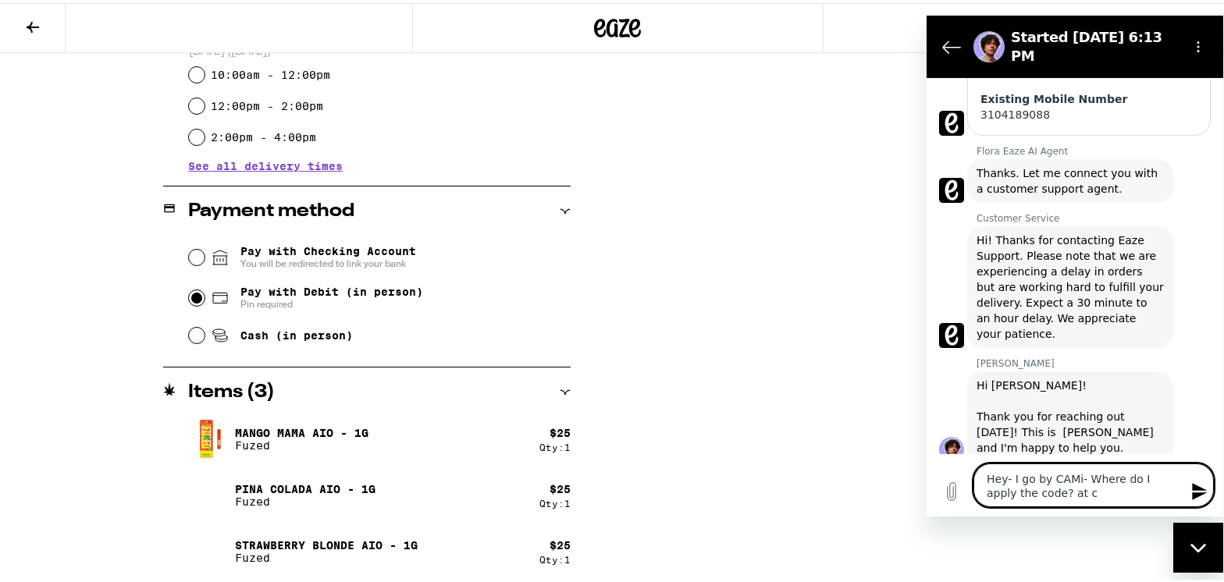
type textarea "x"
type textarea "Hey- I go by CAMi- Where do I apply the code? at che"
type textarea "x"
type textarea "Hey- I go by CAMi- Where do I apply the code? at [GEOGRAPHIC_DATA]"
type textarea "x"
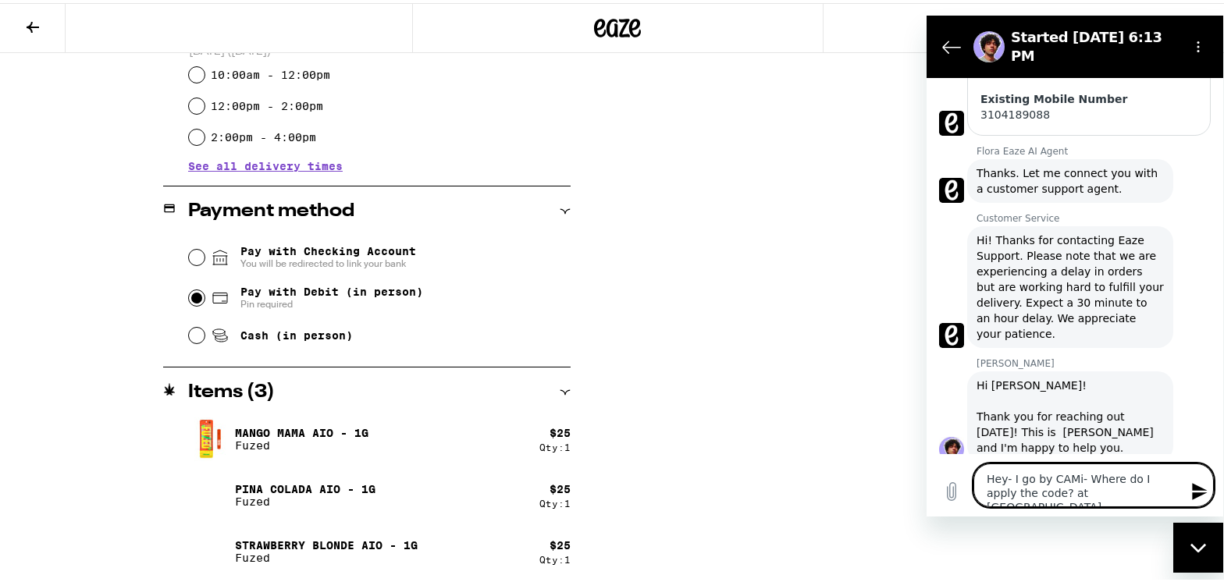
type textarea "Hey- I go by CAMi- Where do I apply the code? at check"
type textarea "x"
type textarea "Hey- I go by CAMi- Where do I apply the code? at [GEOGRAPHIC_DATA]"
type textarea "x"
type textarea "Hey- I go by CAMi- Where do I apply the code? at [GEOGRAPHIC_DATA]"
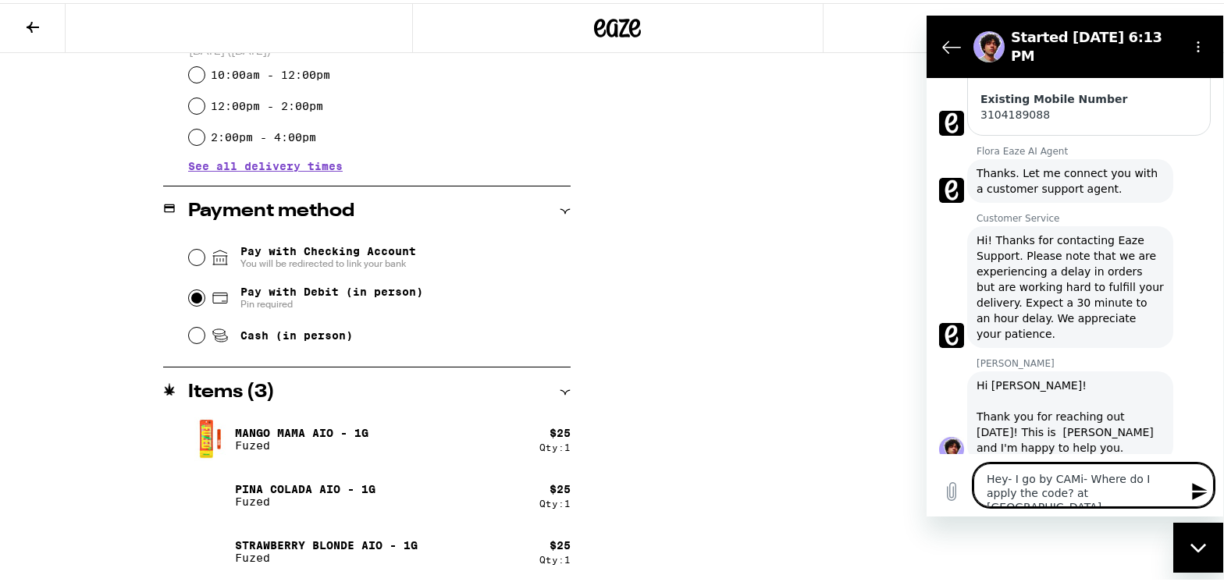
type textarea "x"
type textarea "Hey- I go by CAMi- Where do I apply the code? at checkout"
type textarea "x"
type textarea "Hey- I go by CAMi- Where do I apply the code? at checkout?"
type textarea "x"
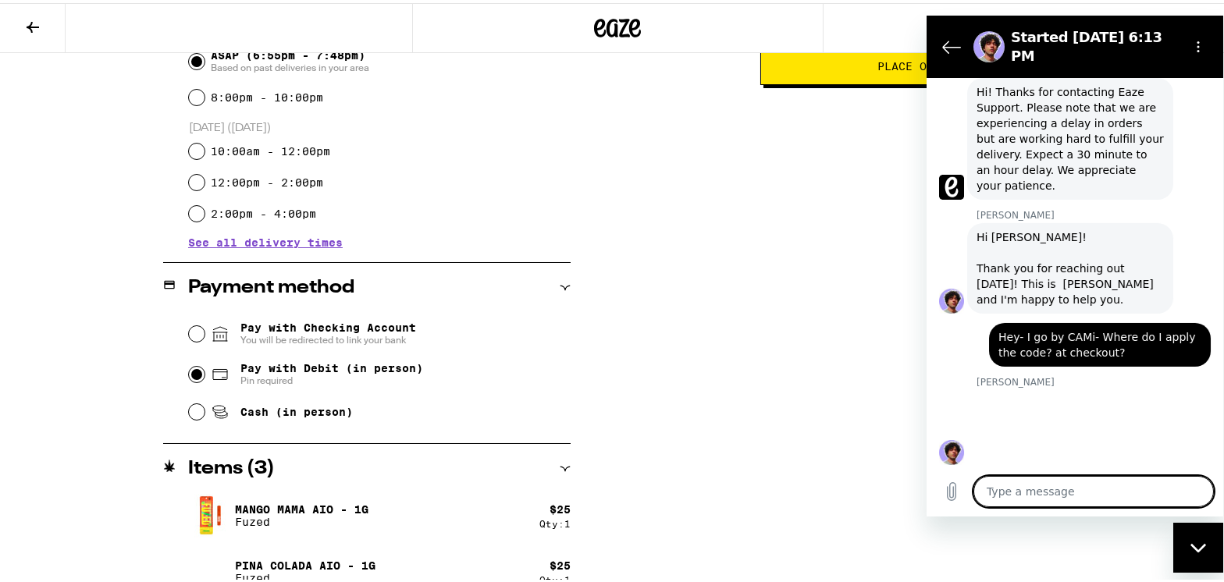
scroll to position [592, 0]
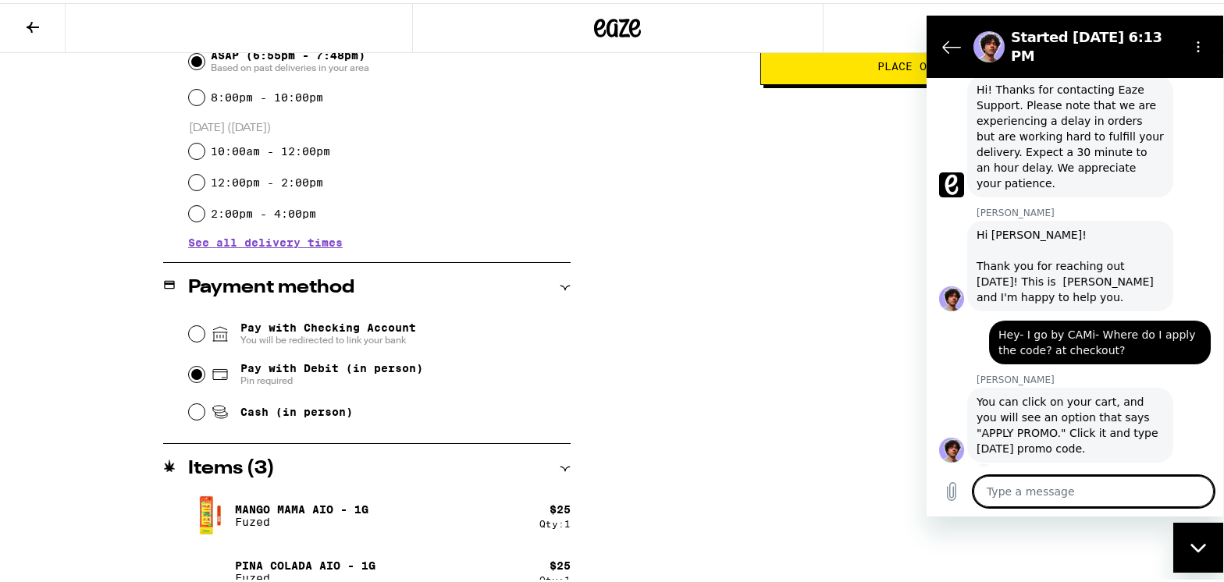
click at [1023, 498] on textarea at bounding box center [1092, 490] width 240 height 31
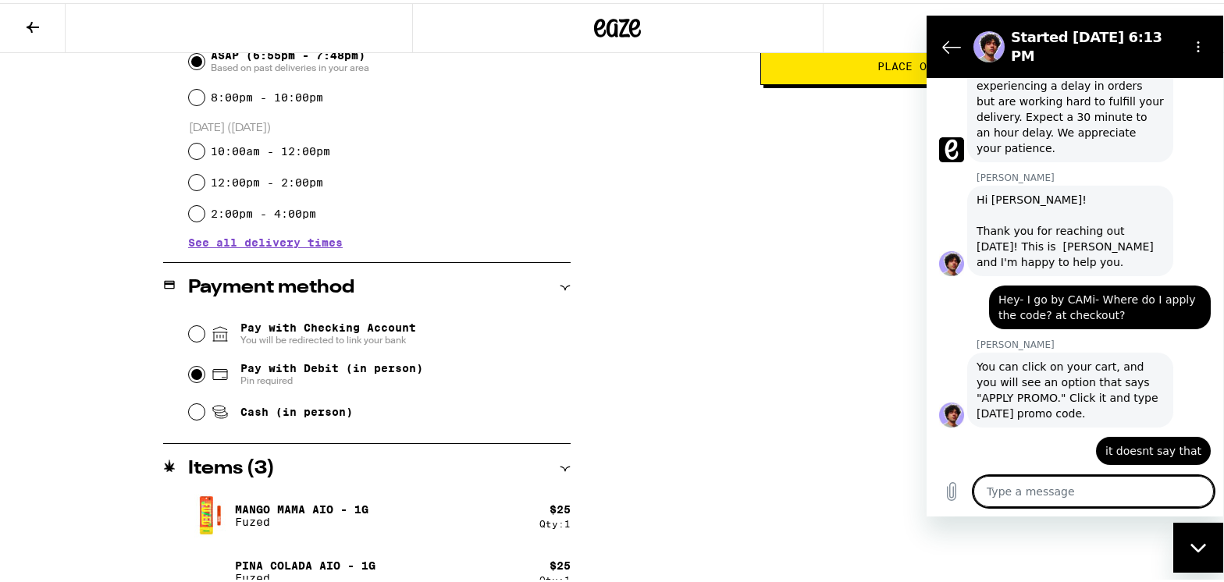
scroll to position [631, 0]
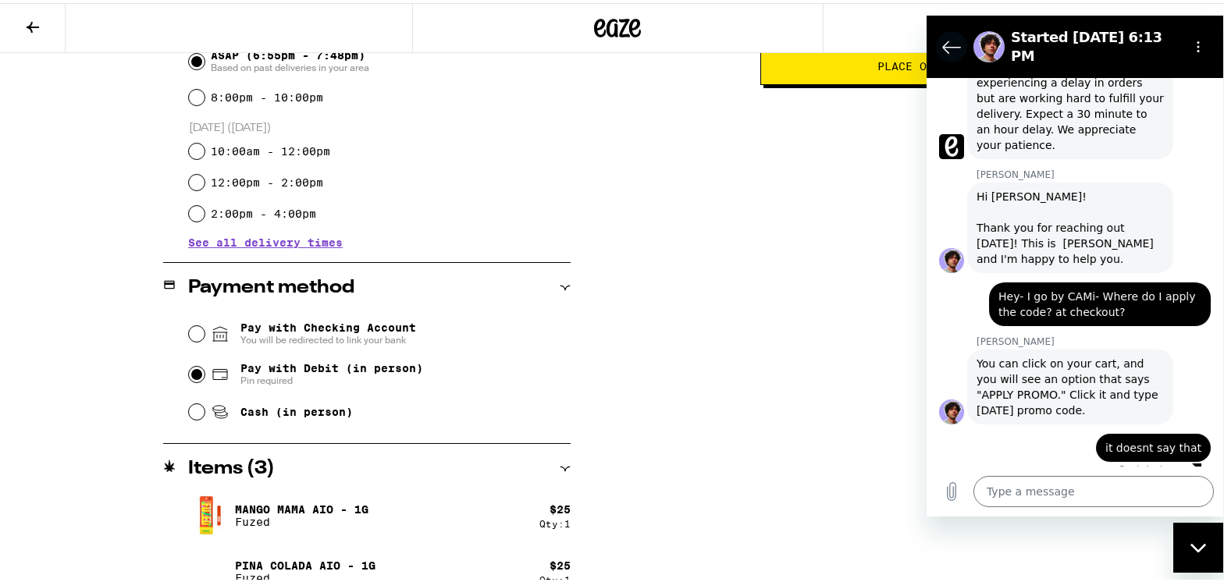
click at [942, 41] on icon "Back to the conversation list" at bounding box center [950, 47] width 17 height 12
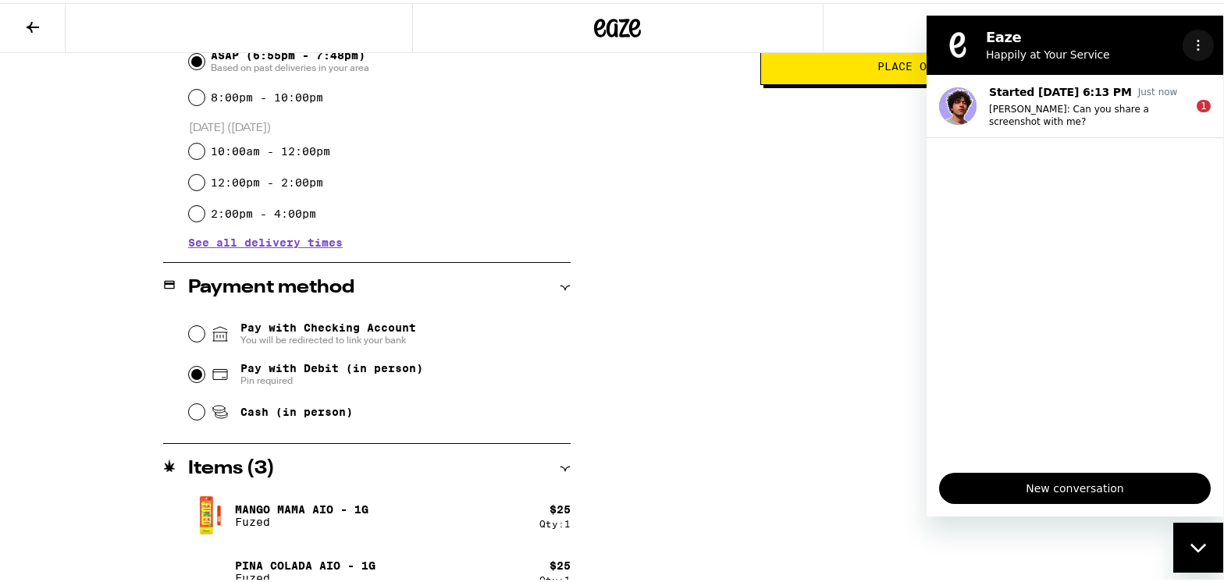
click at [1203, 46] on button "Options menu" at bounding box center [1197, 44] width 31 height 31
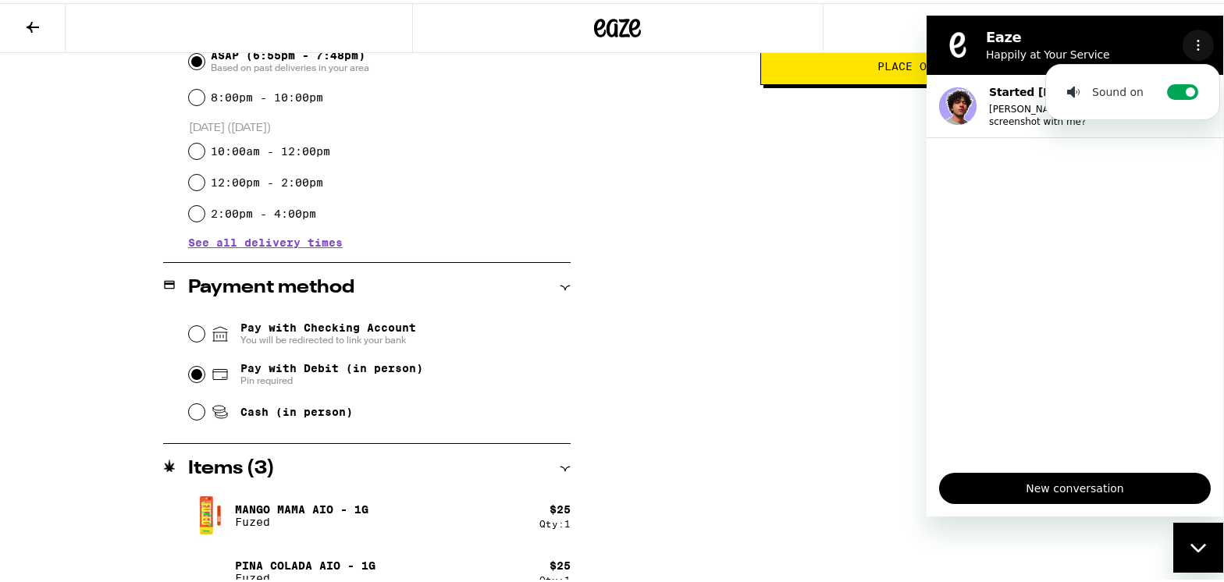
click at [1202, 47] on icon "Options menu" at bounding box center [1197, 44] width 12 height 12
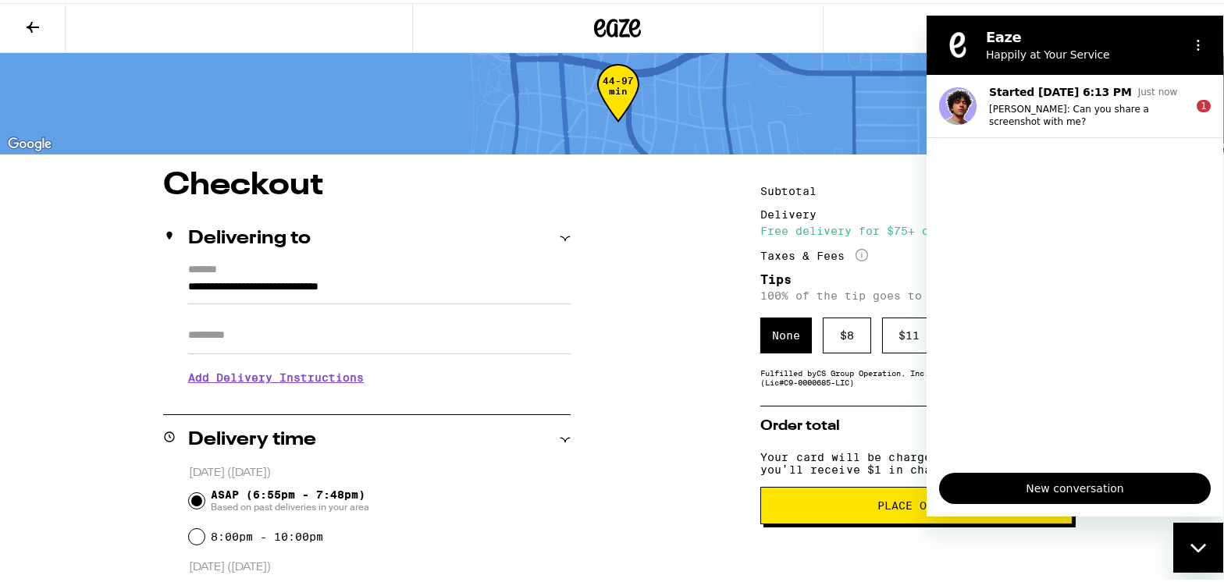
scroll to position [0, 0]
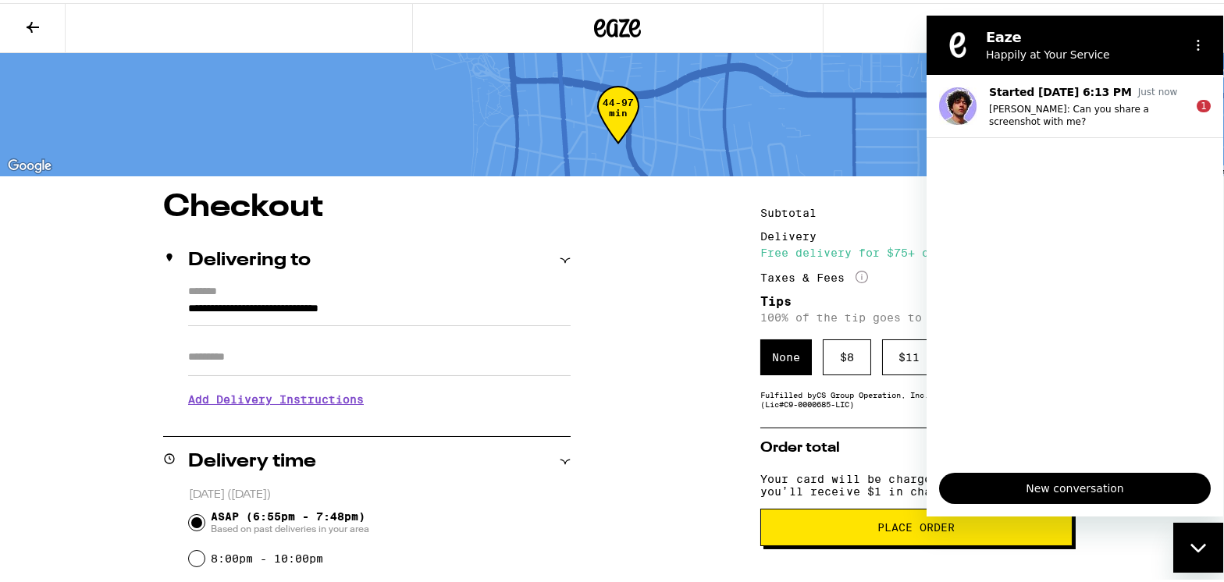
click at [819, 10] on div at bounding box center [617, 25] width 1235 height 50
click at [1052, 487] on span "New conversation" at bounding box center [1073, 487] width 245 height 19
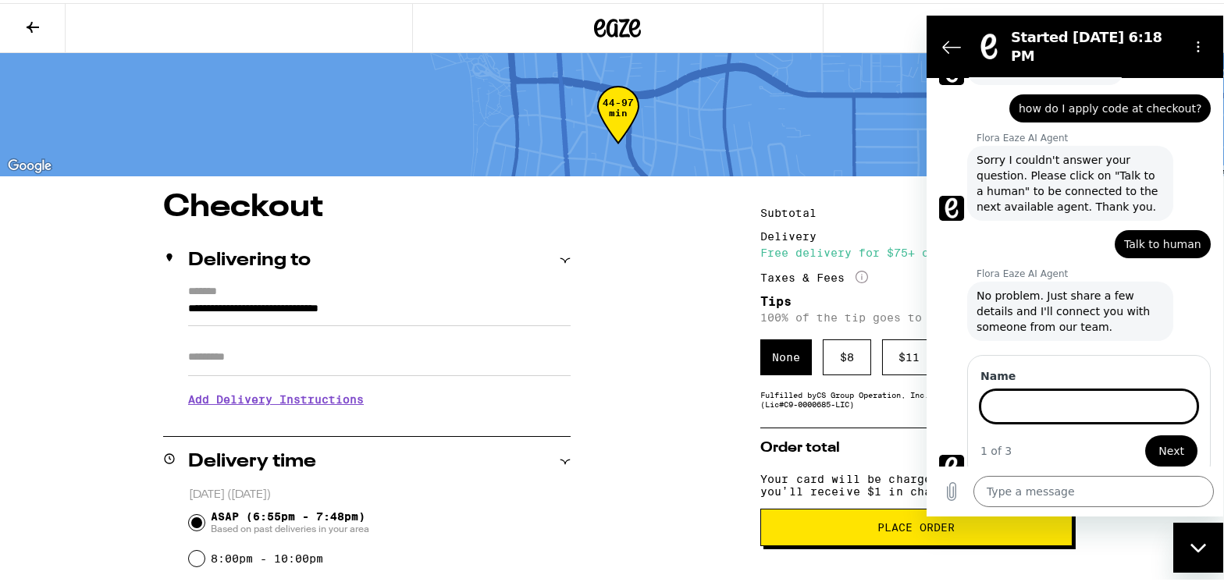
scroll to position [66, 0]
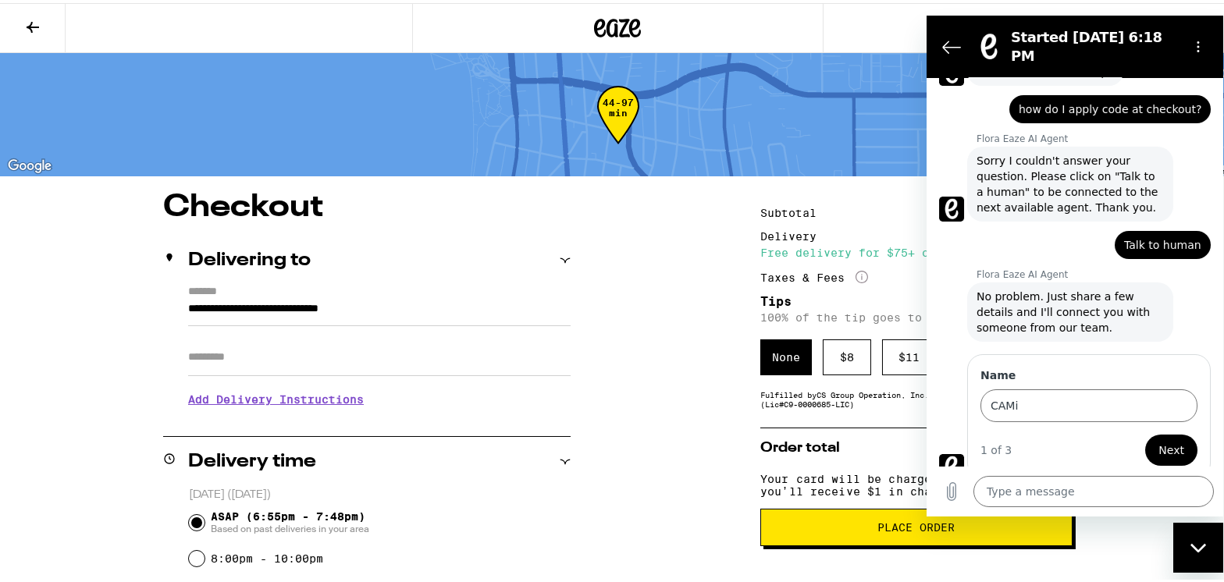
click at [1170, 440] on span "Next" at bounding box center [1170, 449] width 26 height 19
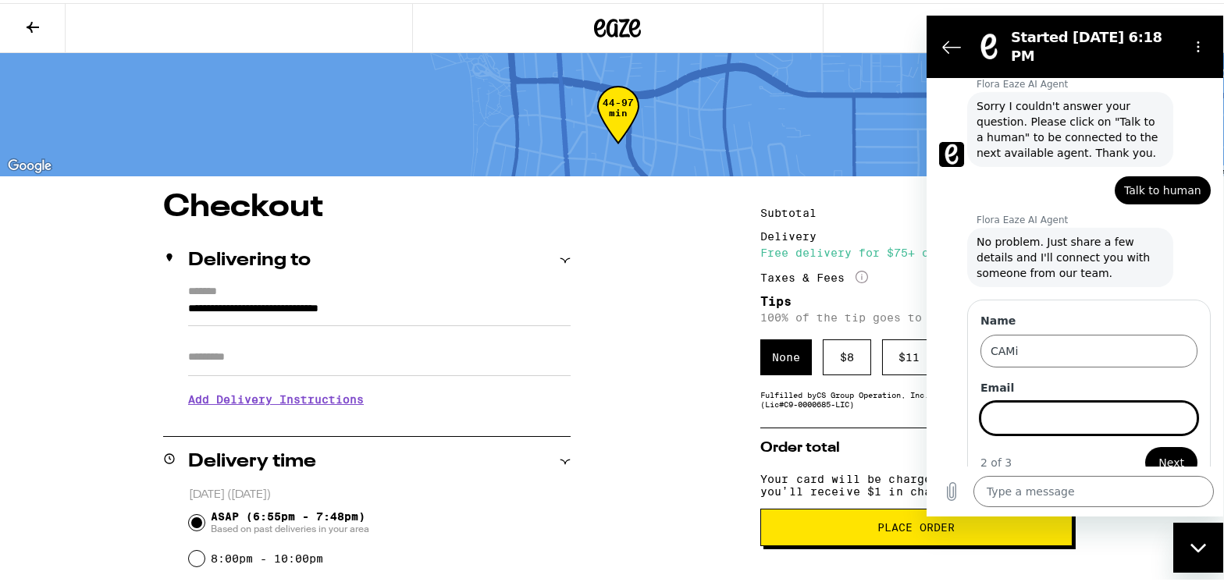
scroll to position [132, 0]
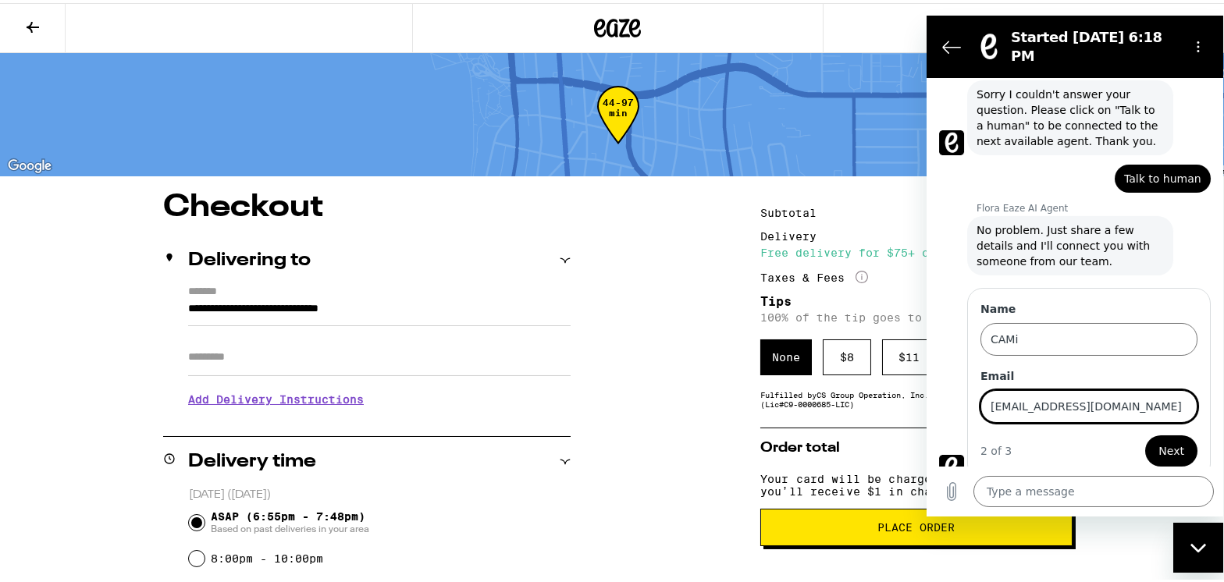
click at [1144, 435] on button "Next" at bounding box center [1170, 450] width 52 height 31
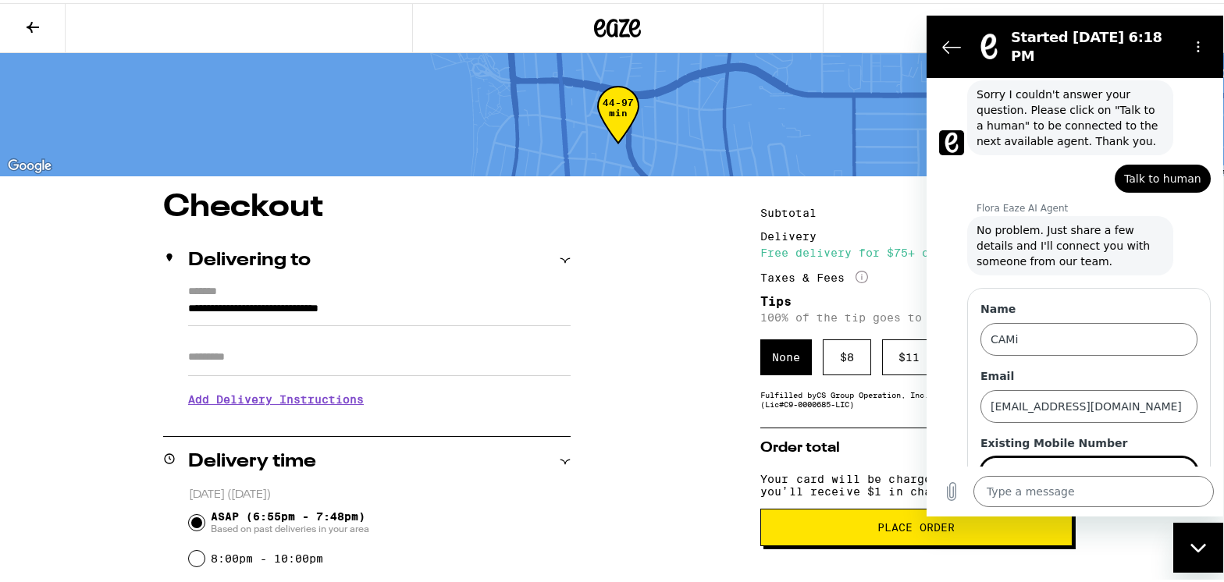
scroll to position [199, 0]
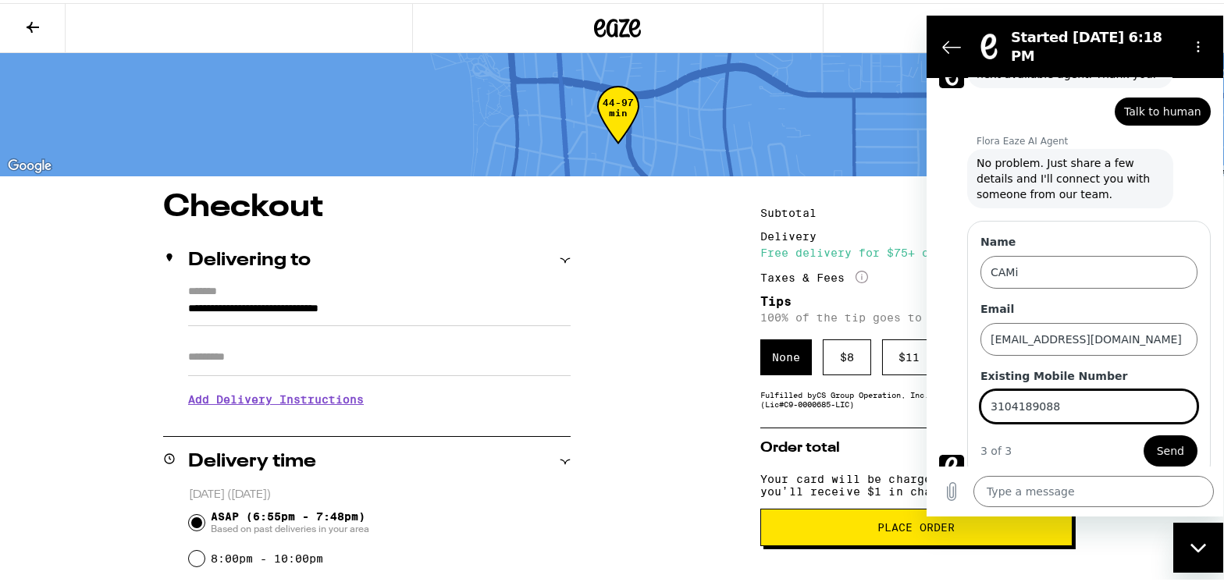
click at [1142, 435] on button "Send" at bounding box center [1169, 450] width 54 height 31
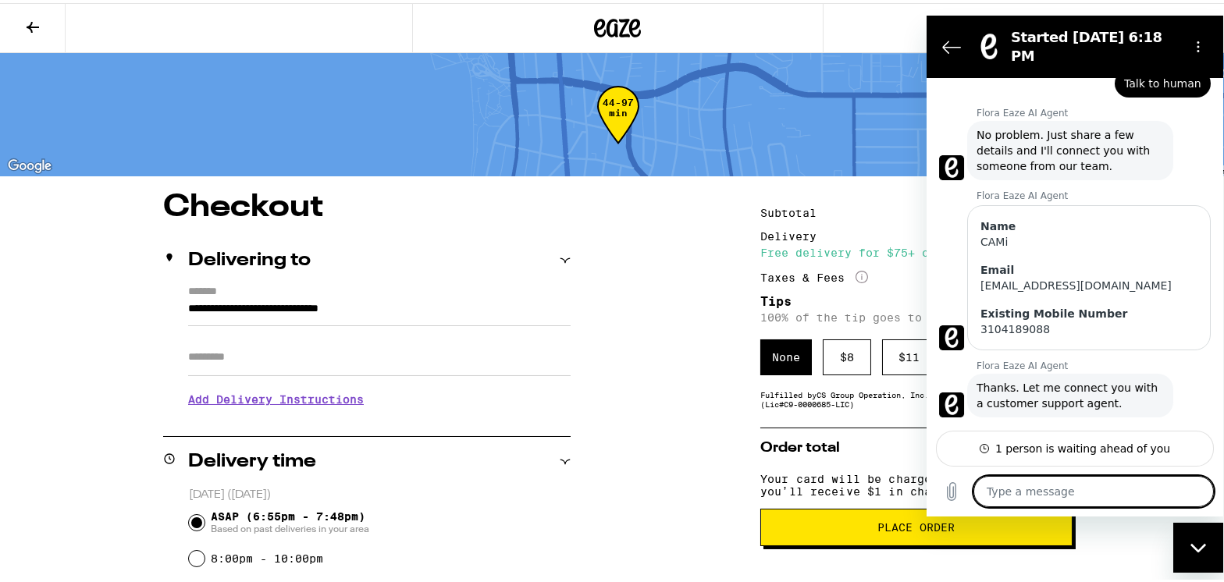
scroll to position [0, 0]
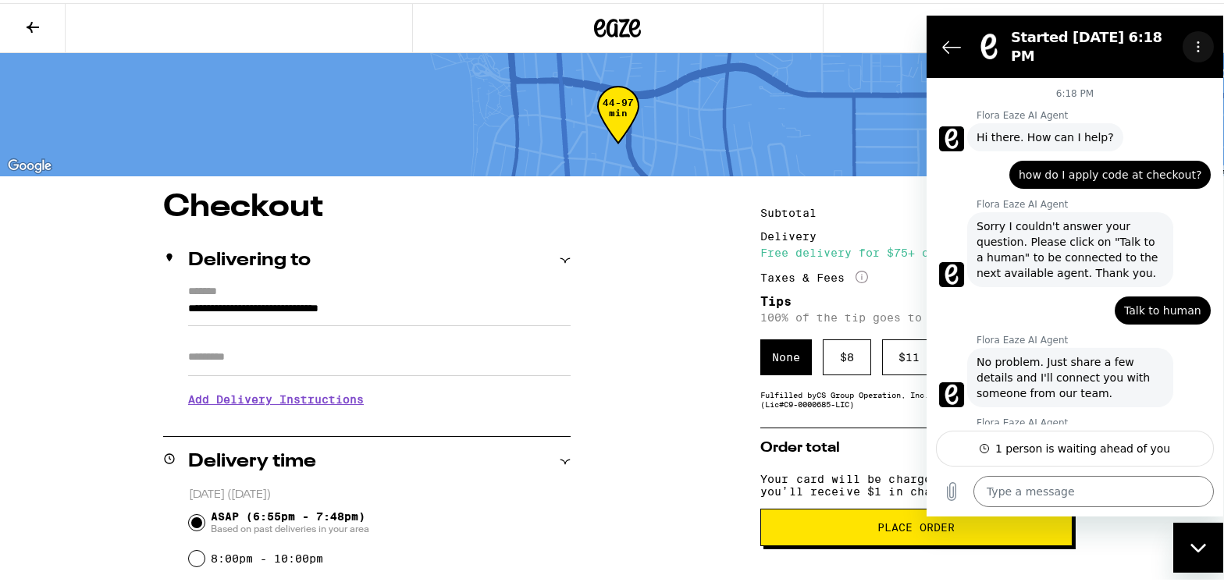
click at [1203, 38] on button "Options menu" at bounding box center [1197, 45] width 31 height 31
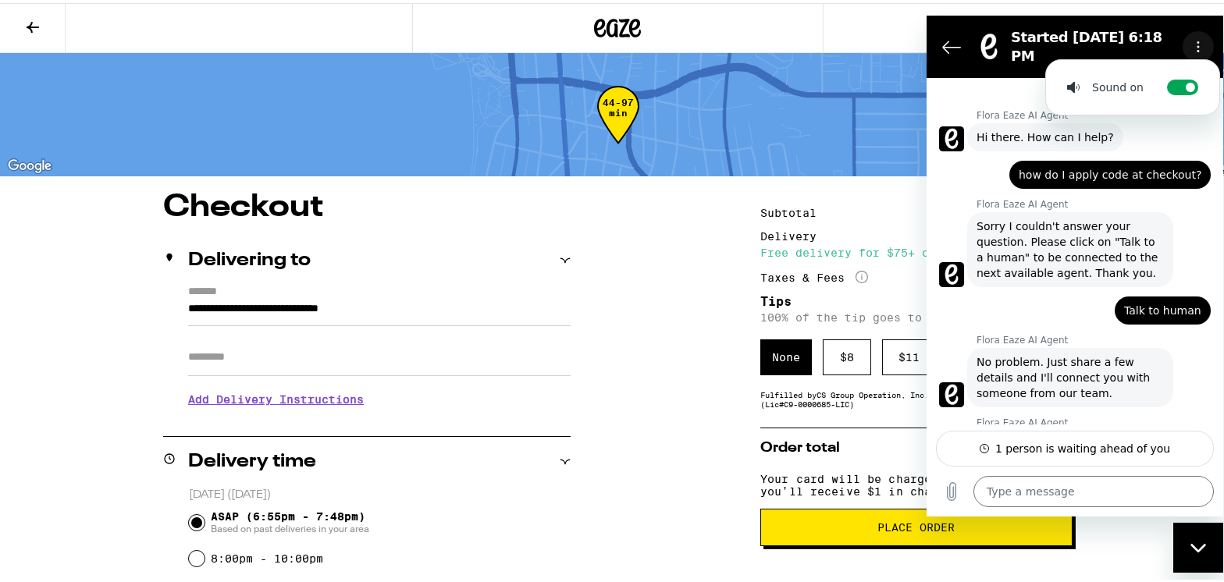
click at [1203, 38] on button "Options menu" at bounding box center [1197, 45] width 31 height 31
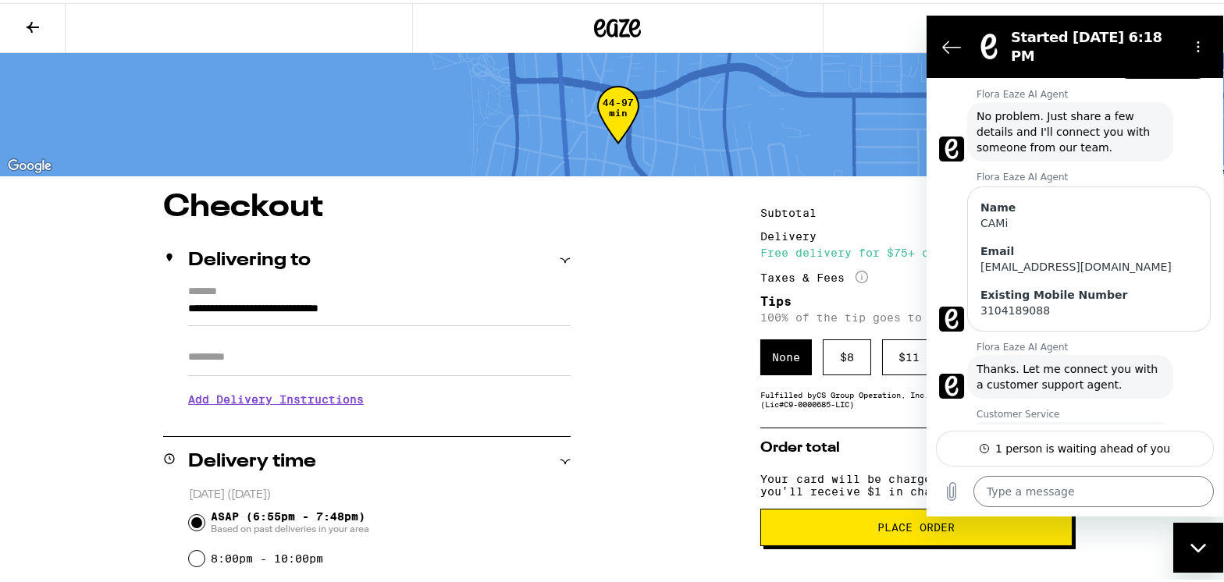
scroll to position [369, 0]
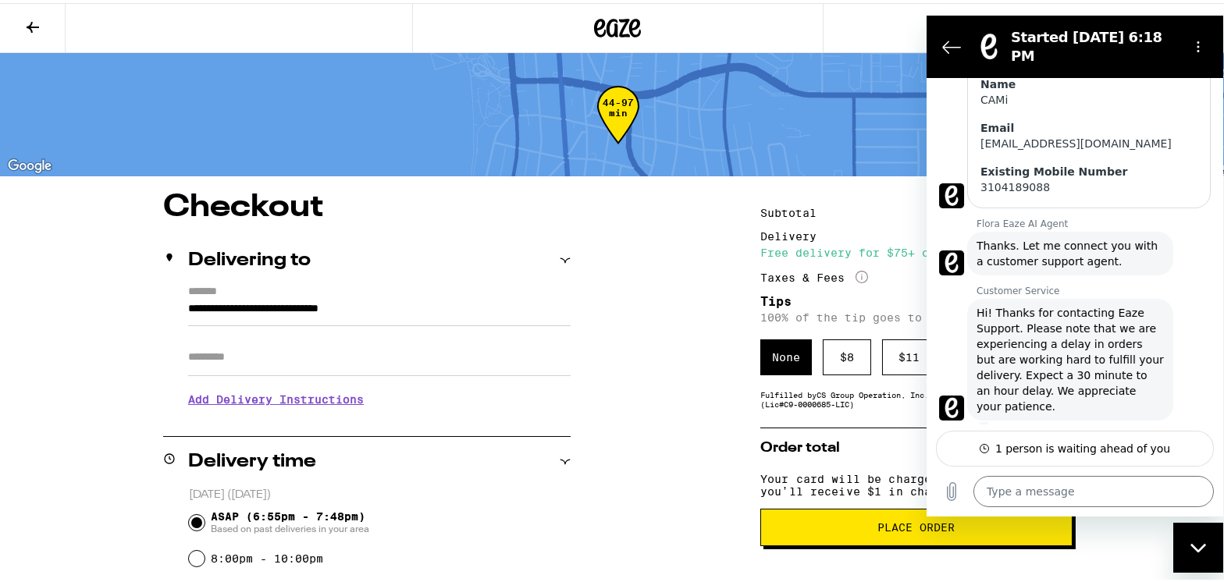
click at [1195, 556] on div "Close messaging window" at bounding box center [1197, 547] width 47 height 47
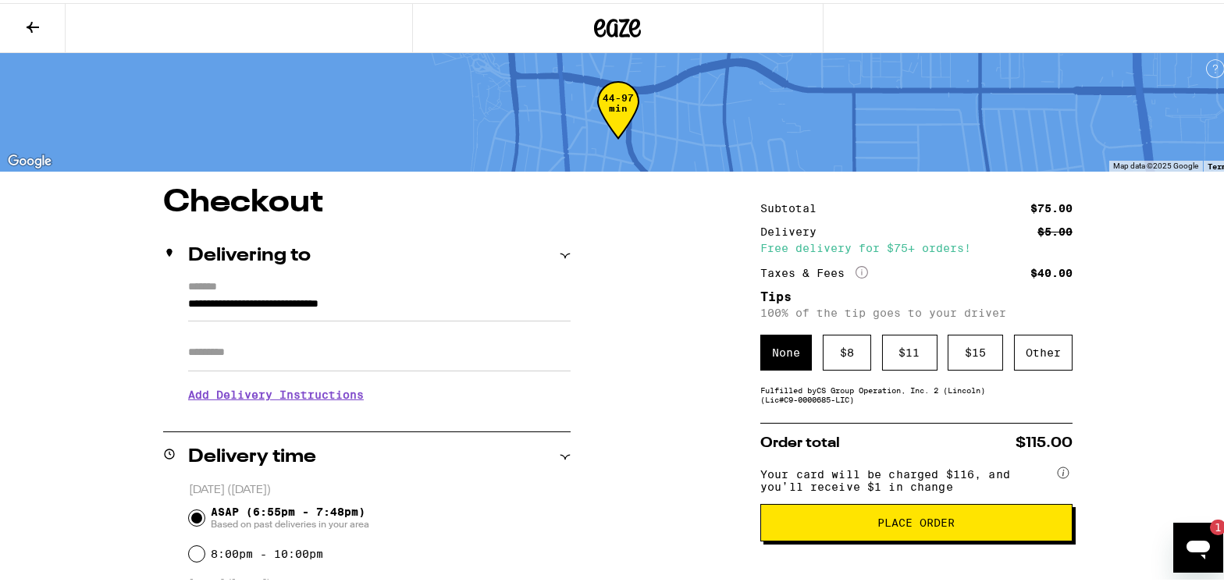
scroll to position [4, 0]
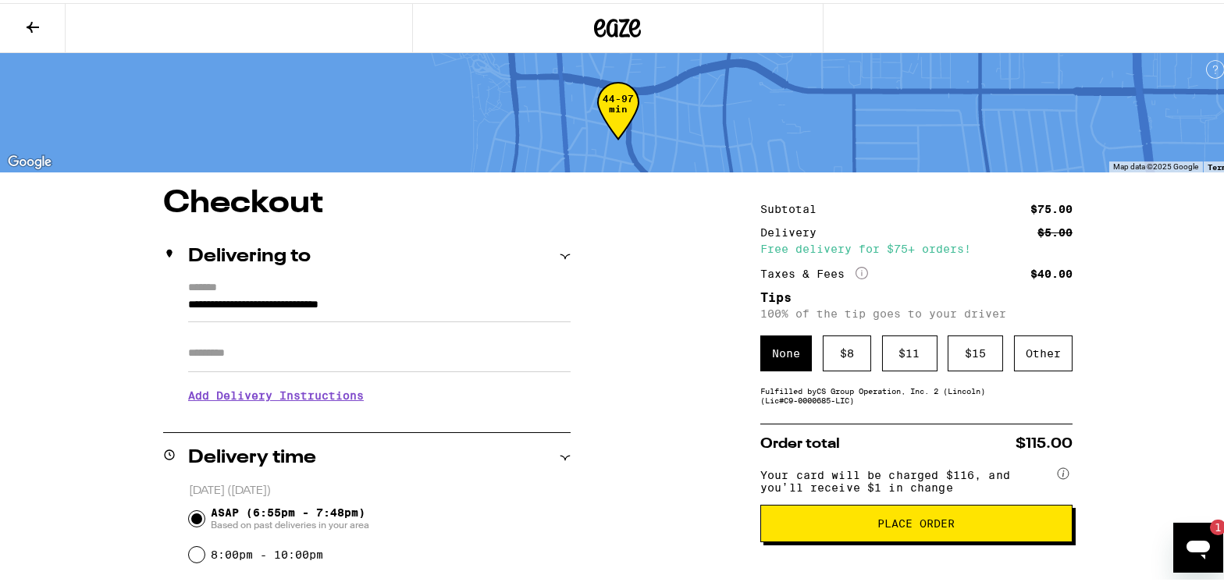
click at [911, 248] on div "Free delivery for $75+ orders!" at bounding box center [916, 245] width 312 height 11
click at [857, 267] on icon "More Info" at bounding box center [861, 270] width 12 height 12
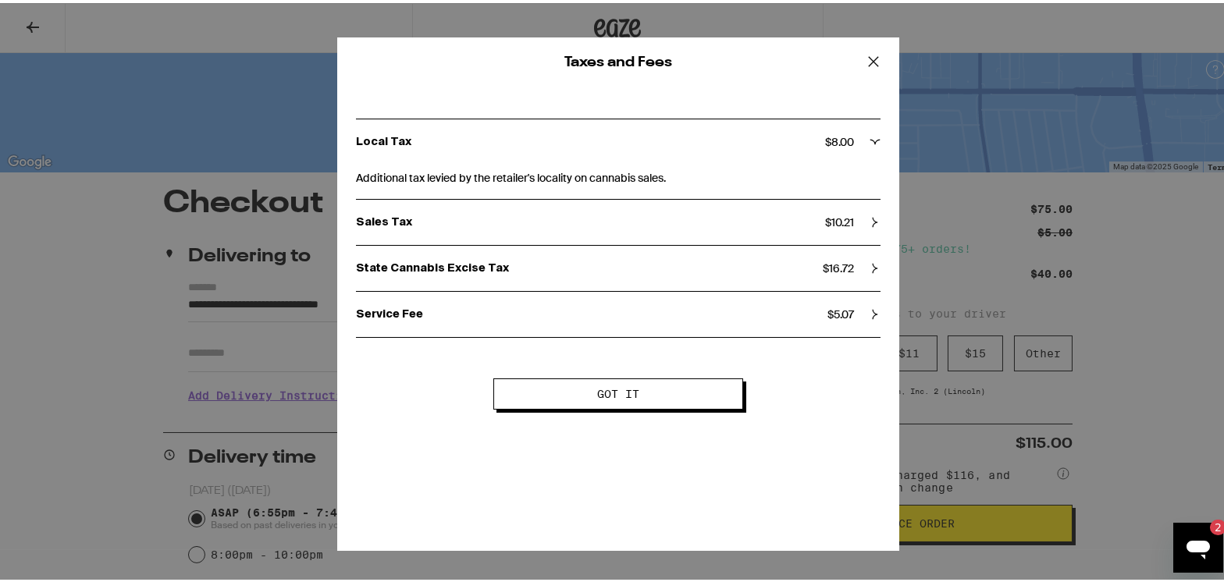
click at [620, 391] on span "Got it" at bounding box center [618, 391] width 42 height 11
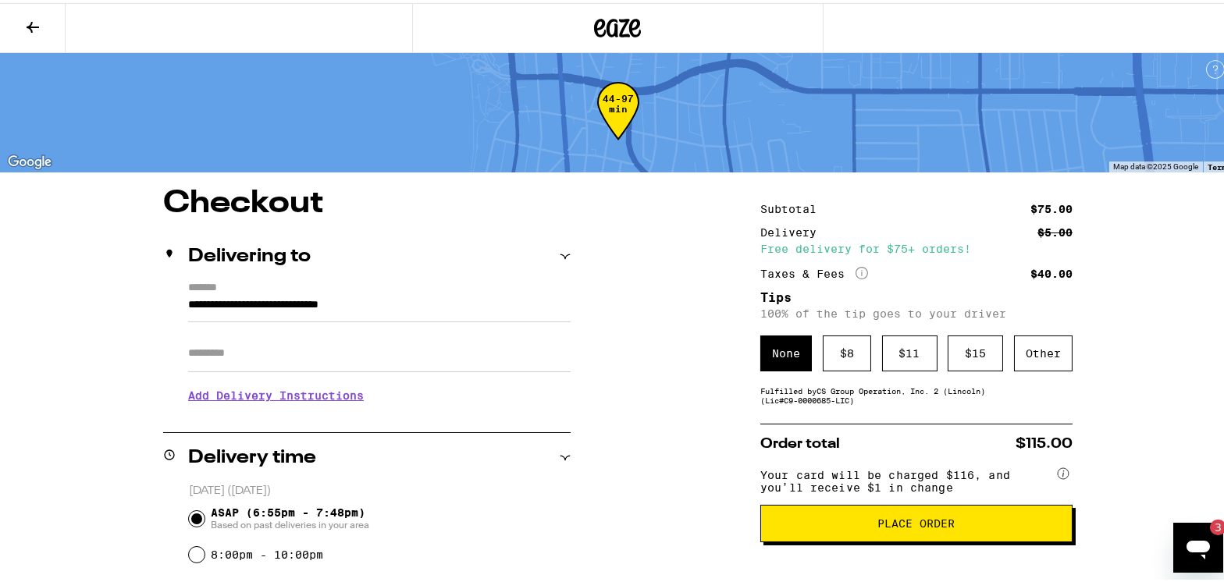
click at [1193, 559] on icon "Open messaging window, 3 unread messages" at bounding box center [1197, 547] width 28 height 28
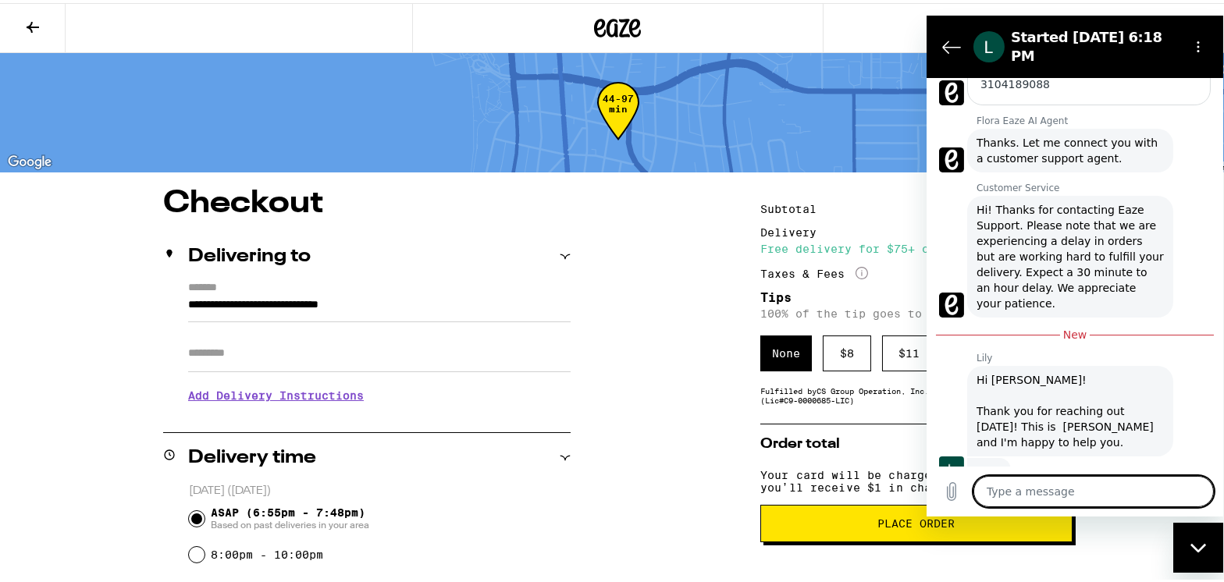
scroll to position [474, 0]
drag, startPoint x: 1217, startPoint y: 312, endPoint x: 2137, endPoint y: 451, distance: 929.7
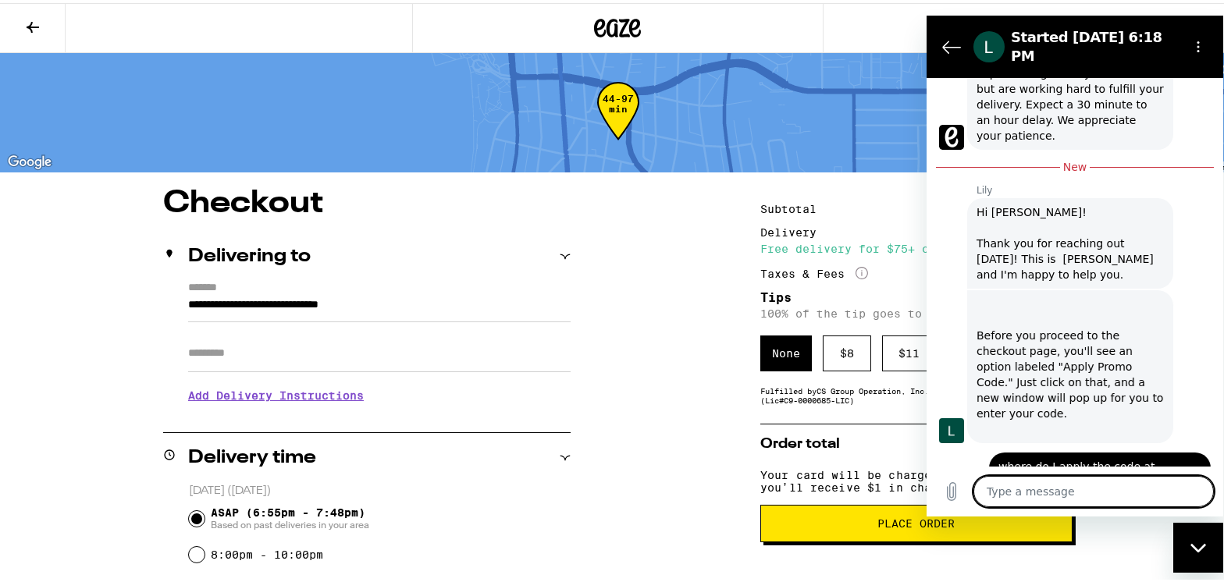
scroll to position [643, 0]
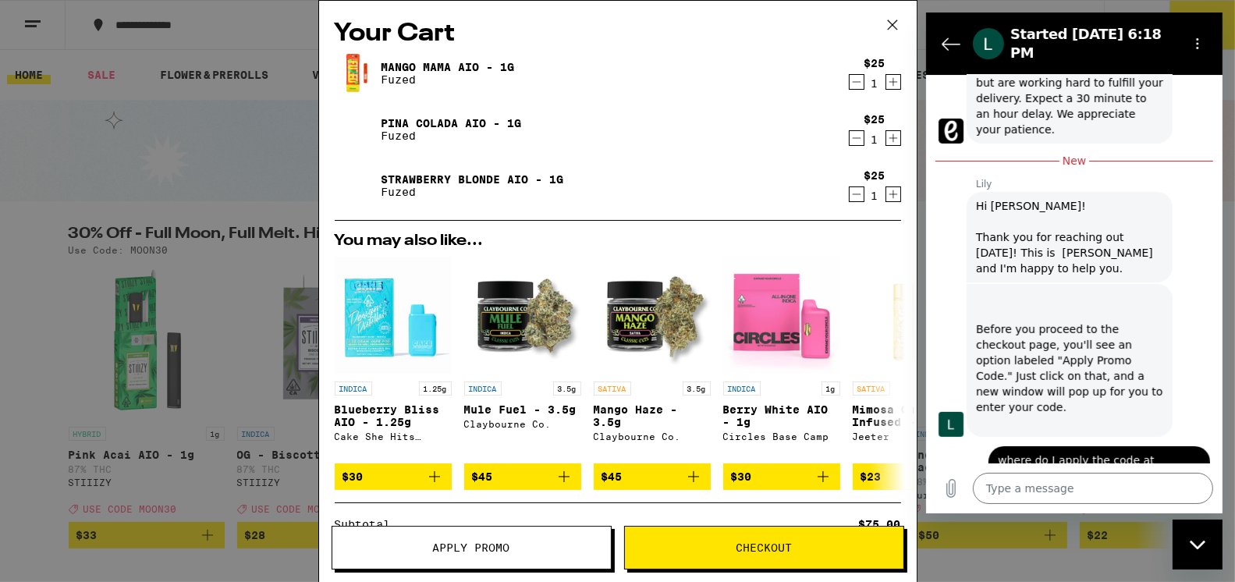
click at [468, 542] on span "Apply Promo" at bounding box center [471, 547] width 77 height 11
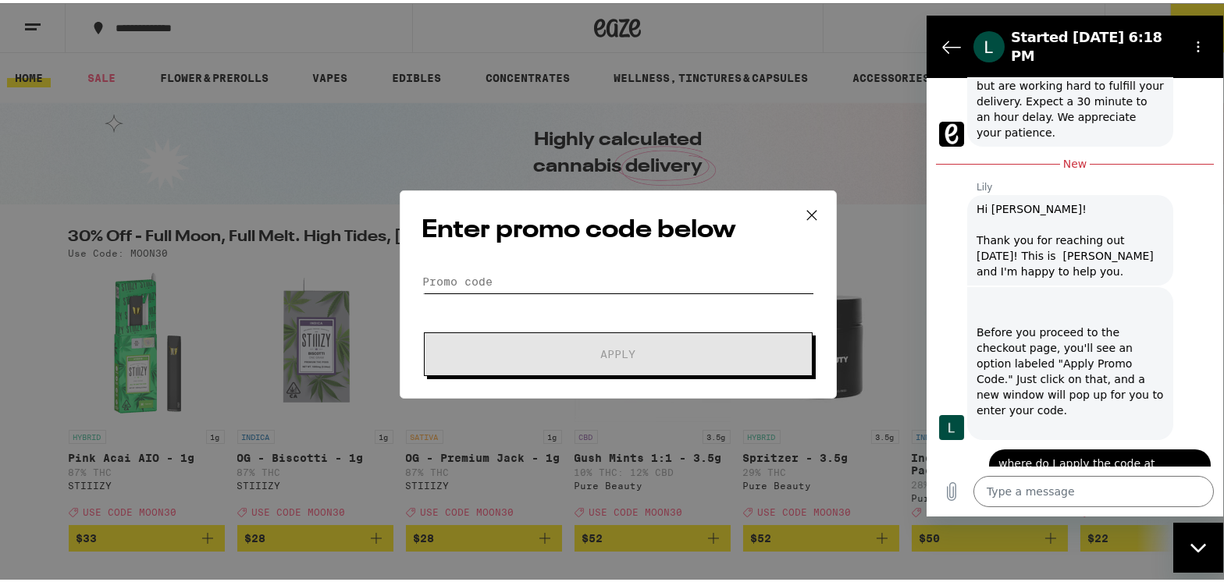
click at [446, 271] on input "Promo Code" at bounding box center [618, 278] width 392 height 23
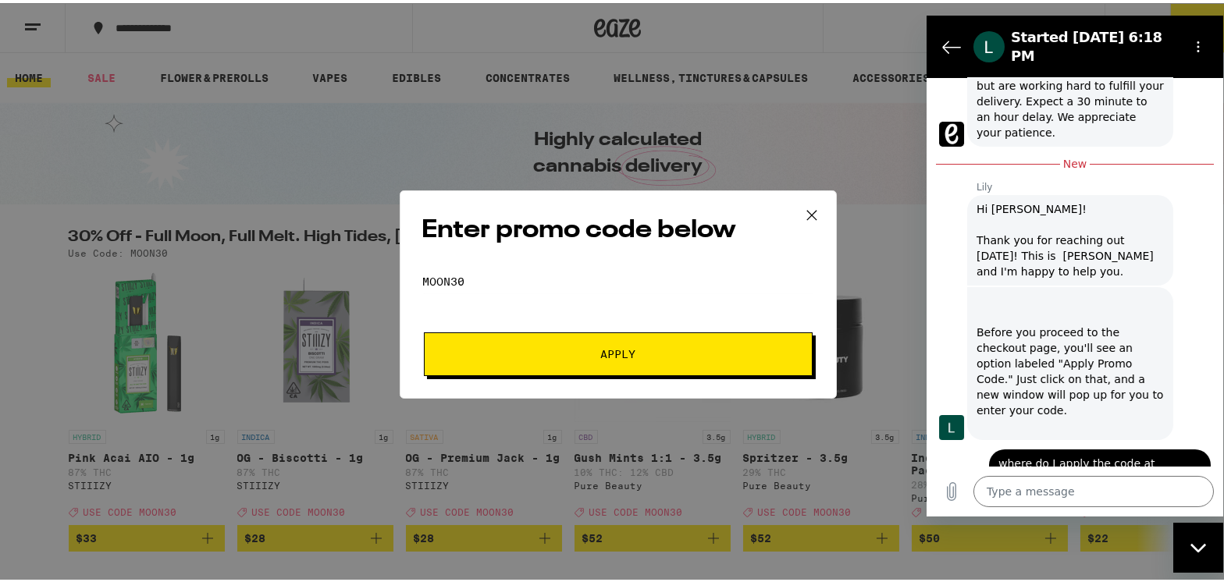
click at [602, 354] on span "Apply" at bounding box center [617, 351] width 35 height 11
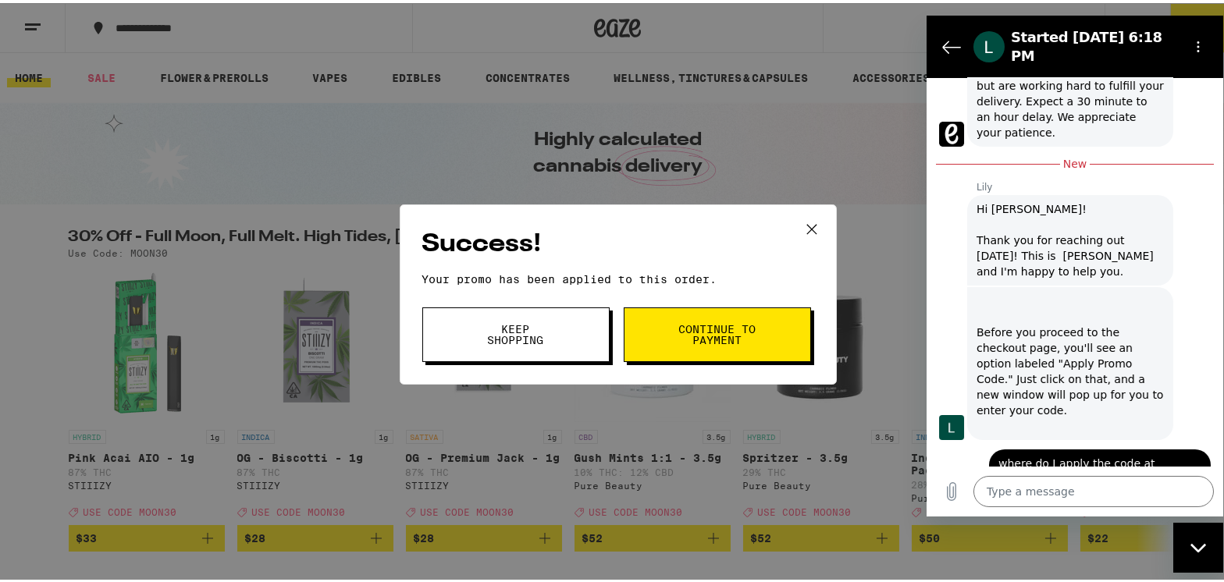
click at [691, 337] on span "Continue to payment" at bounding box center [717, 332] width 80 height 22
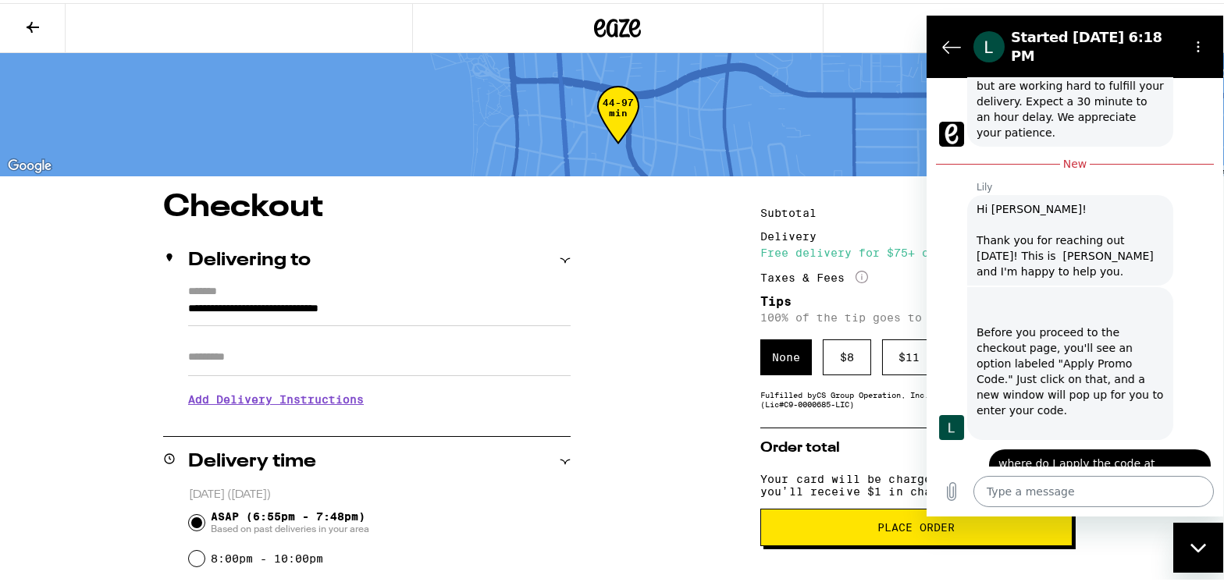
click at [1061, 492] on textarea at bounding box center [1092, 490] width 240 height 31
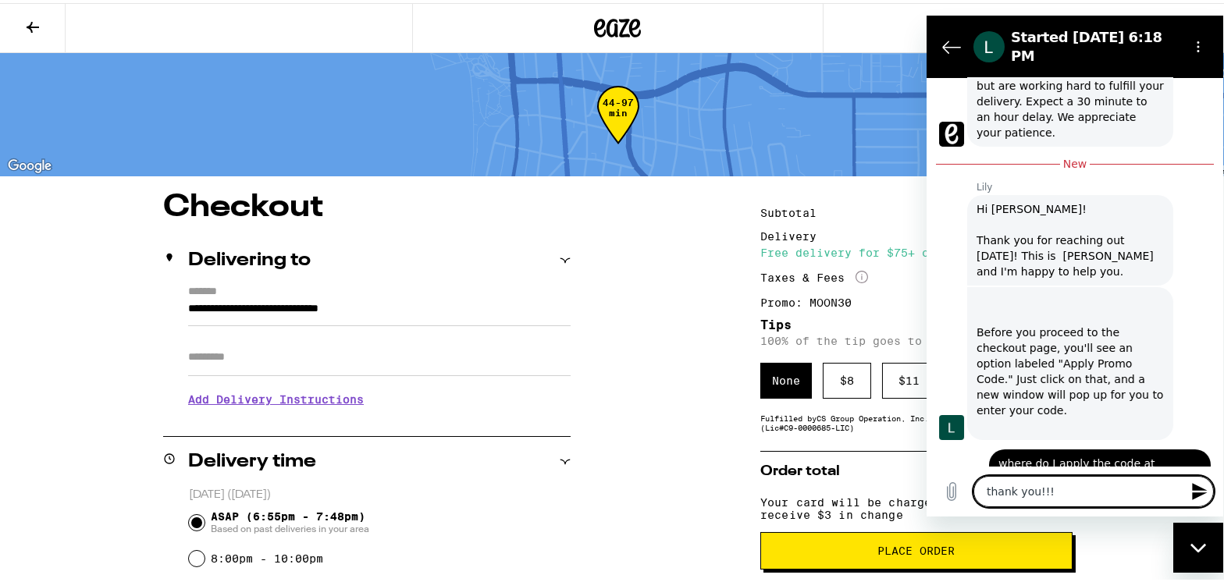
click at [1199, 492] on icon "Send message" at bounding box center [1198, 490] width 15 height 17
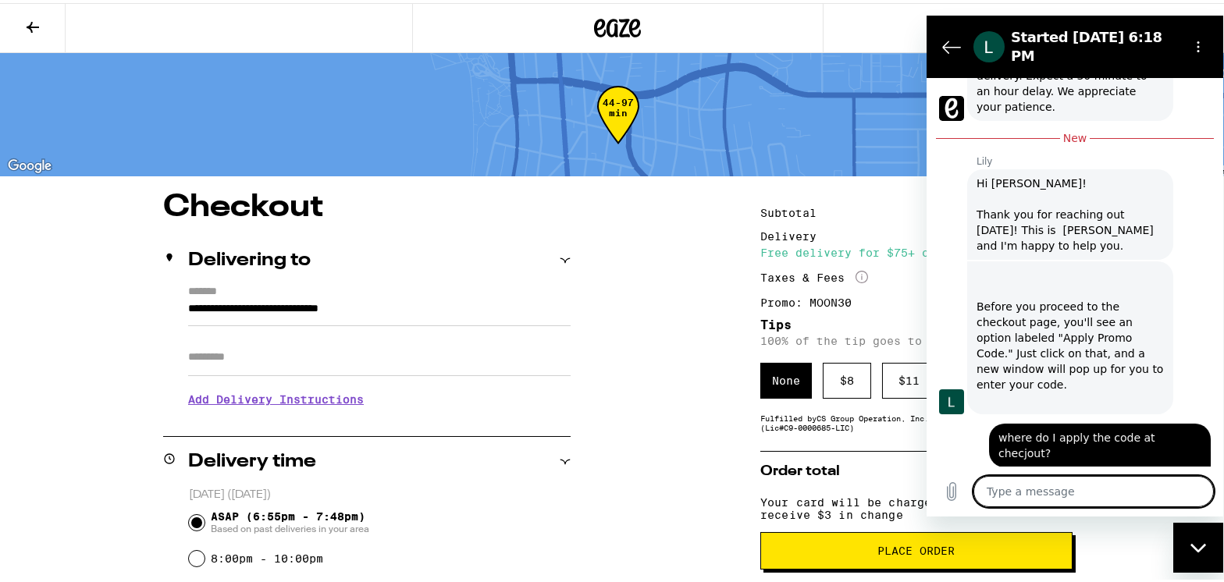
scroll to position [673, 0]
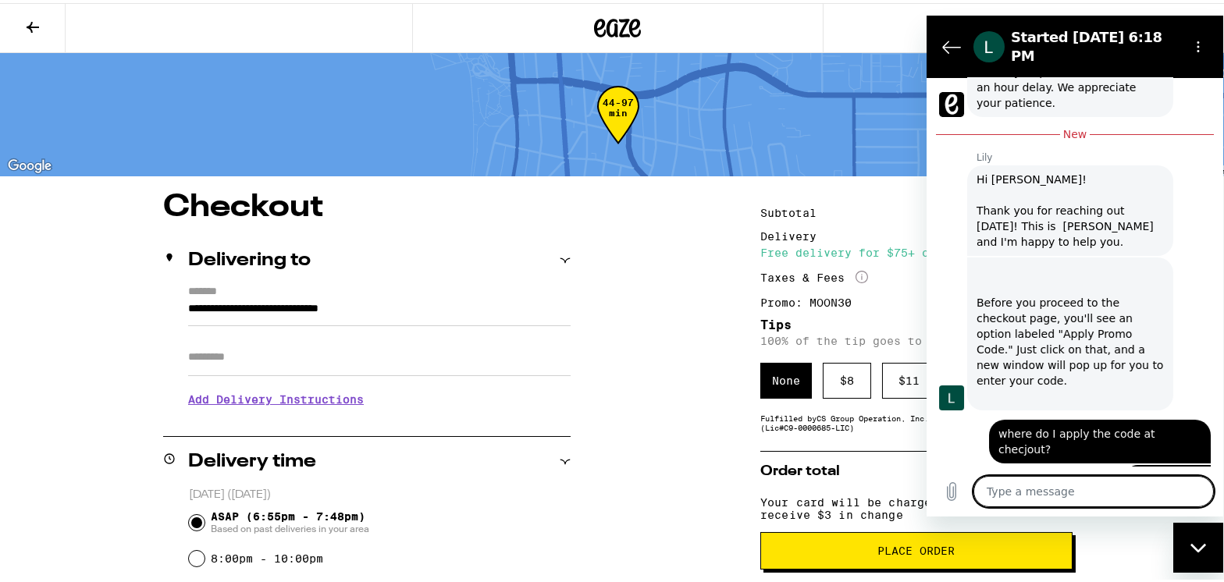
click at [1199, 544] on icon "Close messaging window" at bounding box center [1197, 547] width 16 height 10
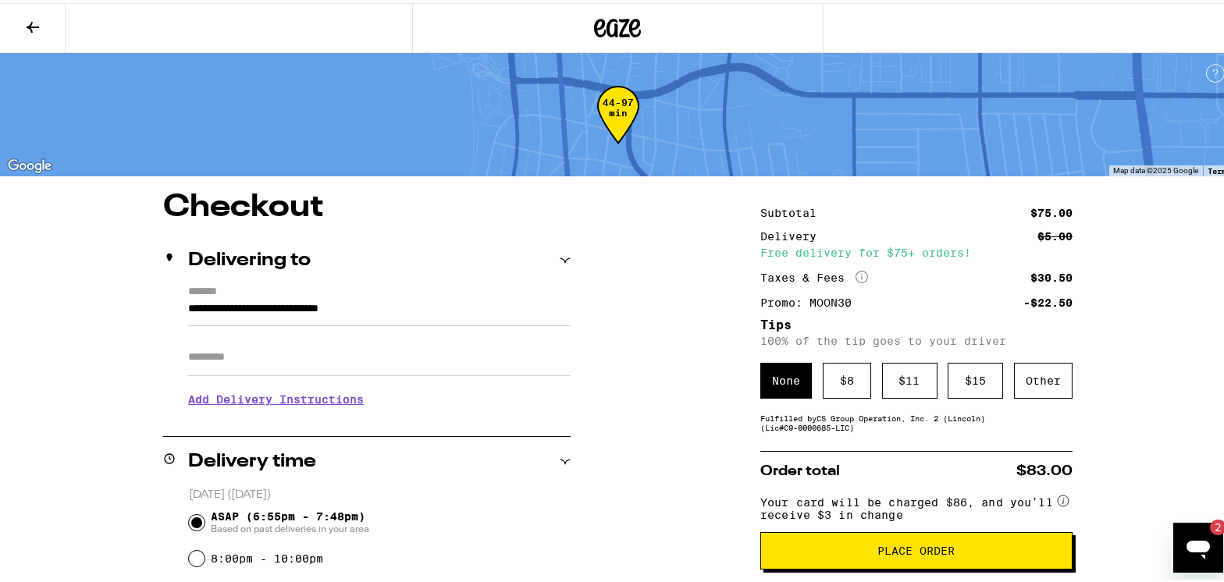
scroll to position [0, 0]
click at [898, 553] on span "Place Order" at bounding box center [916, 547] width 77 height 11
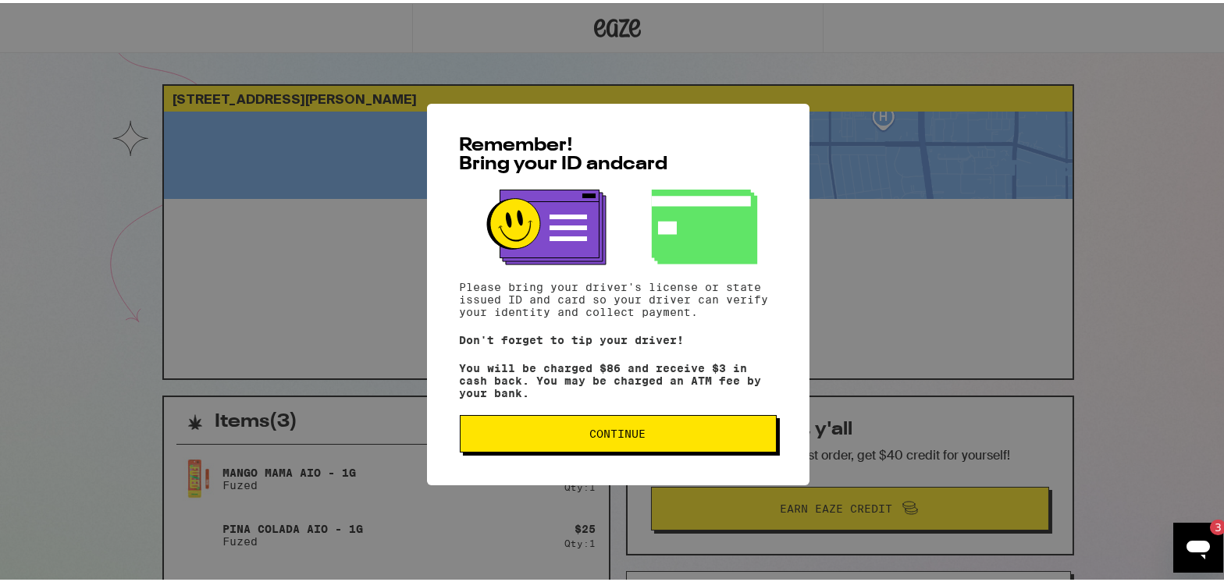
click at [607, 436] on span "Continue" at bounding box center [618, 430] width 56 height 11
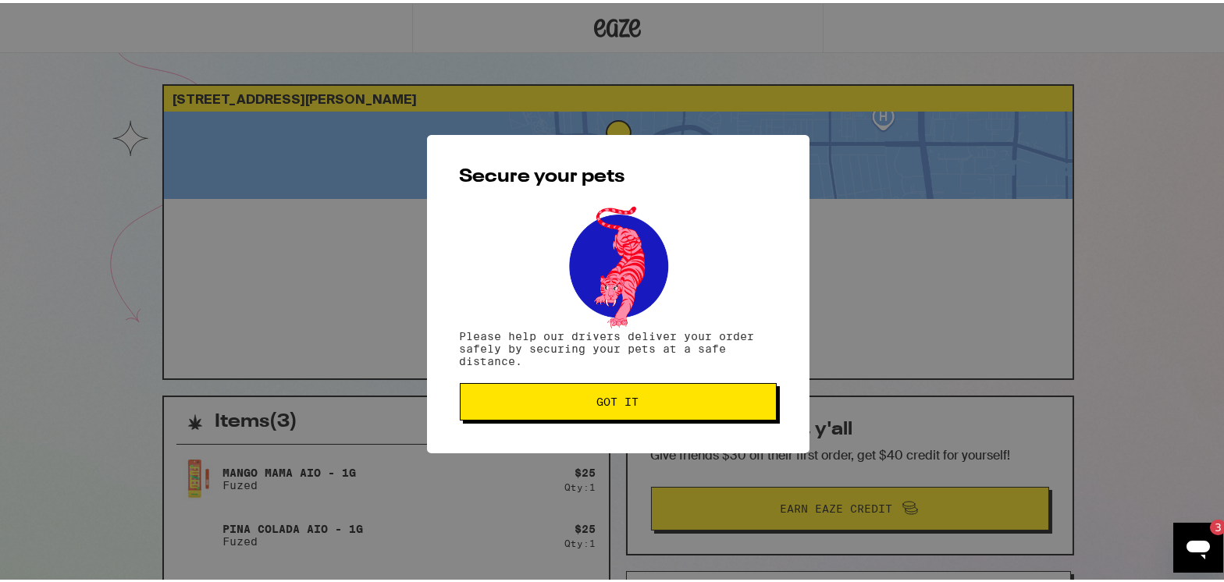
click at [618, 391] on button "Got it" at bounding box center [618, 398] width 317 height 37
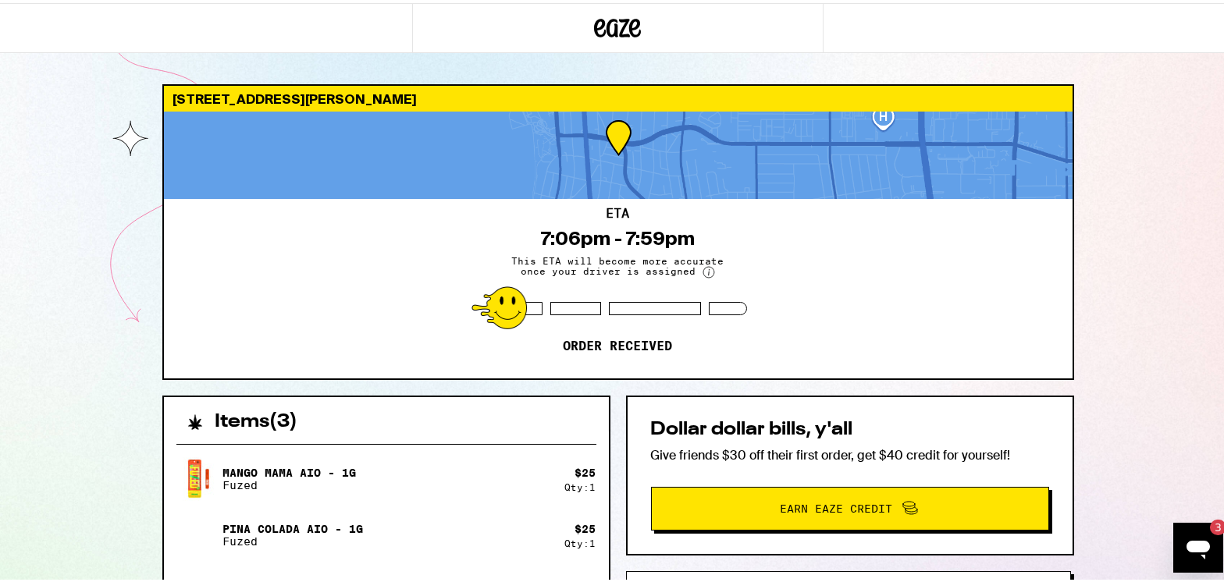
click at [1204, 543] on icon "Open messaging window, 3 unread messages" at bounding box center [1196, 549] width 23 height 19
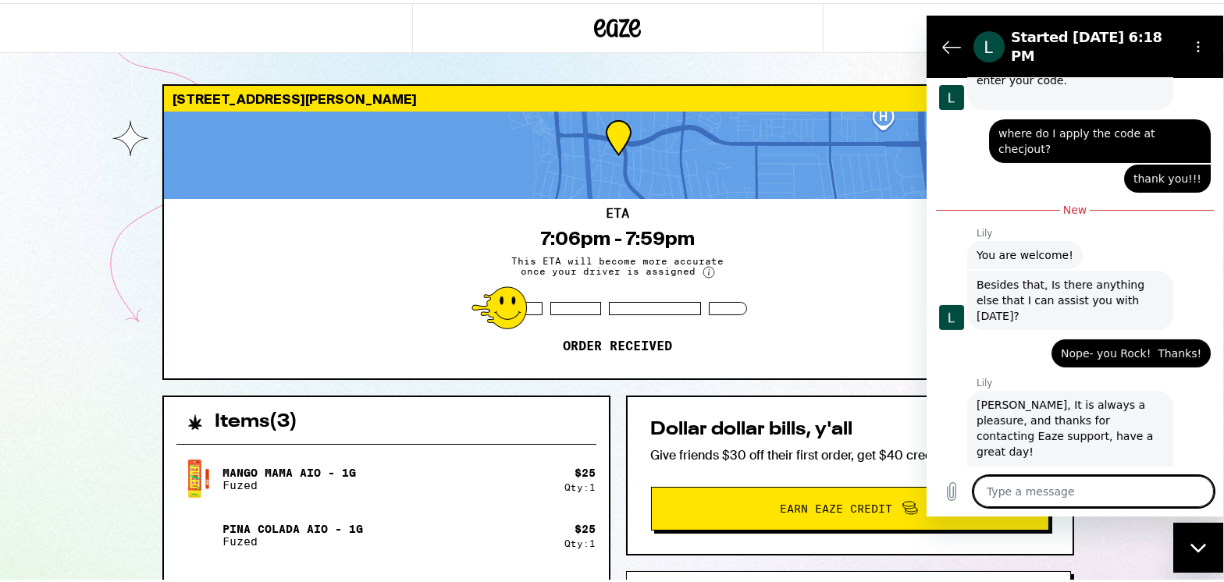
scroll to position [952, 0]
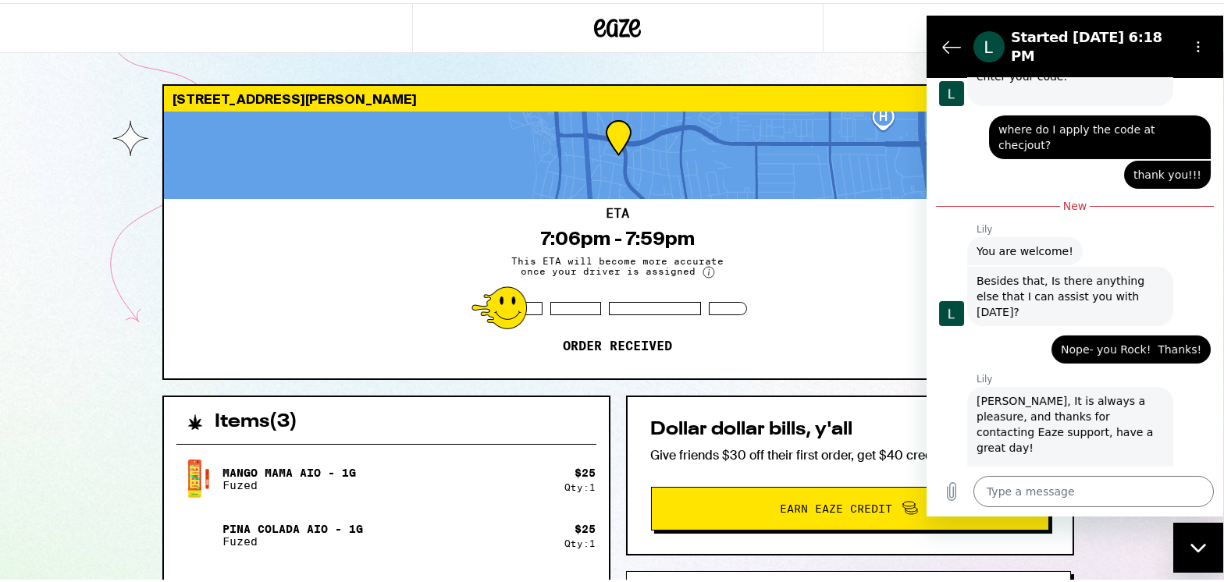
click at [1193, 555] on div "Close messaging window" at bounding box center [1197, 547] width 47 height 47
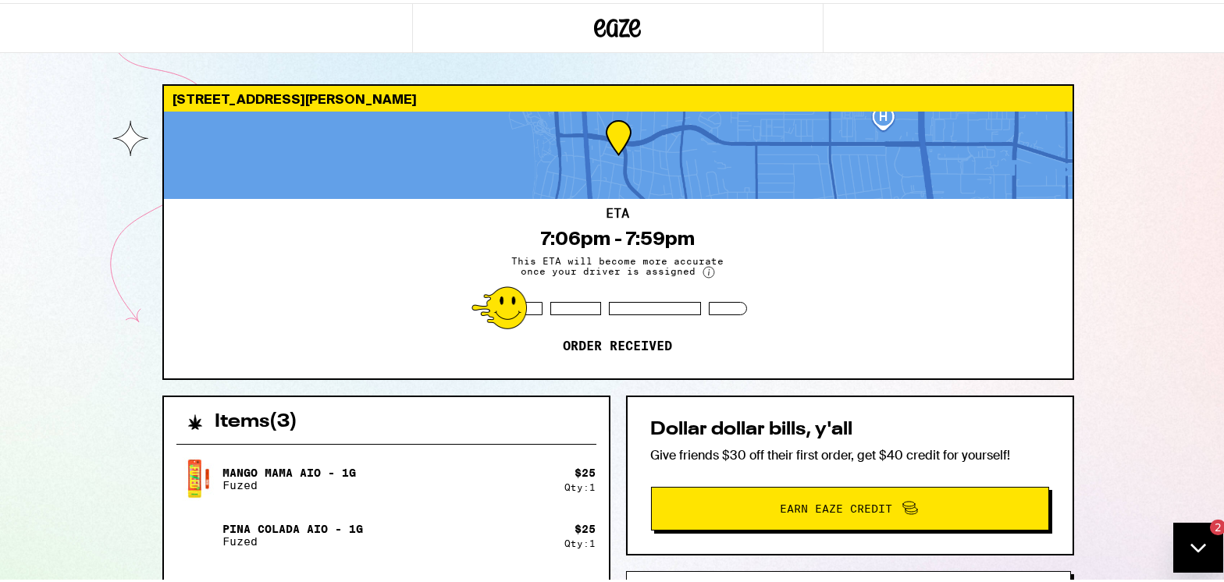
scroll to position [0, 0]
click at [1206, 539] on icon "Open messaging window, 3 unread messages" at bounding box center [1197, 547] width 28 height 28
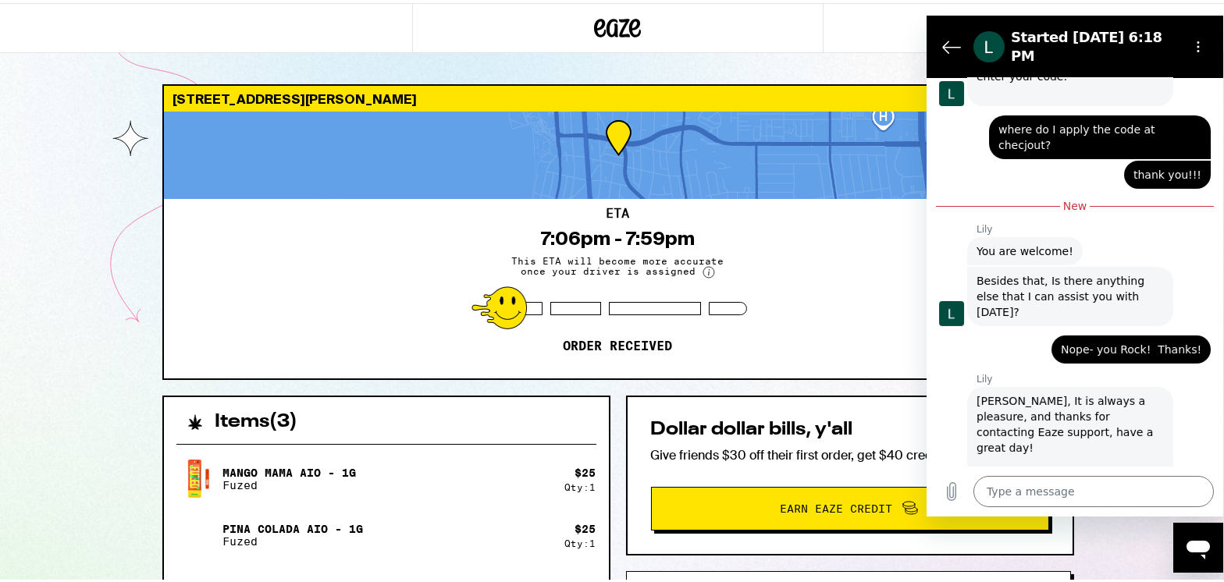
scroll to position [927, 0]
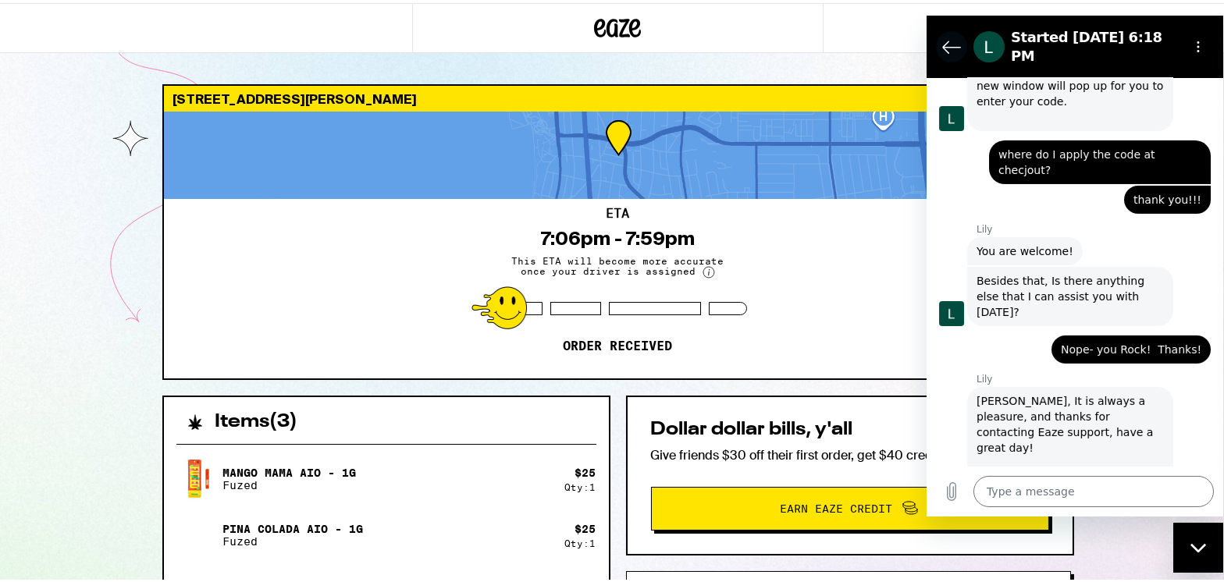
click at [943, 41] on icon "Back to the conversation list" at bounding box center [950, 47] width 17 height 12
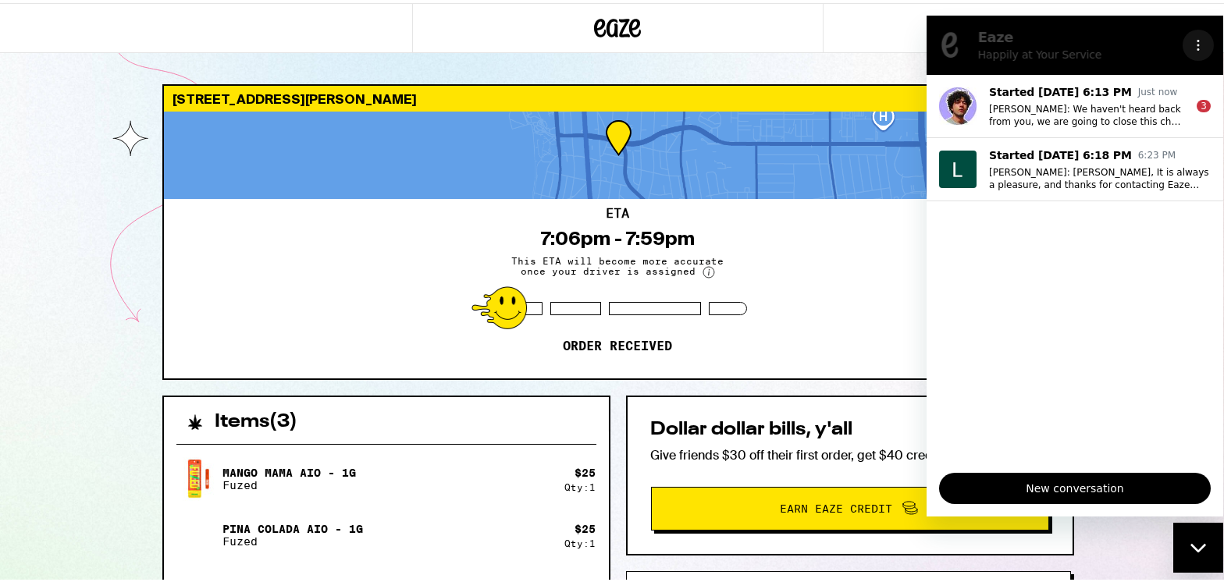
click at [1192, 47] on icon "Options menu" at bounding box center [1197, 44] width 12 height 12
click at [1213, 558] on div "Close messaging window" at bounding box center [1197, 547] width 47 height 47
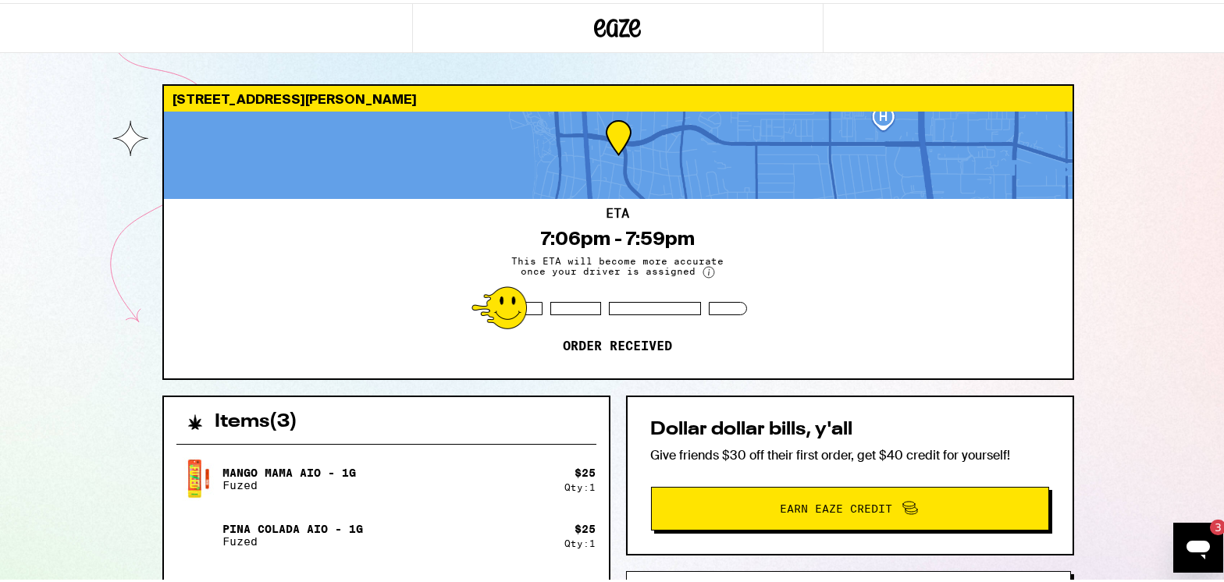
scroll to position [0, 0]
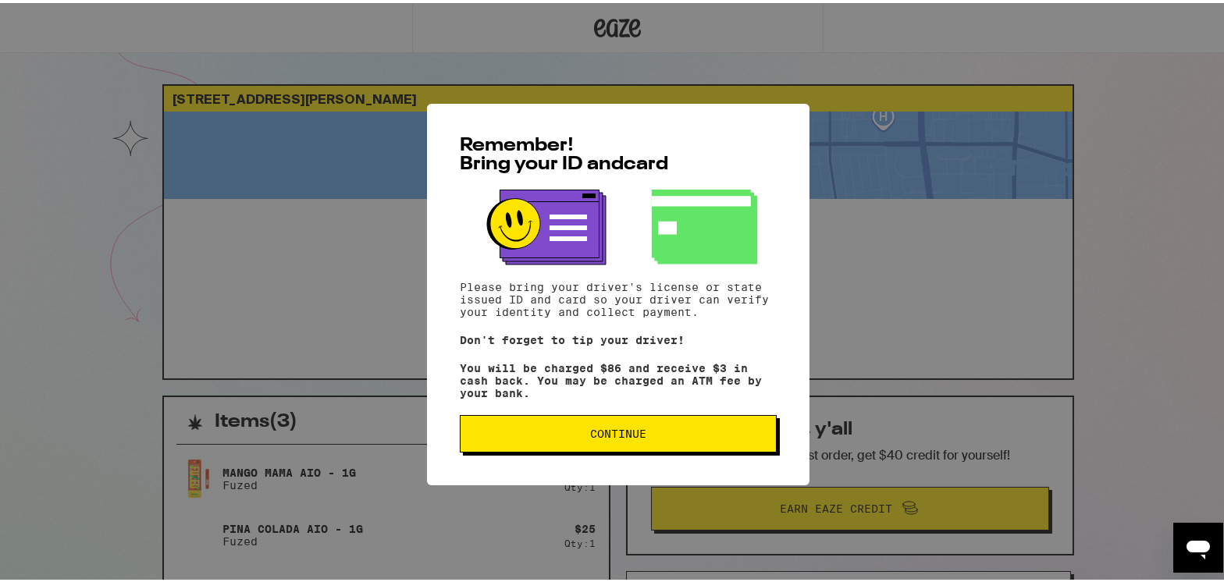
click at [585, 442] on button "Continue" at bounding box center [618, 430] width 317 height 37
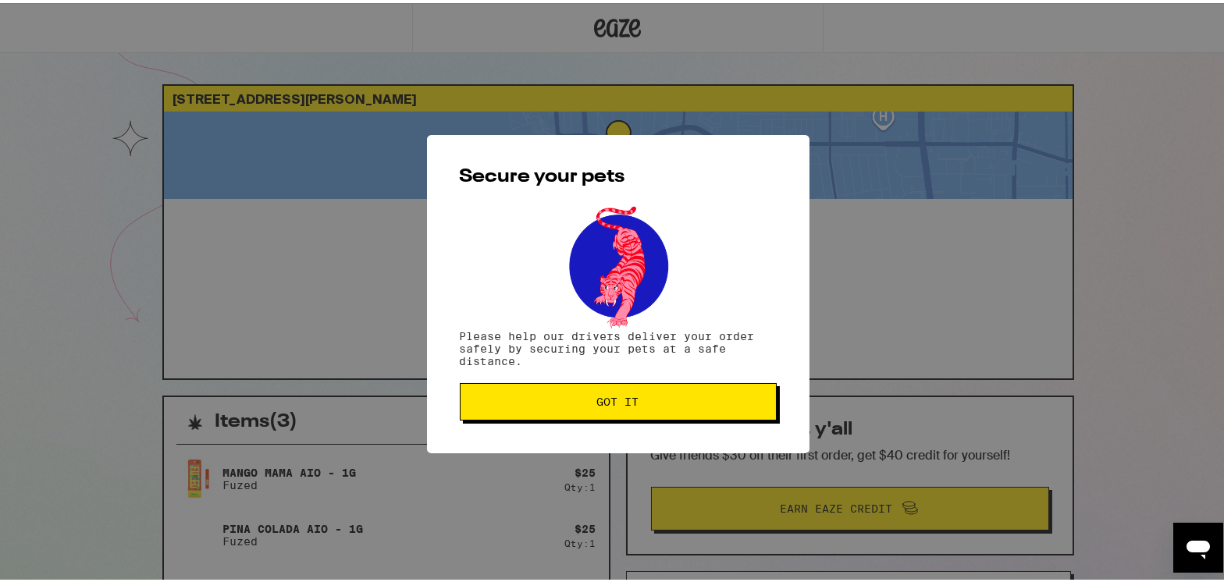
click at [606, 386] on button "Got it" at bounding box center [618, 398] width 317 height 37
